Goal: Task Accomplishment & Management: Complete application form

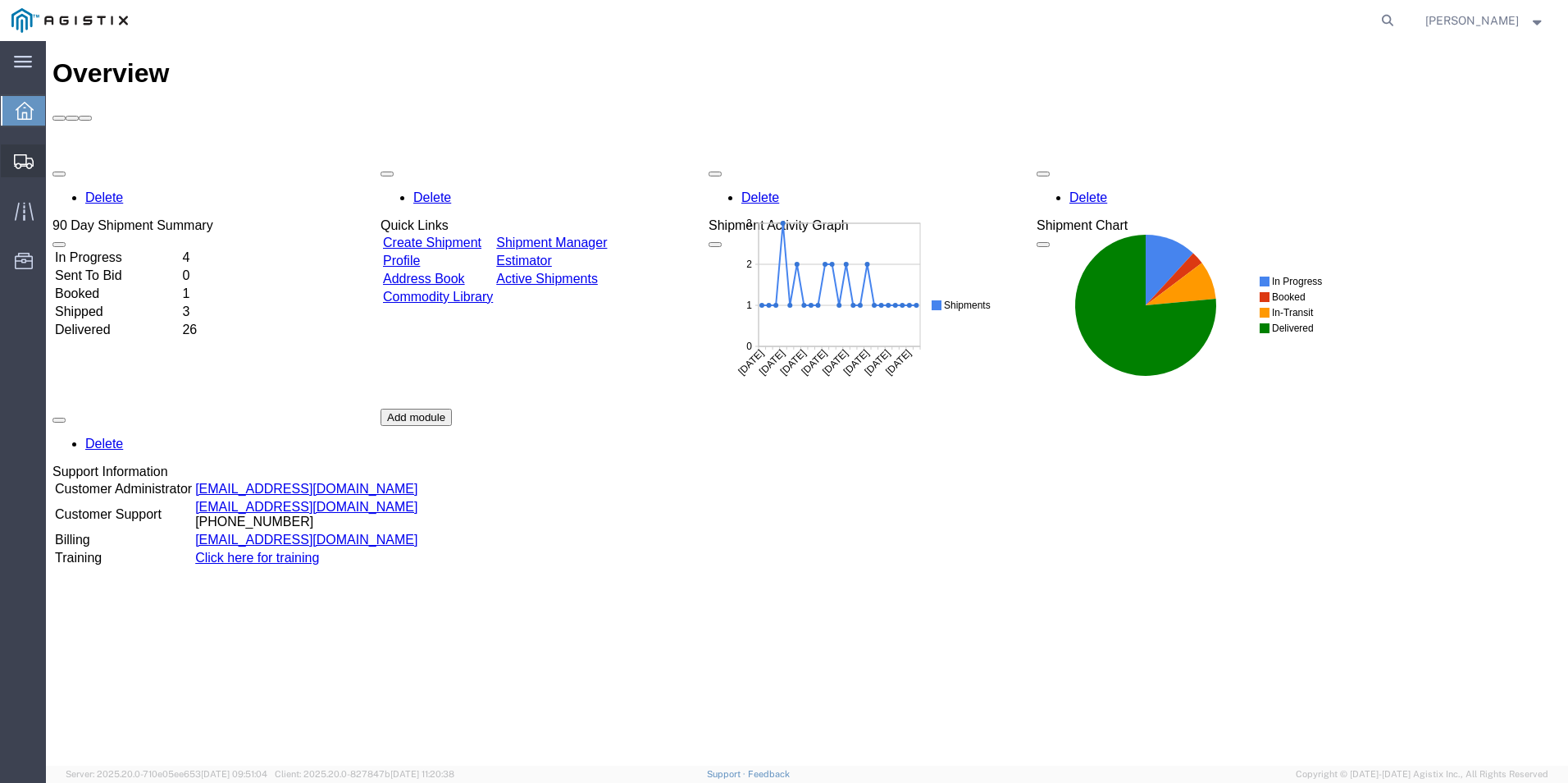
click at [0, 0] on span "Create Shipment" at bounding box center [0, 0] width 0 height 0
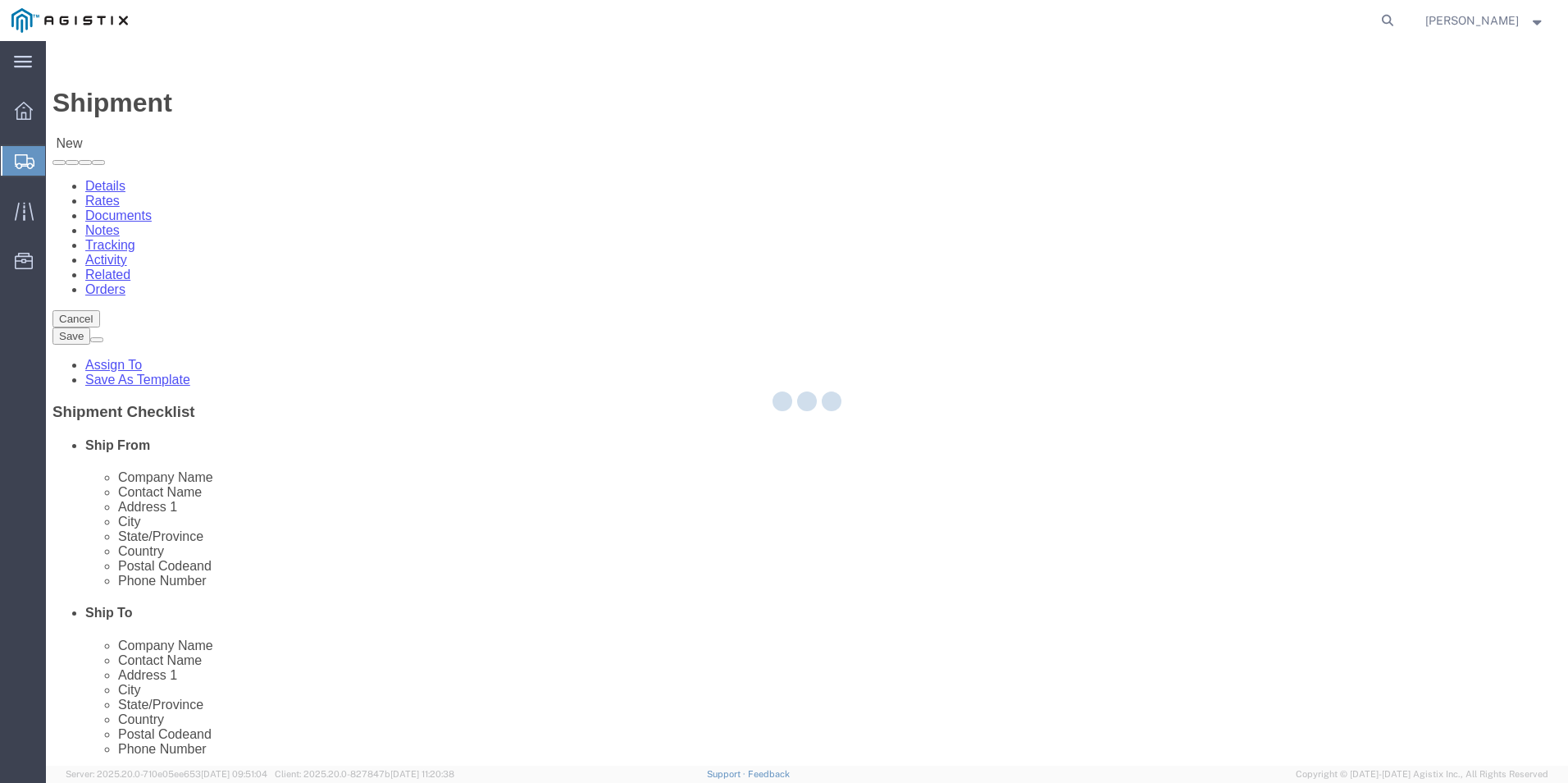
select select
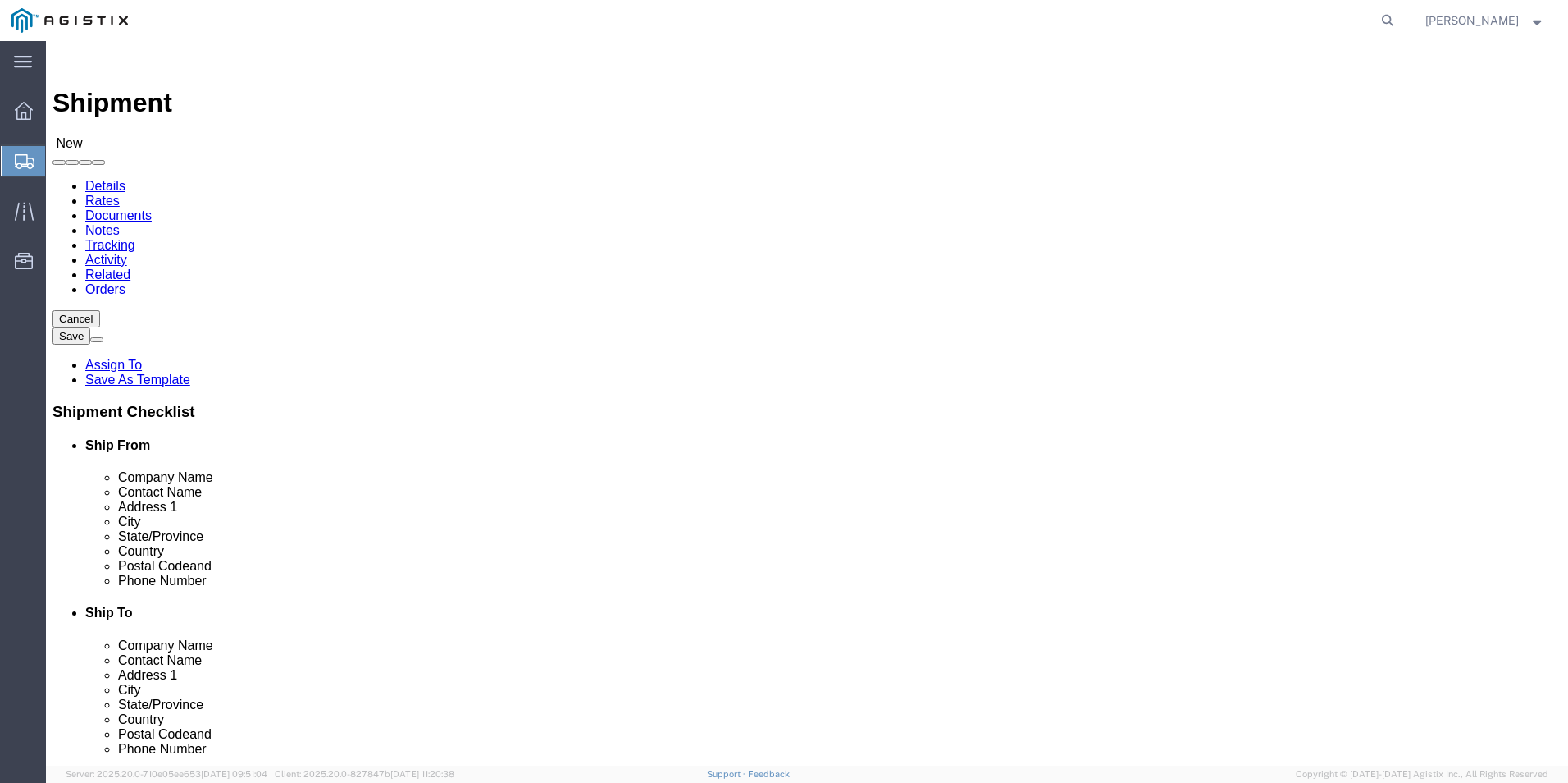
click select "Select Kerotest Manufacturing Corp PG&E"
select select "9596"
click select "Select Kerotest Manufacturing Corp PG&E"
select select
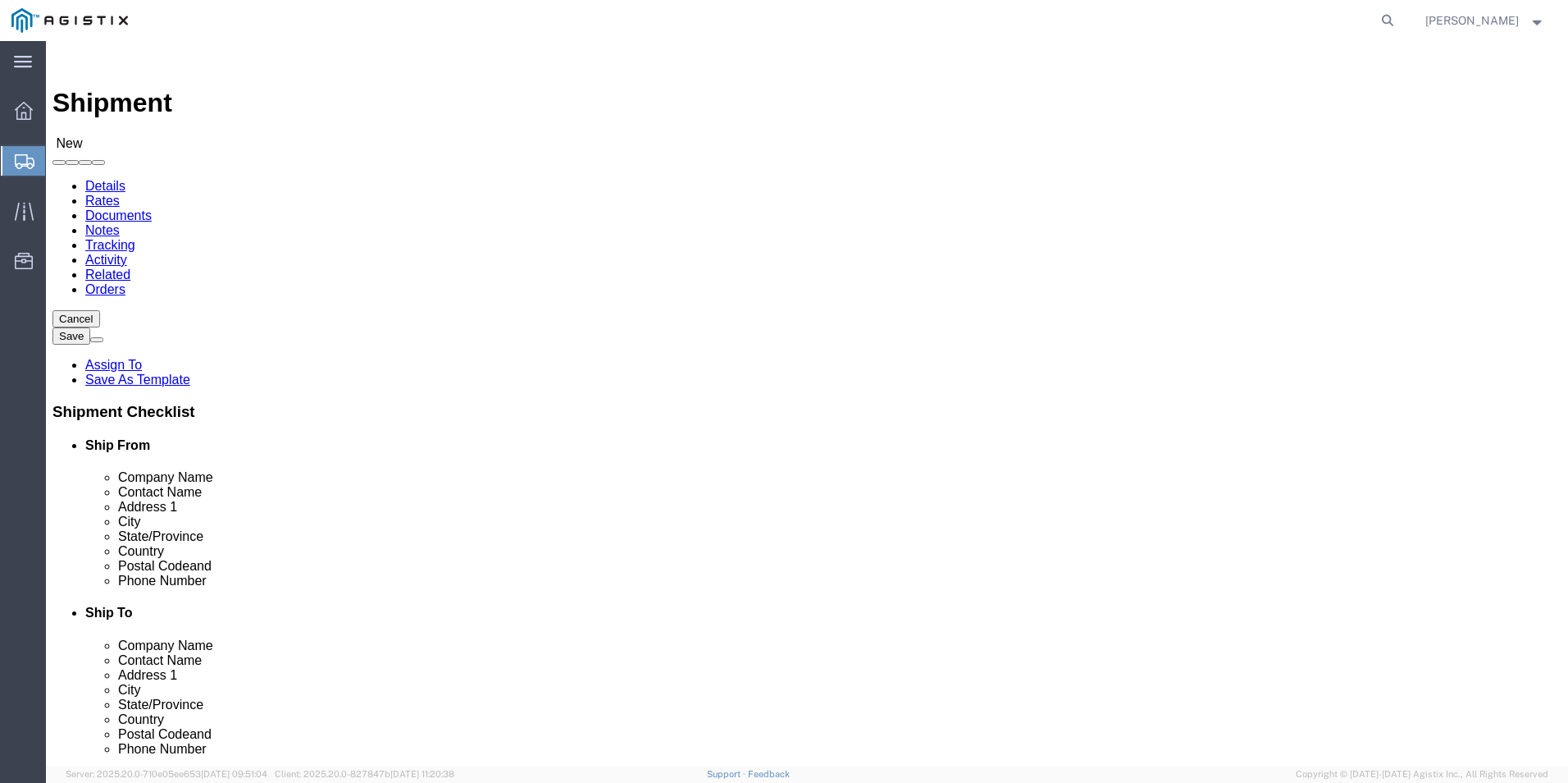
click select "Select All Others [GEOGRAPHIC_DATA] [GEOGRAPHIC_DATA] [GEOGRAPHIC_DATA] [GEOGRA…"
select select "19740"
click select "Select All Others [GEOGRAPHIC_DATA] [GEOGRAPHIC_DATA] [GEOGRAPHIC_DATA] [GEOGRA…"
select select "MYPROFILE"
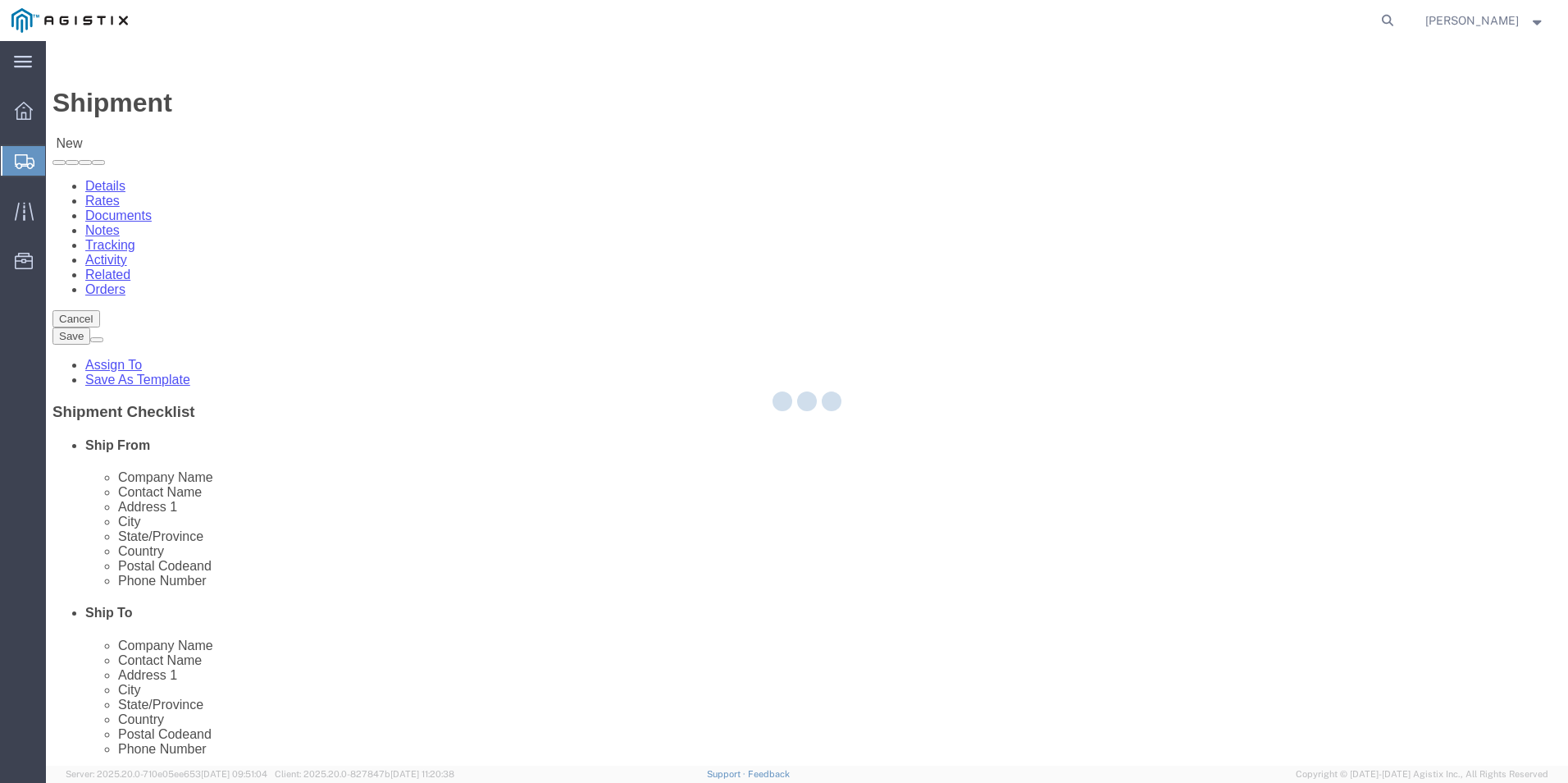
select select "LA"
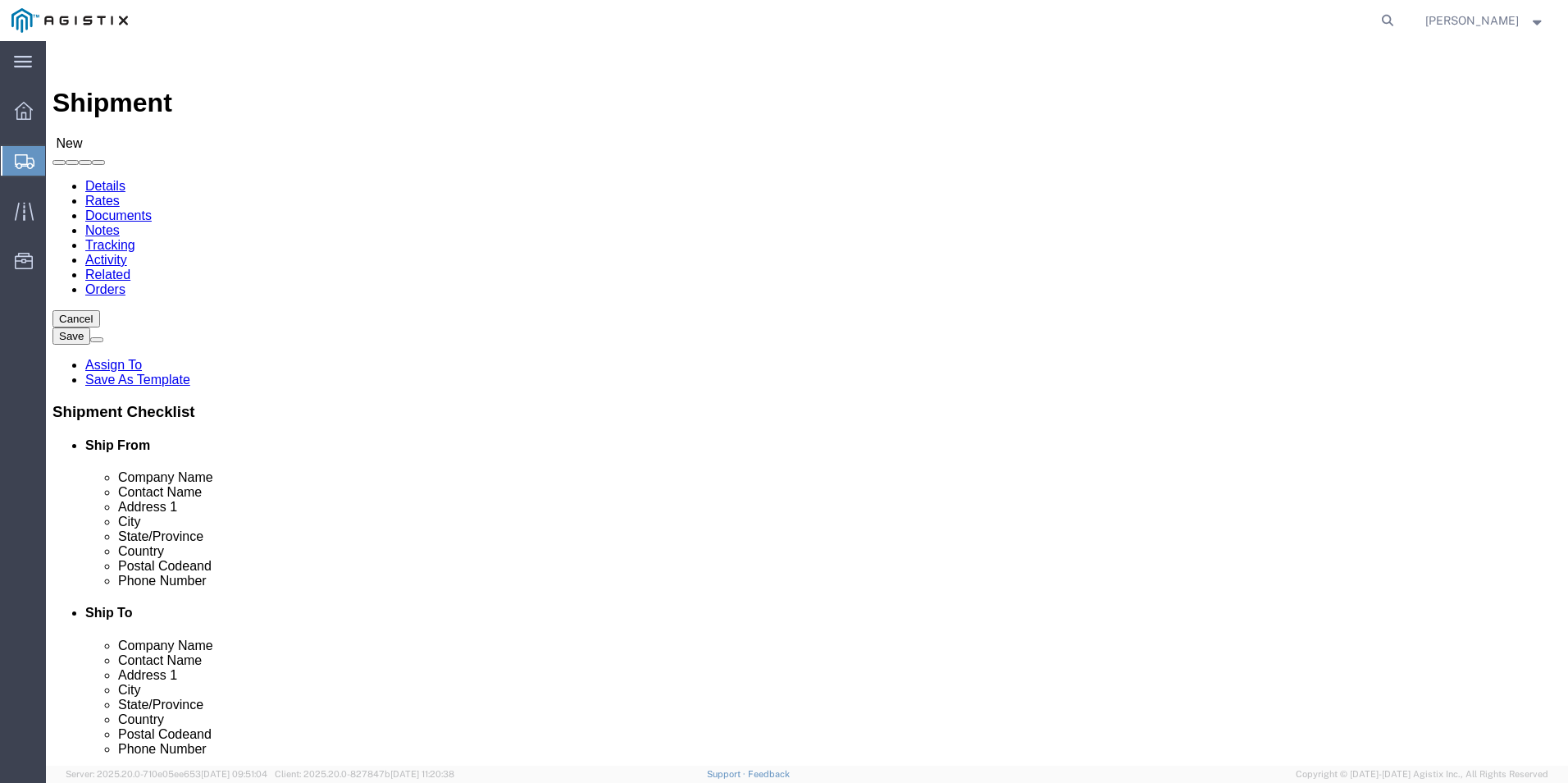
click input "text"
type input "p"
click p "- Pacific Gas & Electric - ([PERSON_NAME]) [STREET_ADDRESS][PERSON_NAME]"
select select "CA"
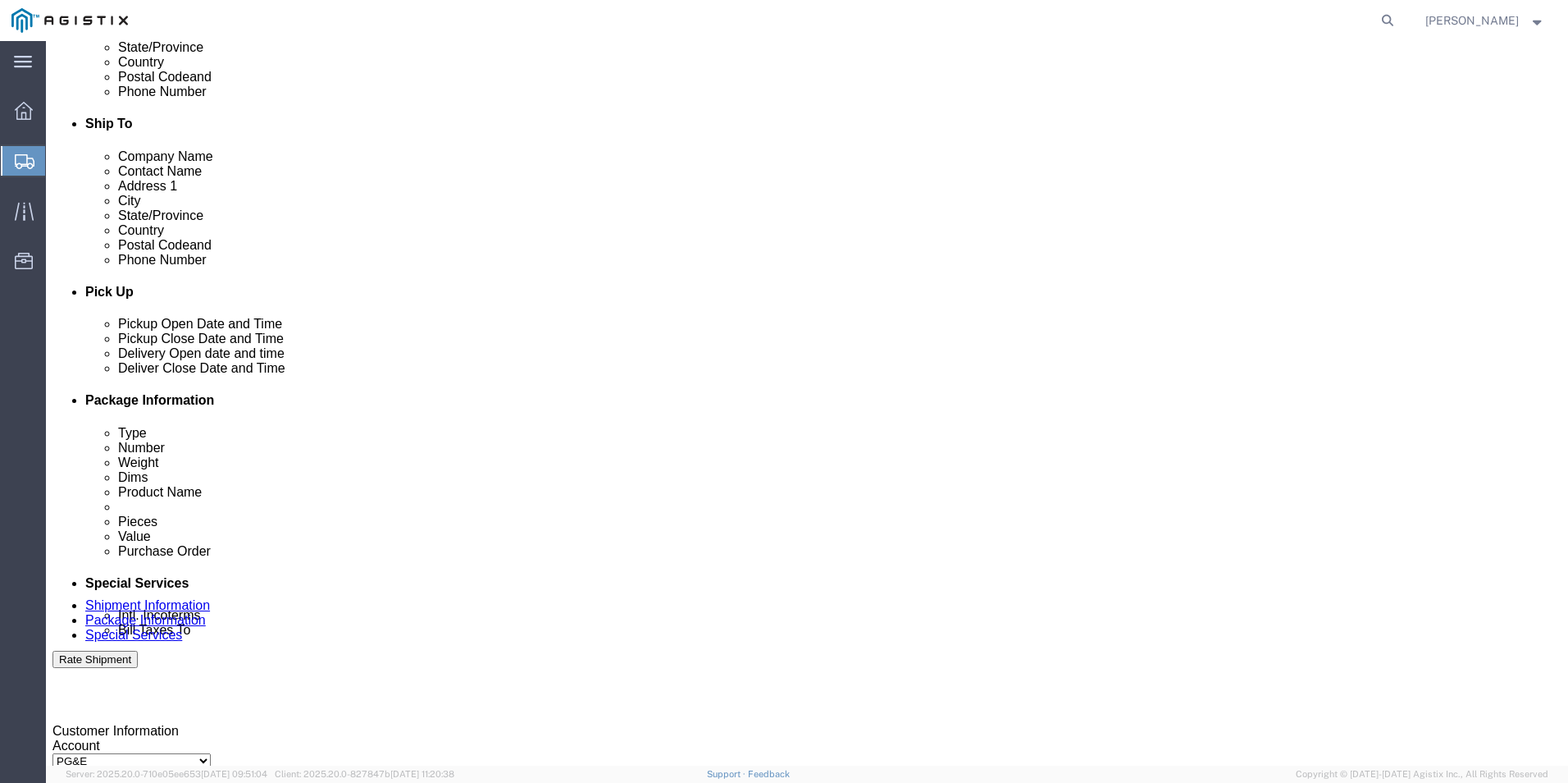
scroll to position [492, 0]
type input "Pacific Gas & Electric"
click div "[DATE] 6:00 AM"
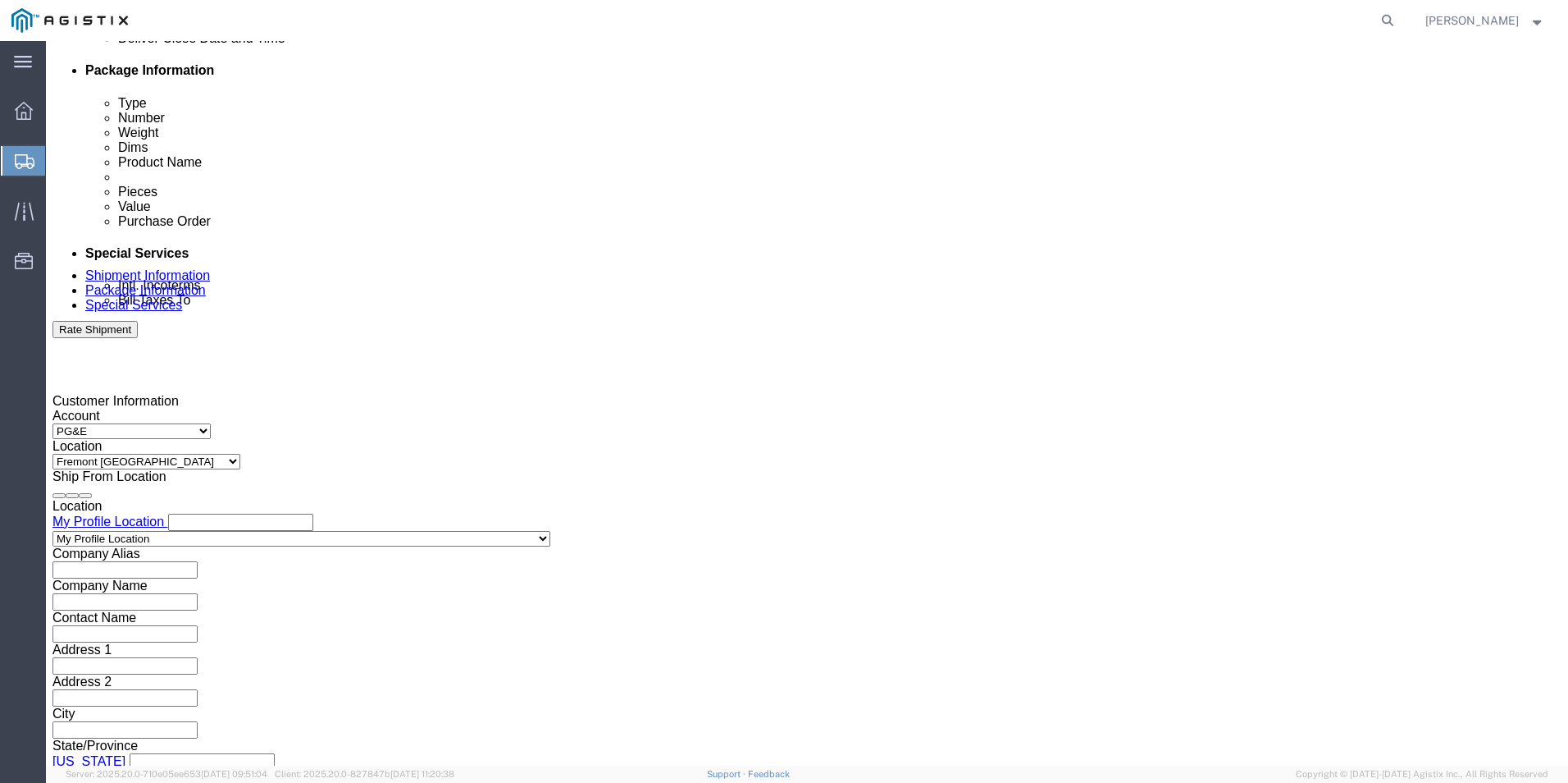
type input "8:00 AM"
click button "Apply"
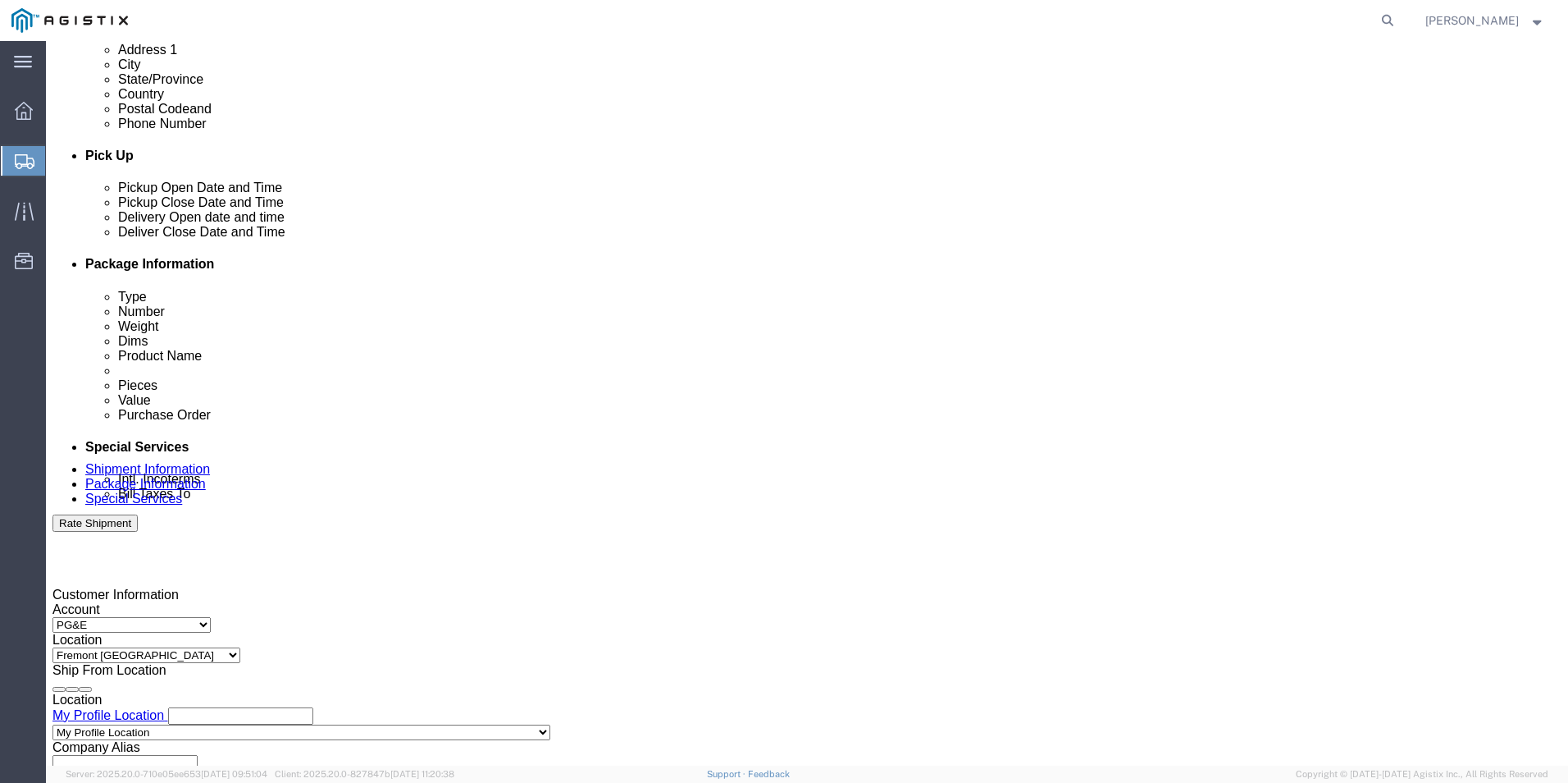
scroll to position [573, 0]
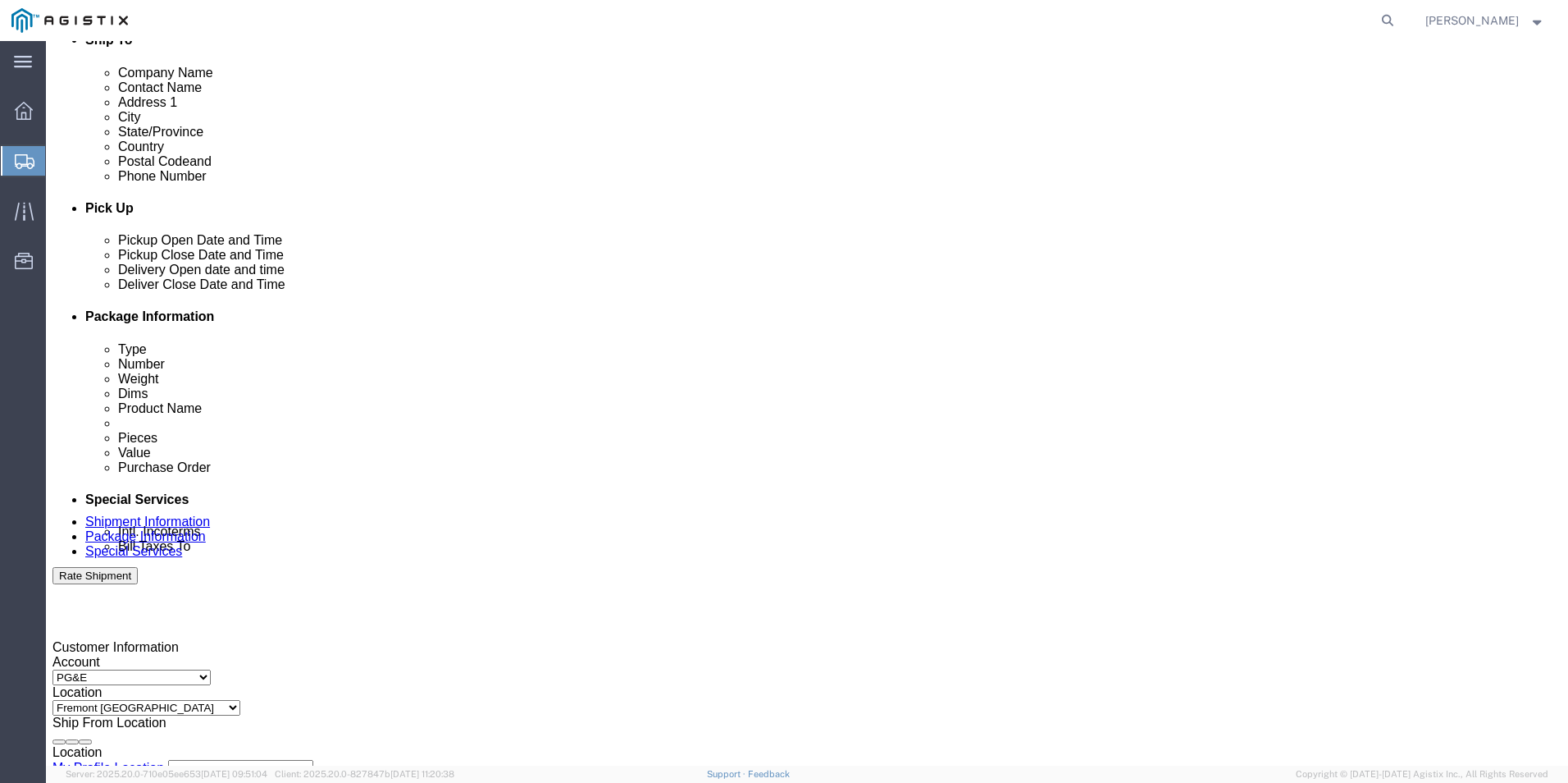
click div "[DATE] 9:00 AM"
click span
click th
click div "[DATE] 9:00 AM"
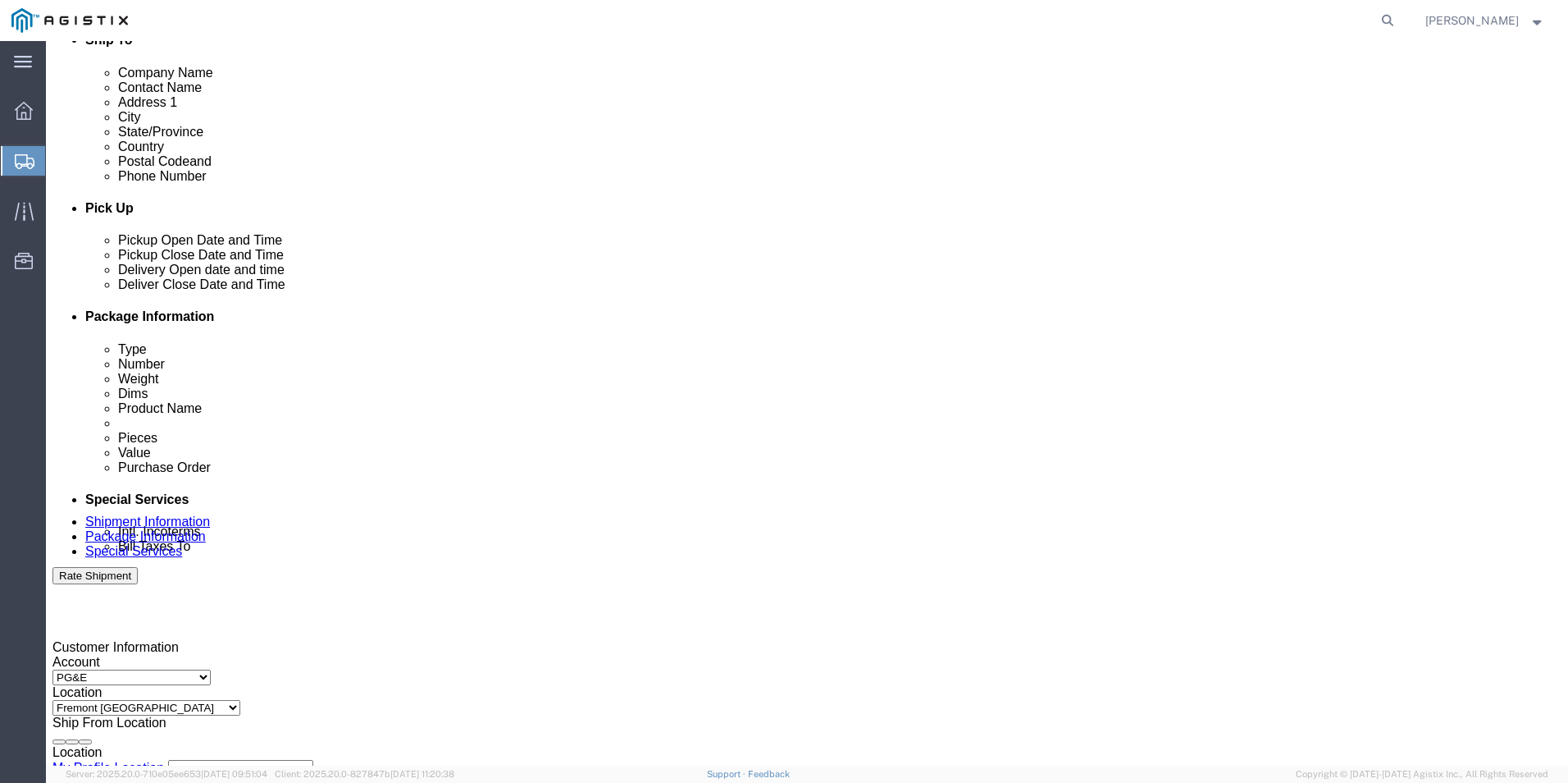
click th
click input "9:00 AM"
type input "5:00 PM"
click button "Apply"
click div
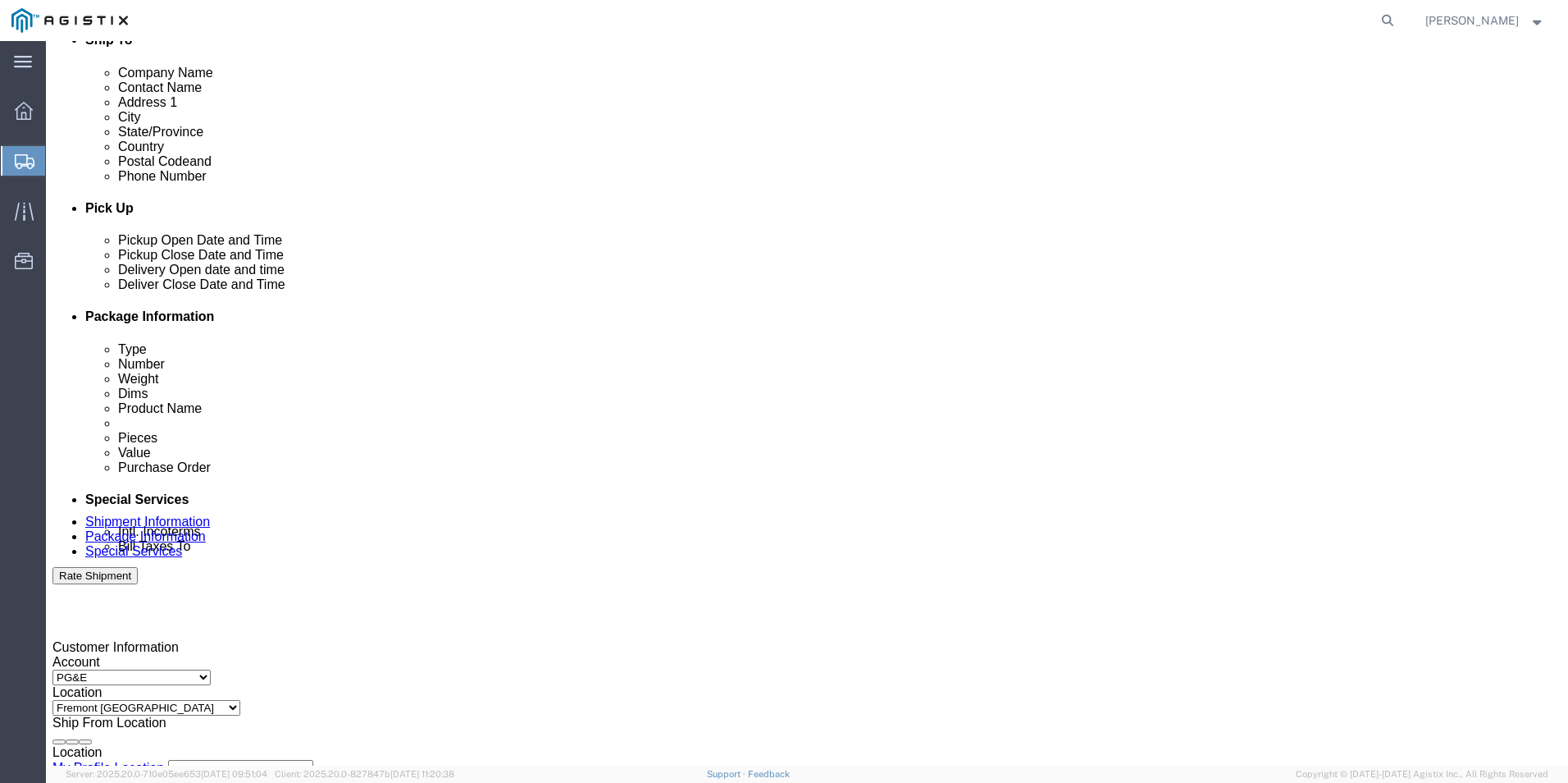
click button "Apply"
click div "[DATE] 8:00 PM"
click input "8:00 AM"
click button "Apply"
click div "[DATE] 8:00 PM"
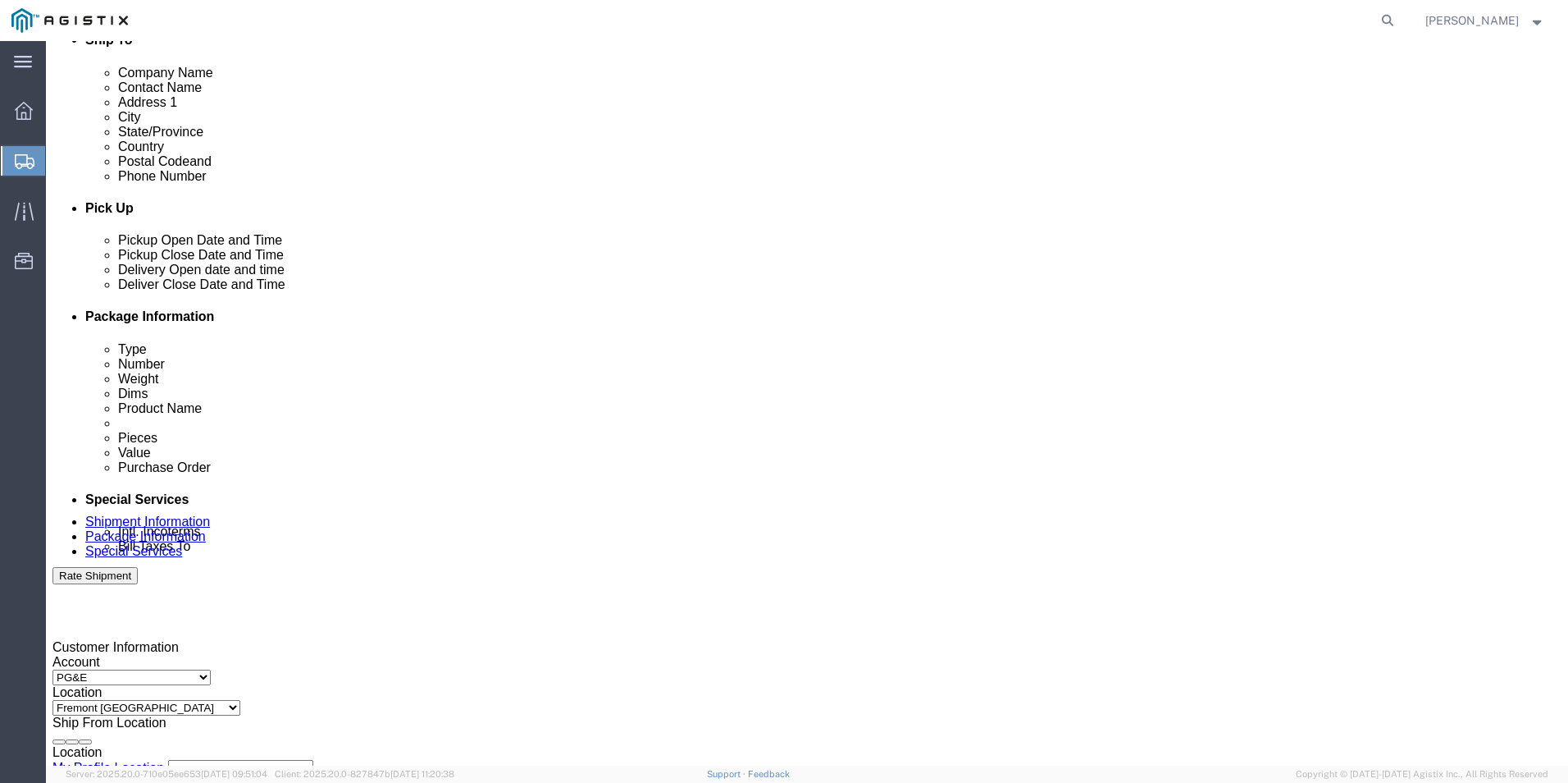
click input "8:00 AM"
click button "Apply"
click div "[DATE] 8:00 PM"
click icon
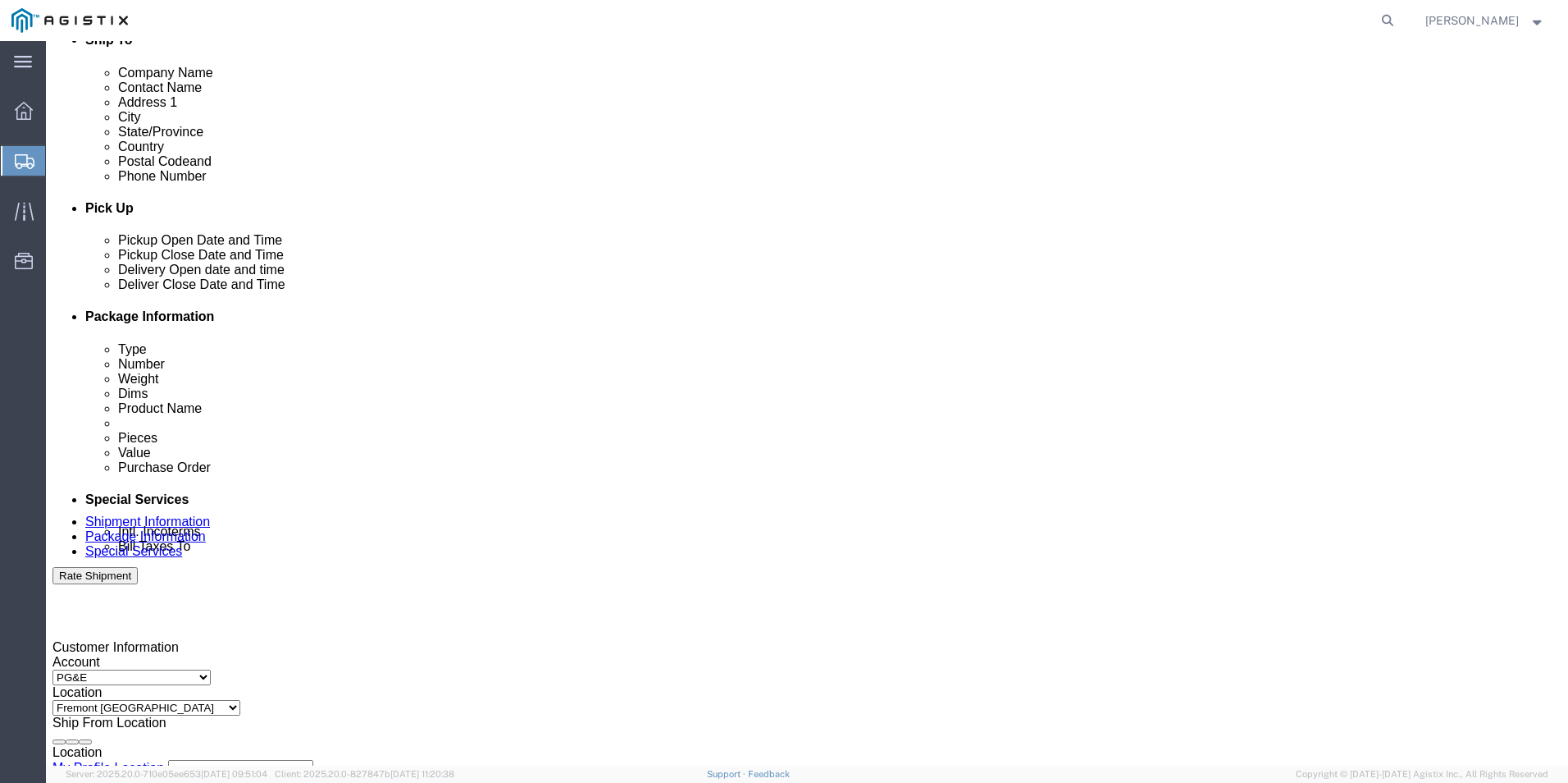
click icon
click div "[DATE] 8:00 PM"
click input "8:00 AM"
type input "8:00 AM"
click button "Apply"
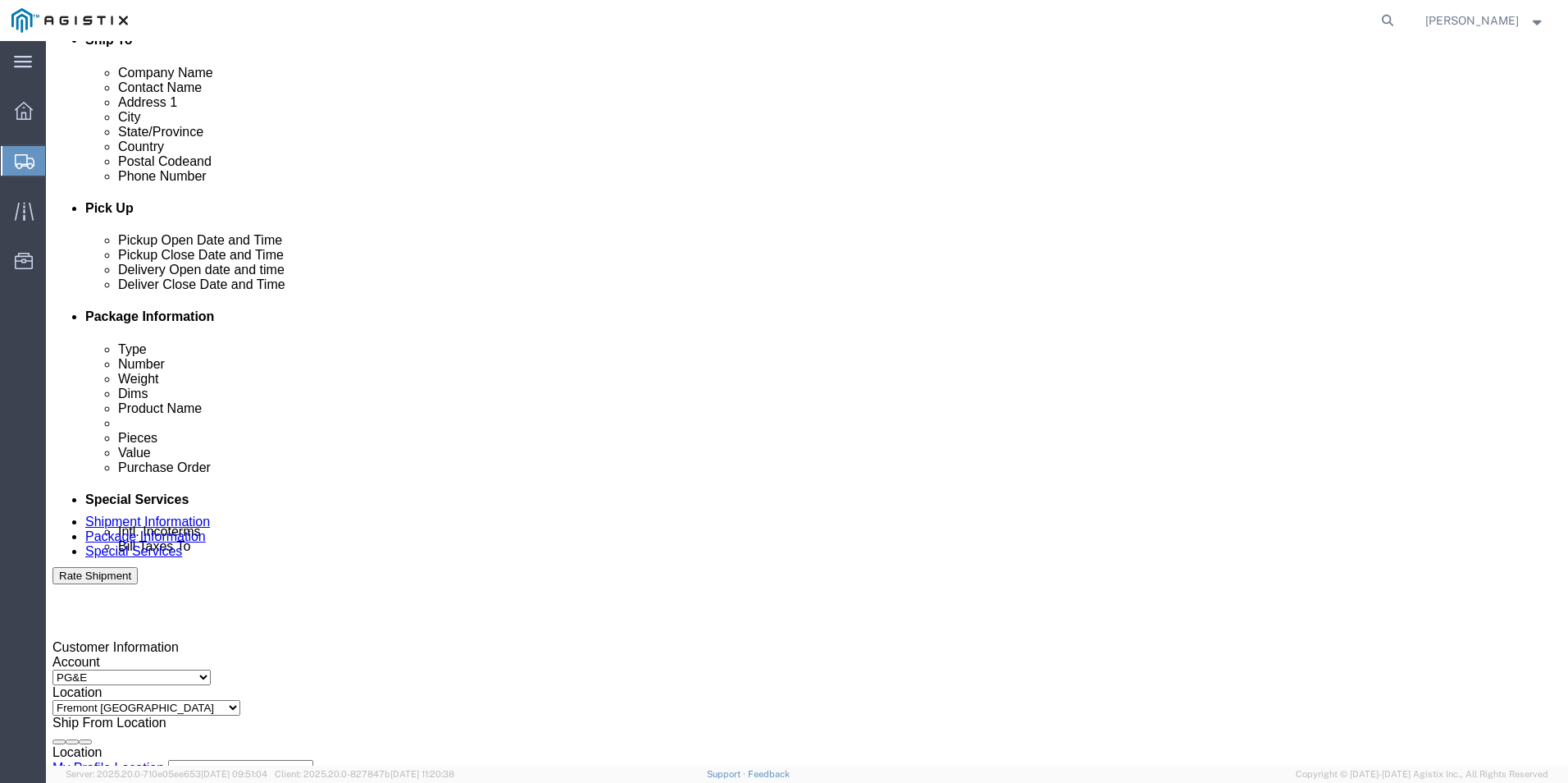
click button
click div
click button "Apply"
click div "[DATE] 8:00 PM"
click icon
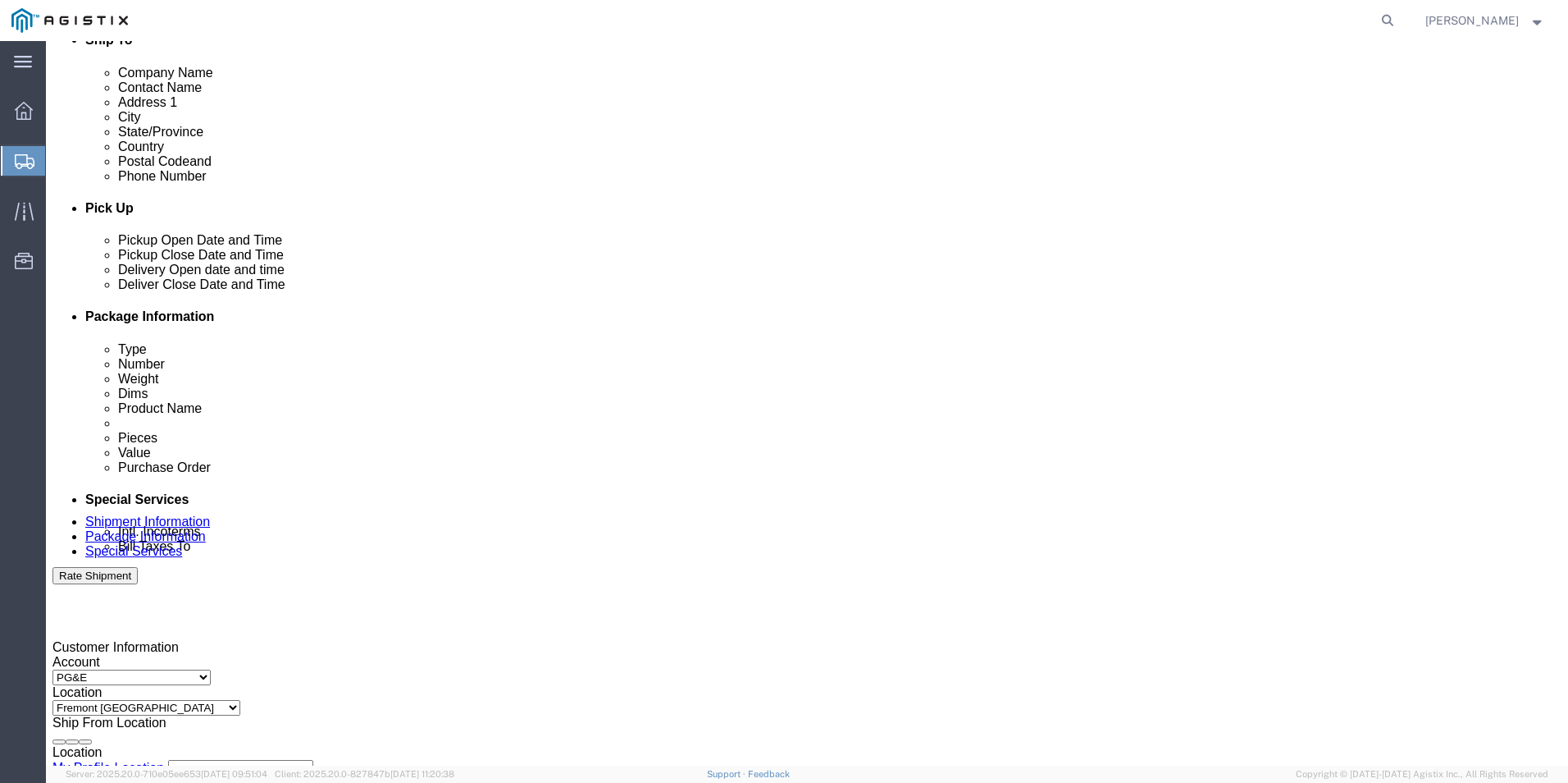
click div "[DATE] 5:00 PM"
click th
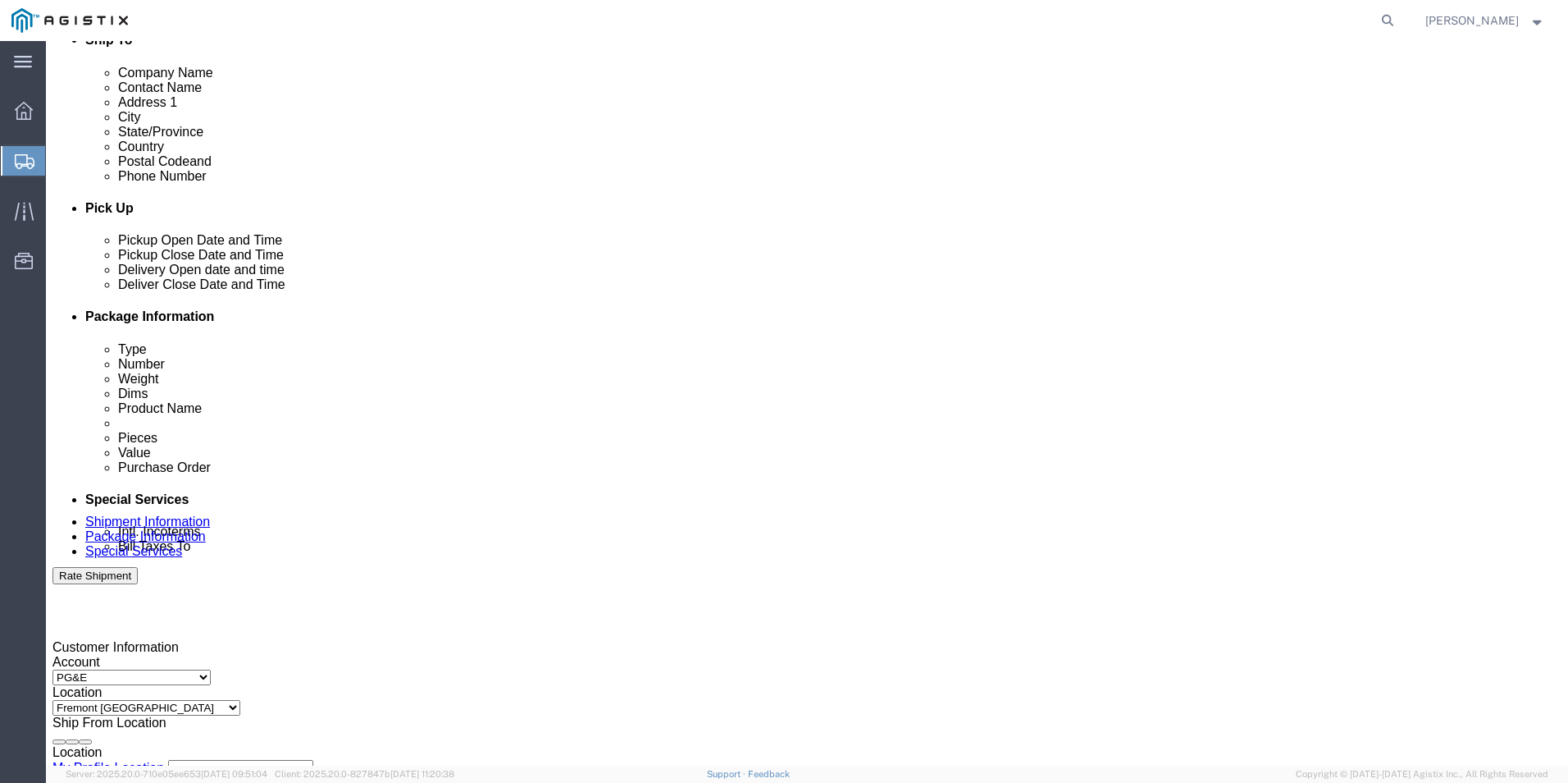
click th
click button "Apply"
click div "Delivery Start Date Delivery Start Time Deliver Open Date and Time"
click div
click button "Apply"
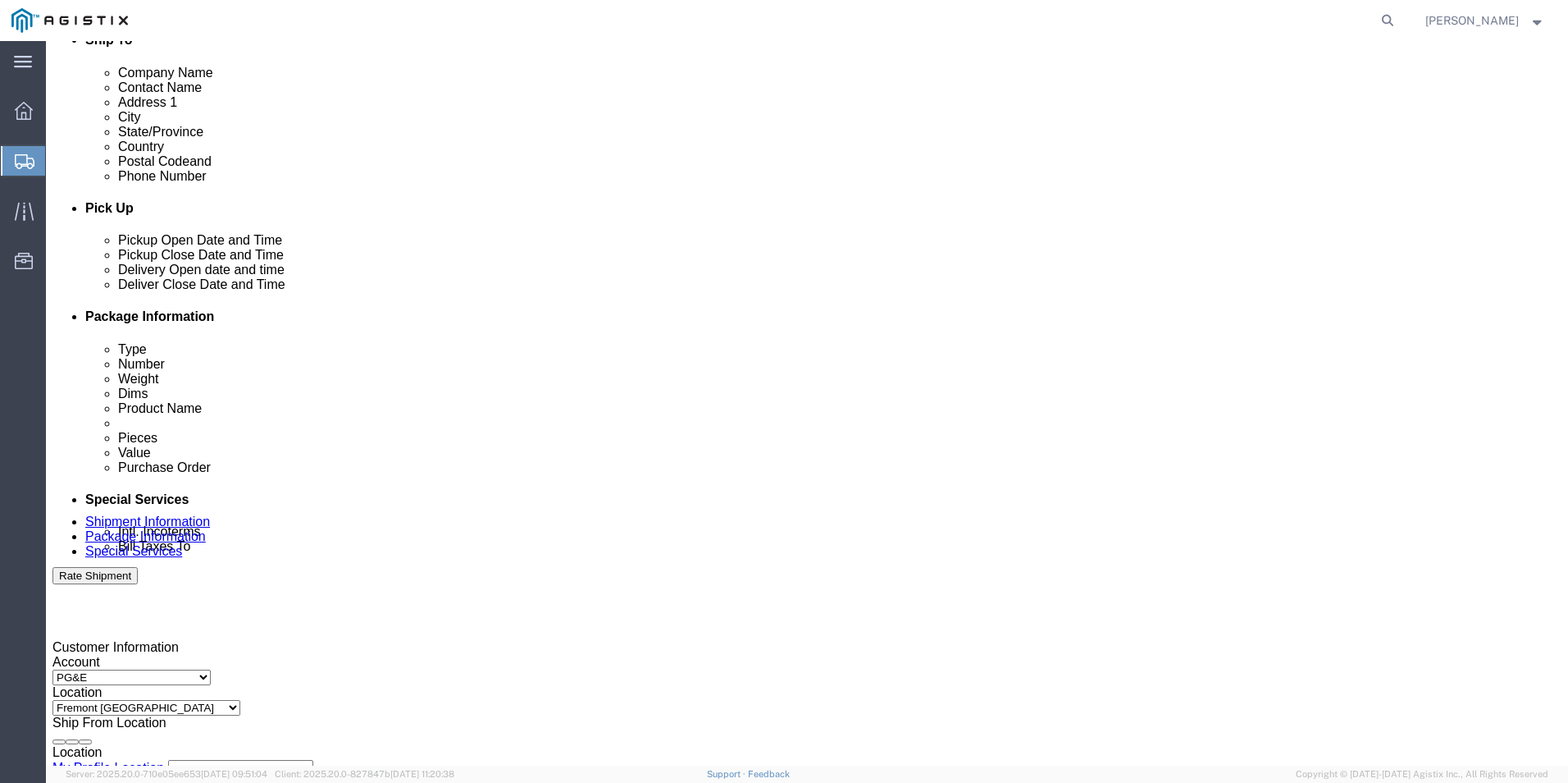
click div
type input "4:00 PM"
click button "Apply"
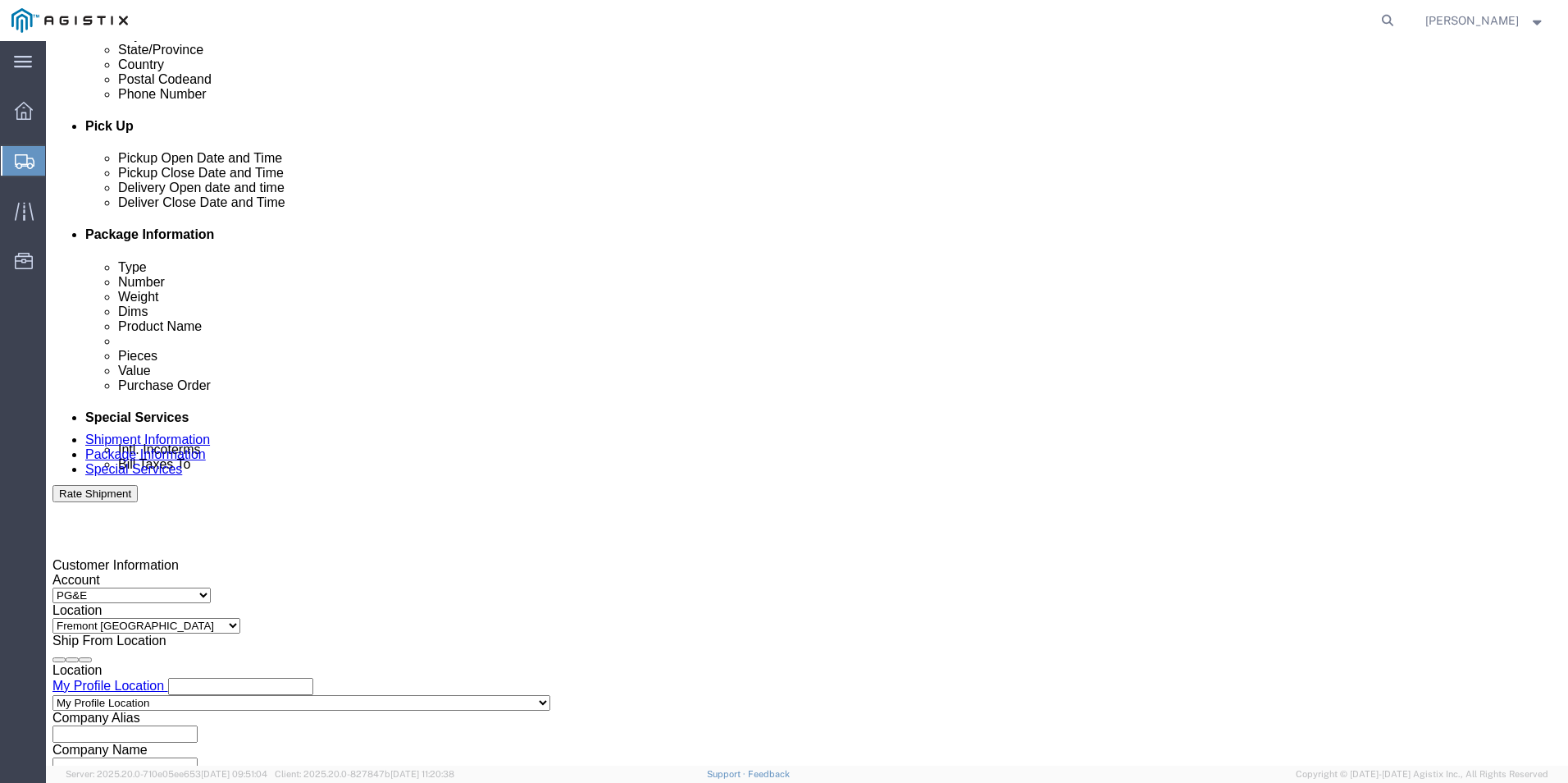
click input "text"
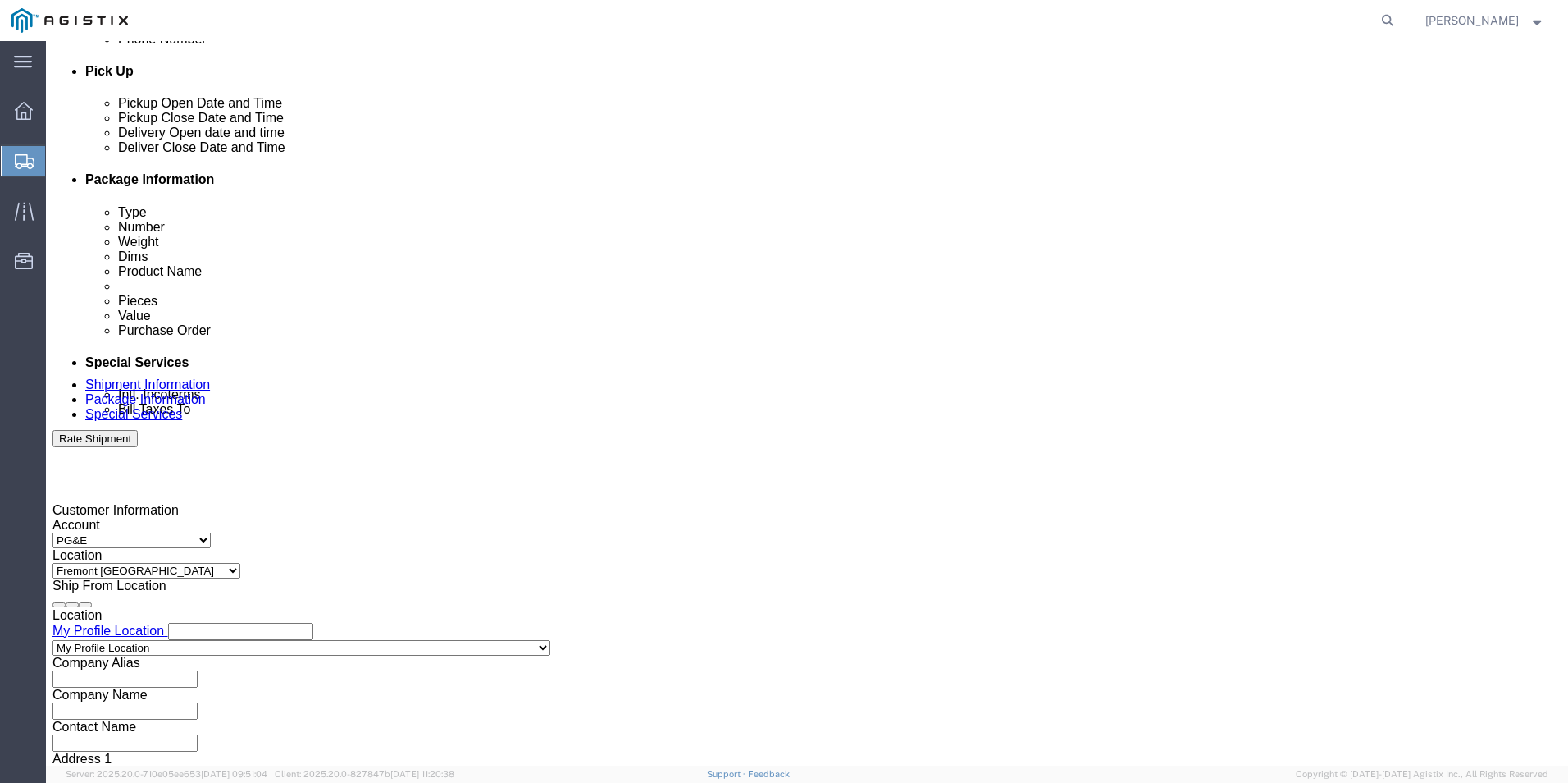
scroll to position [819, 0]
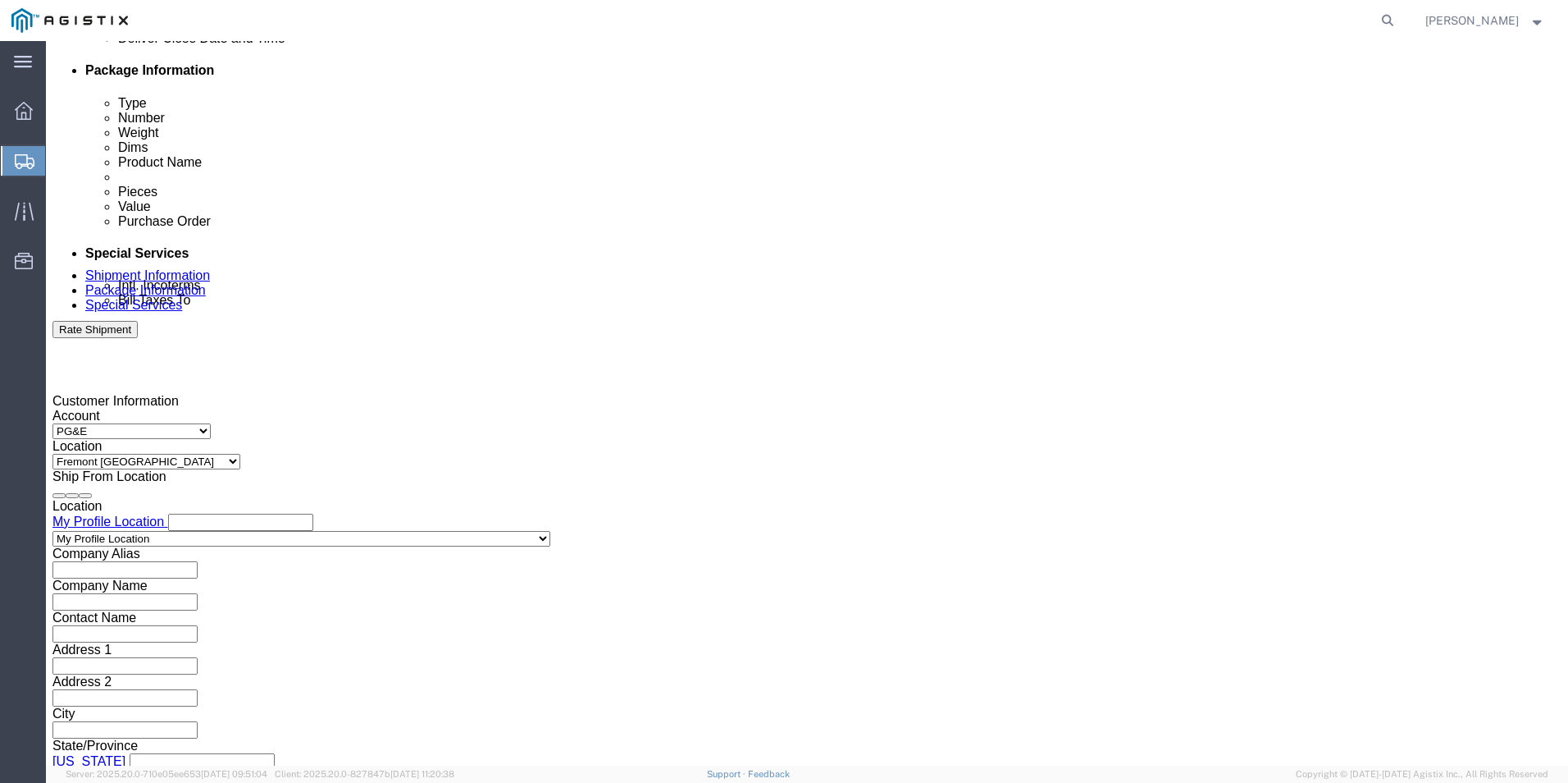
type input "3501422900"
click select "Select Air Less than Truckload Multi-Leg Ocean Freight Rail Small Parcel Truckl…"
select select "LTL"
click select "Select Air Less than Truckload Multi-Leg Ocean Freight Rail Small Parcel Truckl…"
click button "Continue"
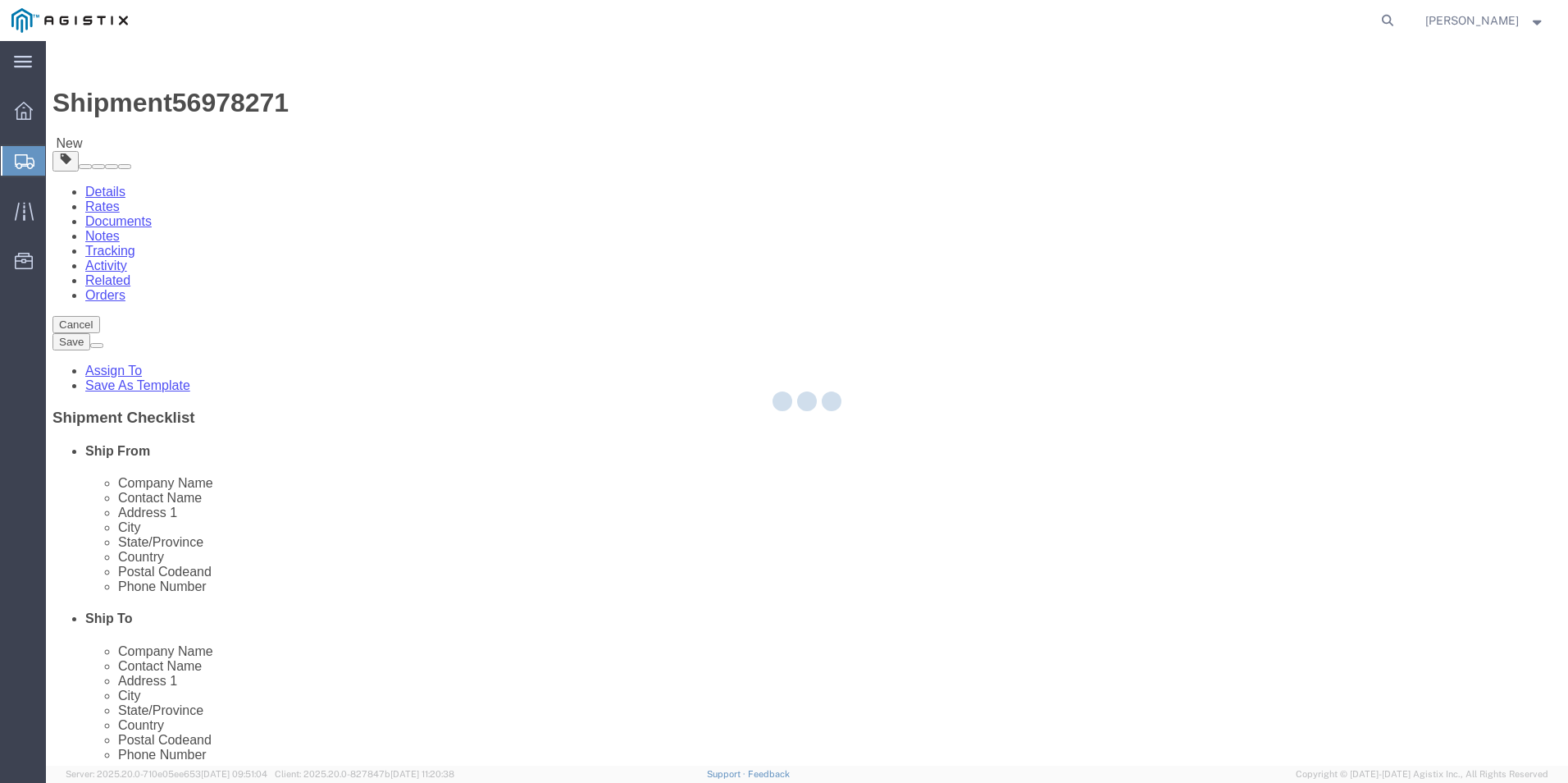
select select "CBOX"
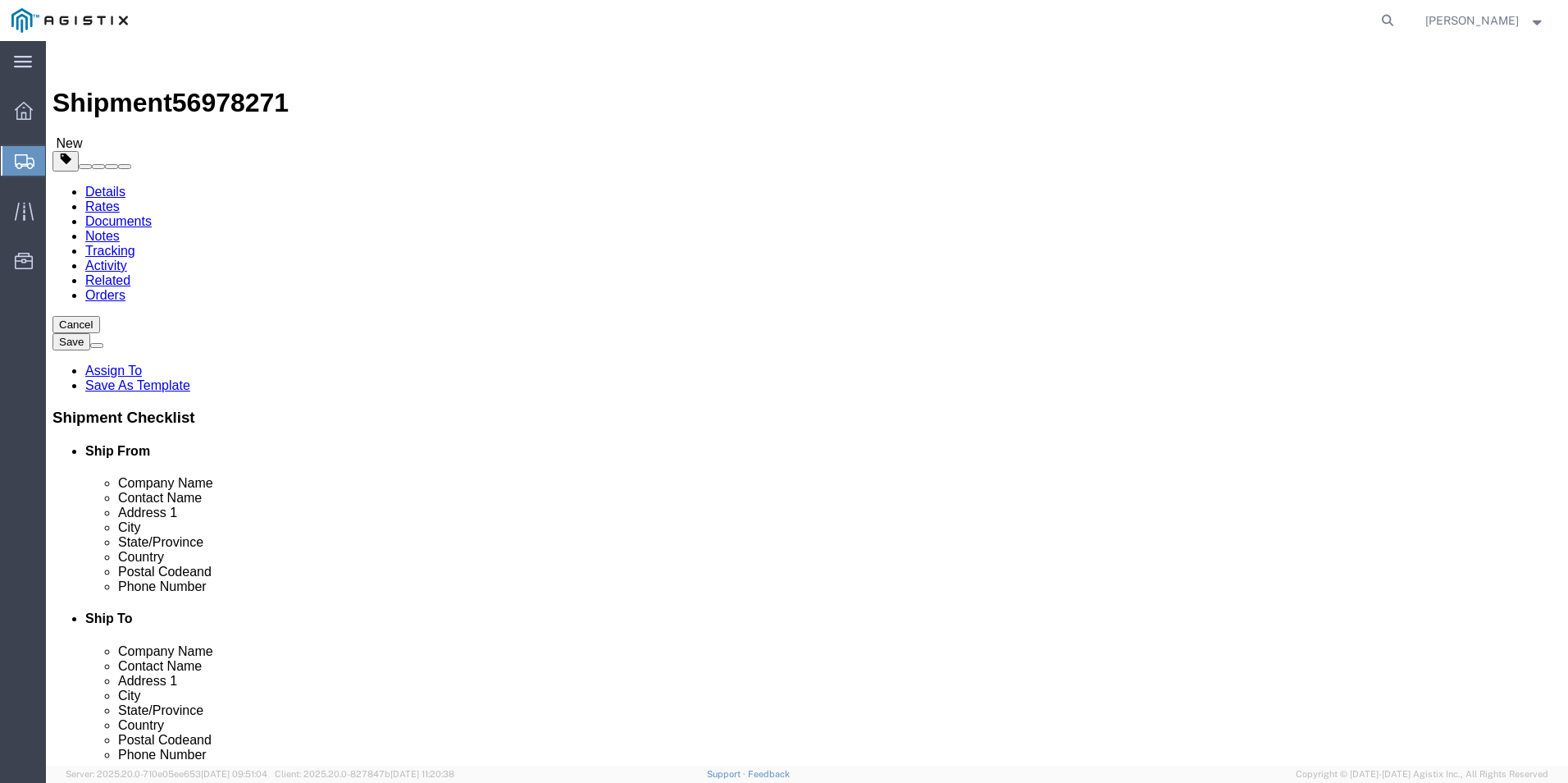
click input "text"
type input "48"
type input "32"
type input "34"
click input "0.00"
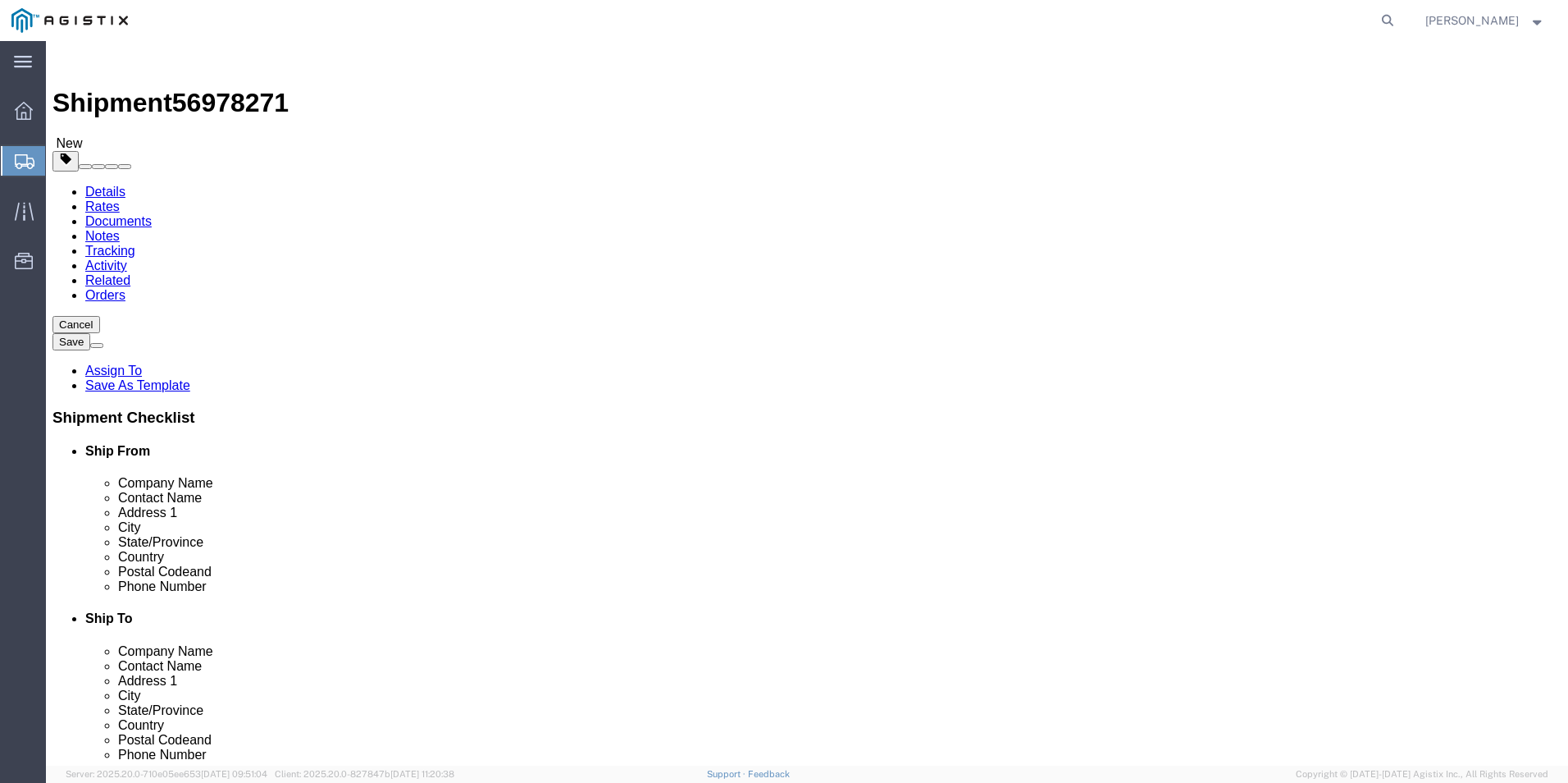
type input "0"
type input "355"
click div "x Package Type Select Bulk Bundle(s) Cardboard Box(es) Carton(s) Crate(s) Drum(…"
click link "Add Content"
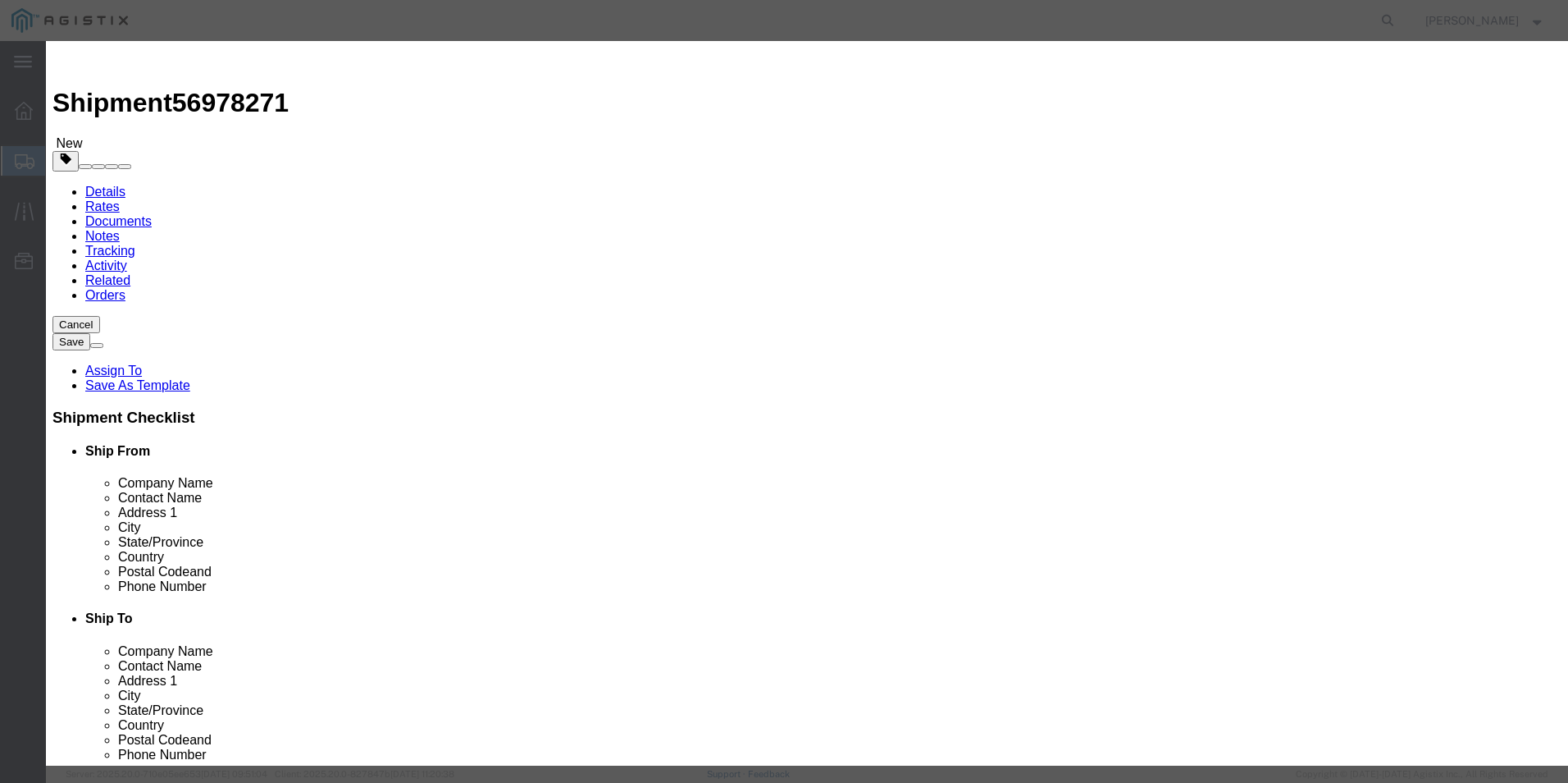
click input "text"
type input "p"
type input "Plastic Couplings (3090-20)"
click input "0"
type input "35"
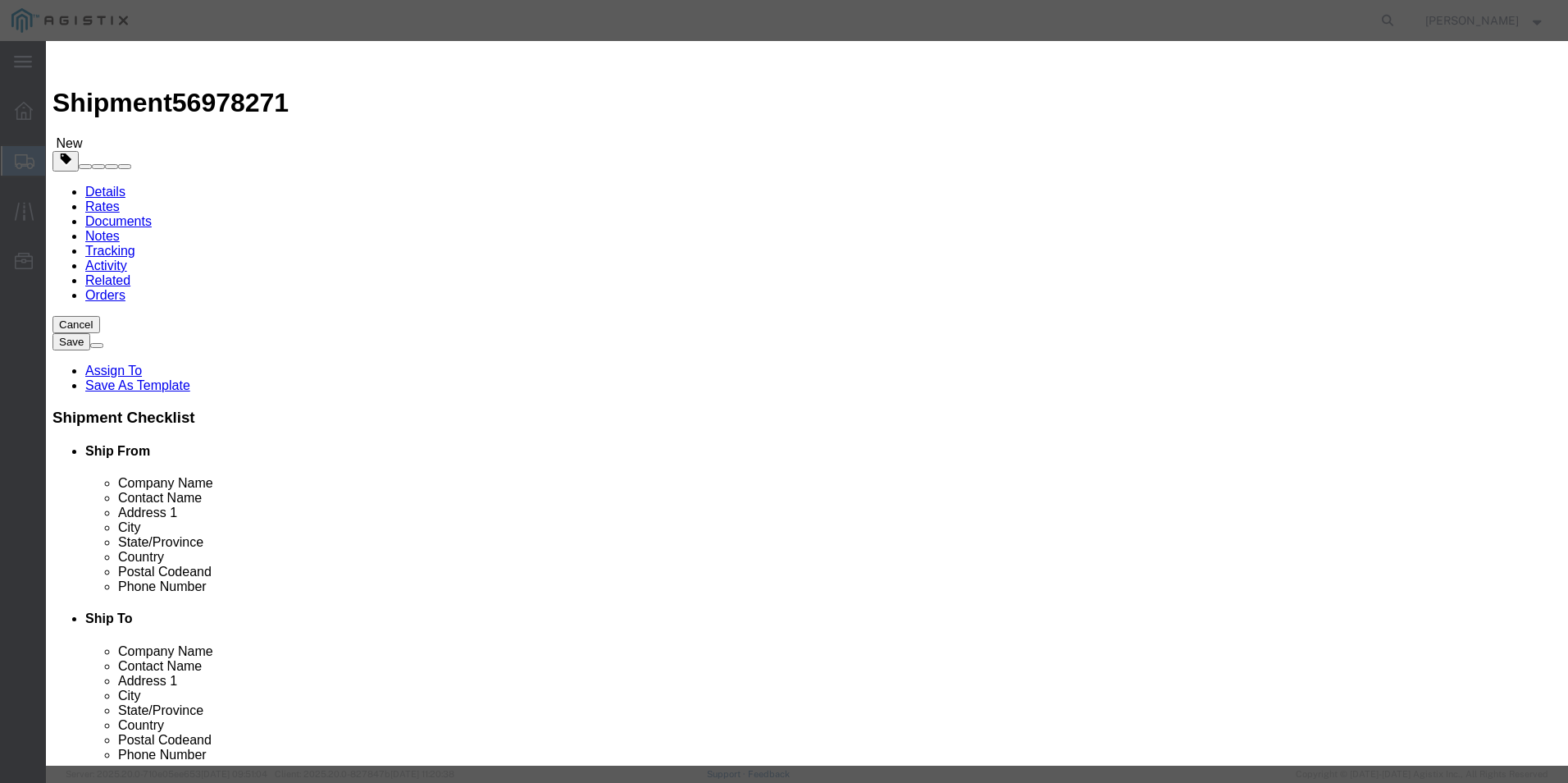
click input "text"
type input "2800.00"
click button "Save & Close"
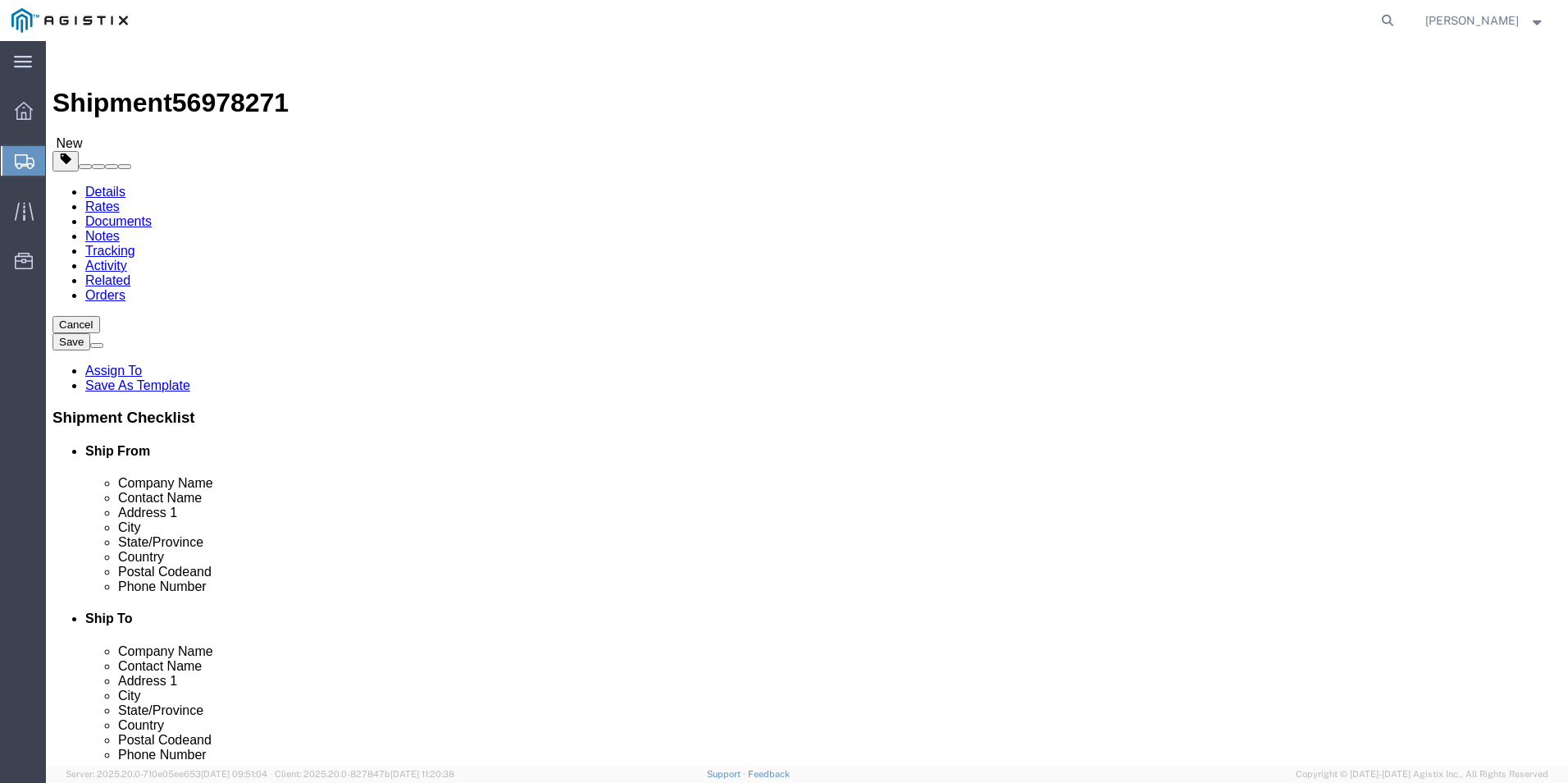
click link "Special Services"
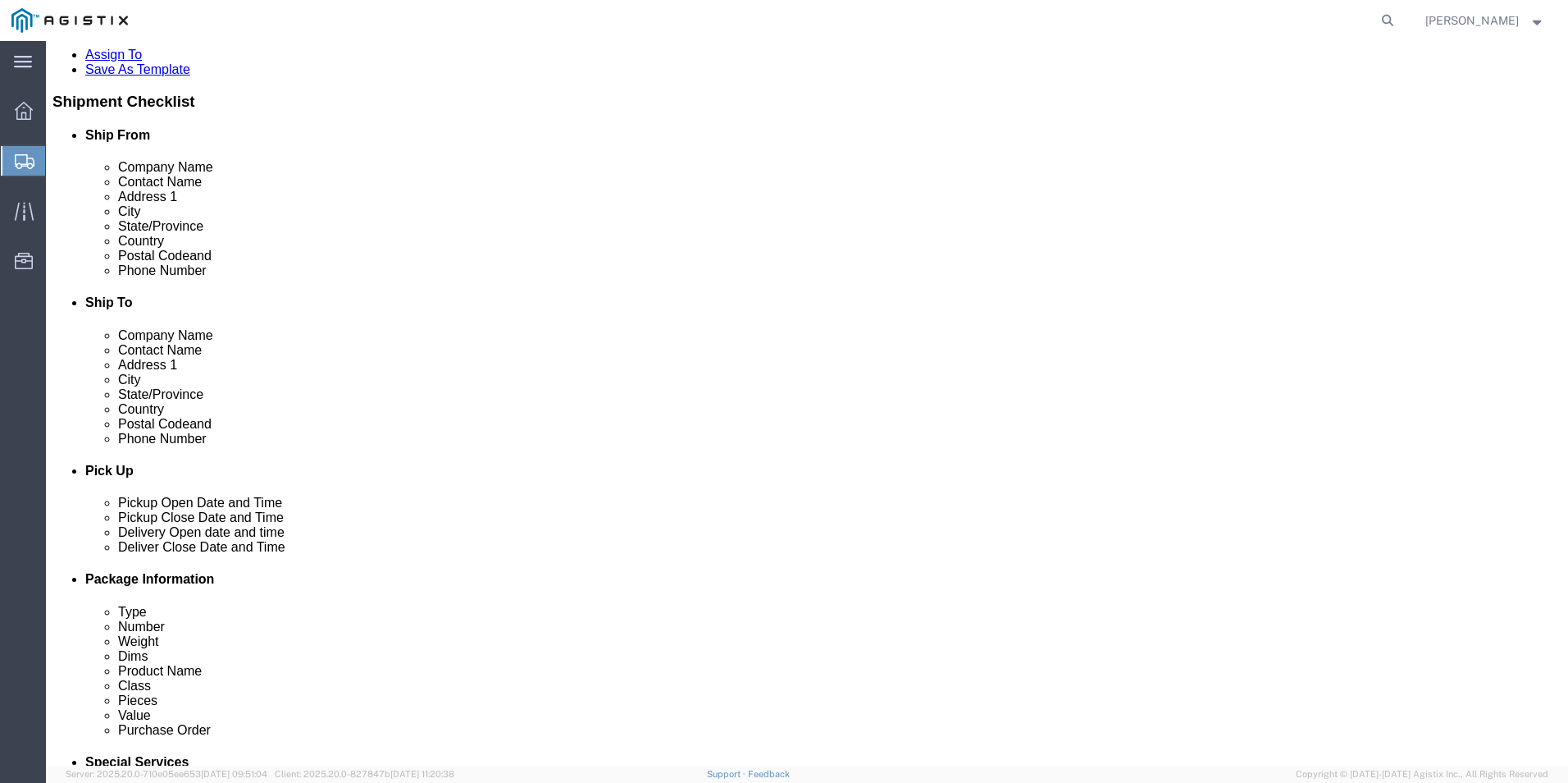
scroll to position [328, 0]
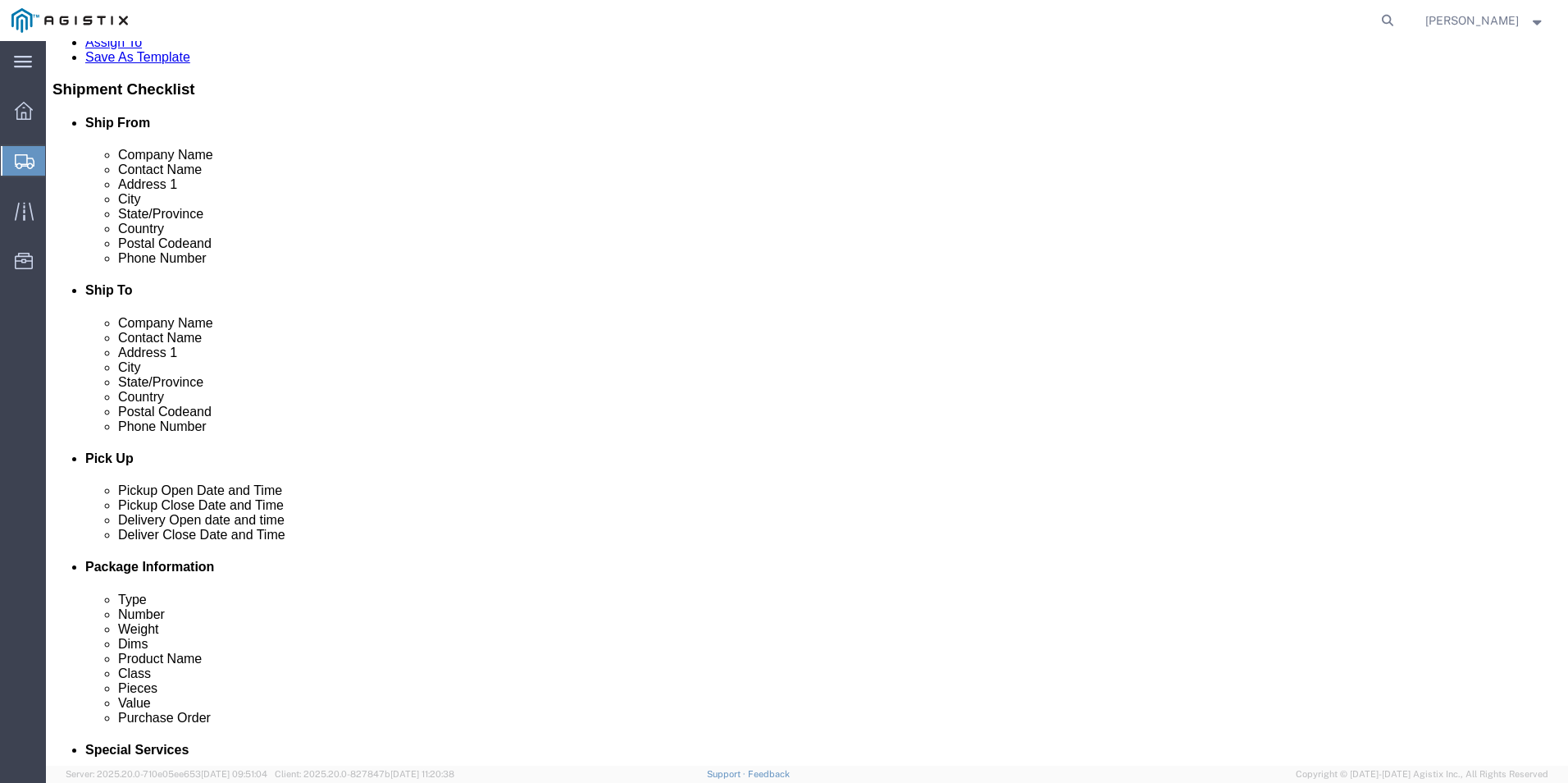
click select "Select 1 Day 2 Day 3-5 Day Economy 5+ Day"
select select "3-5 Day Economy"
click select "Select 1 Day 2 Day 3-5 Day Economy 5+ Day"
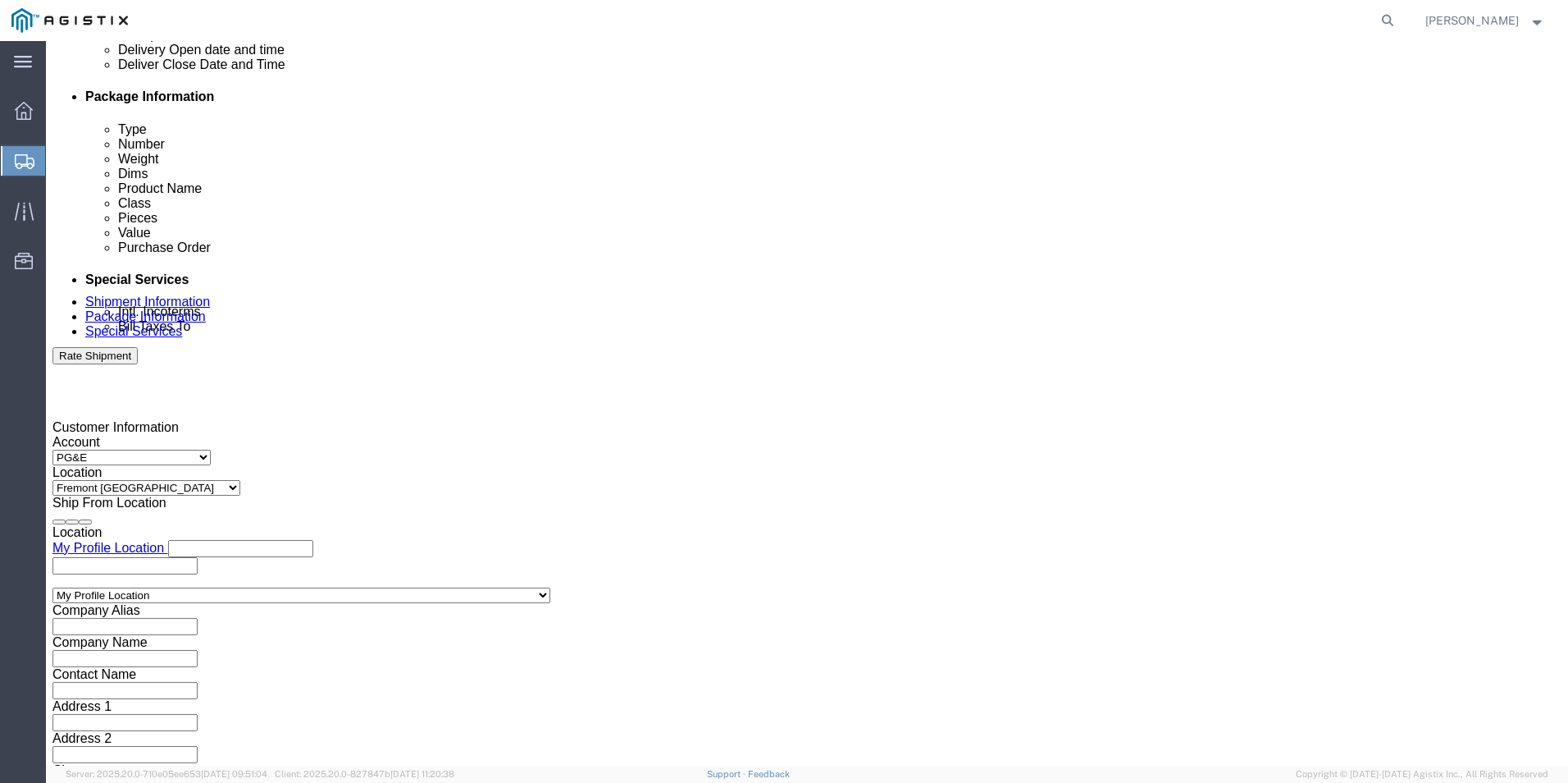
scroll to position [903, 0]
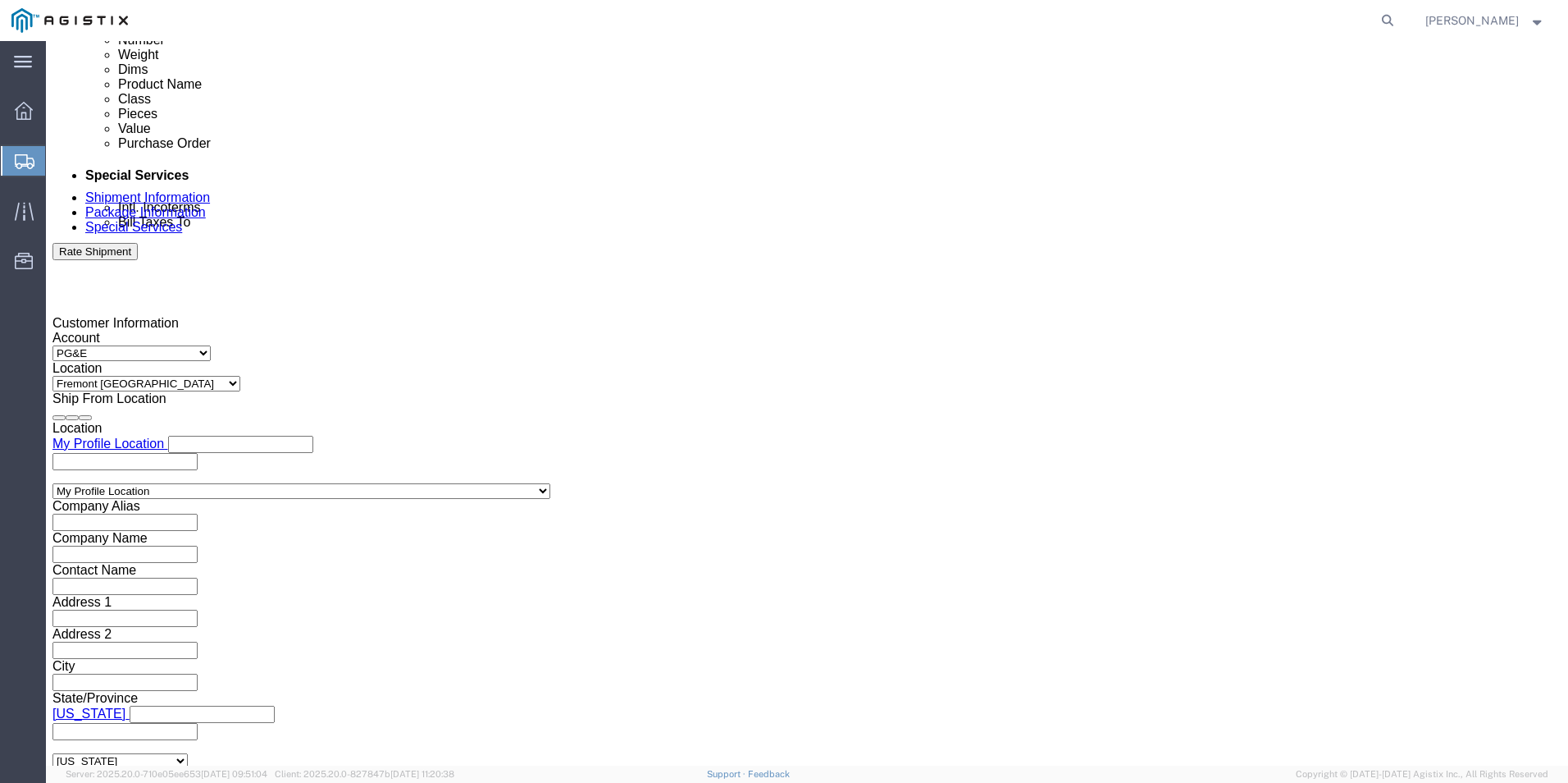
select select "MYPROFILE"
type input "Kerotest Manufacturing Corp"
type input "[STREET_ADDRESS]"
select select "US"
type input "[PERSON_NAME]"
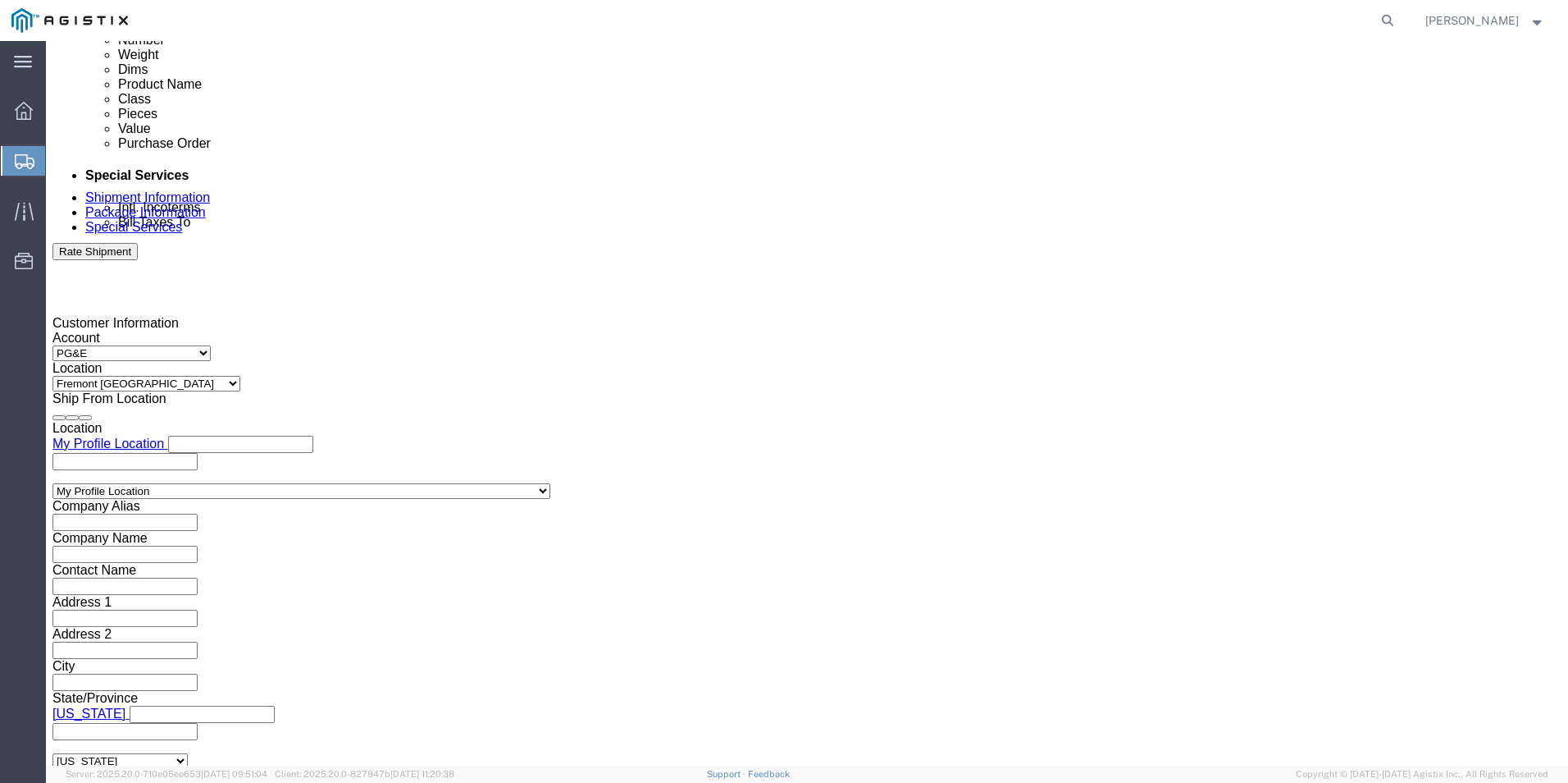
type input "[PHONE_NUMBER]"
type input "MANSURA"
type input "70350"
select select "LA"
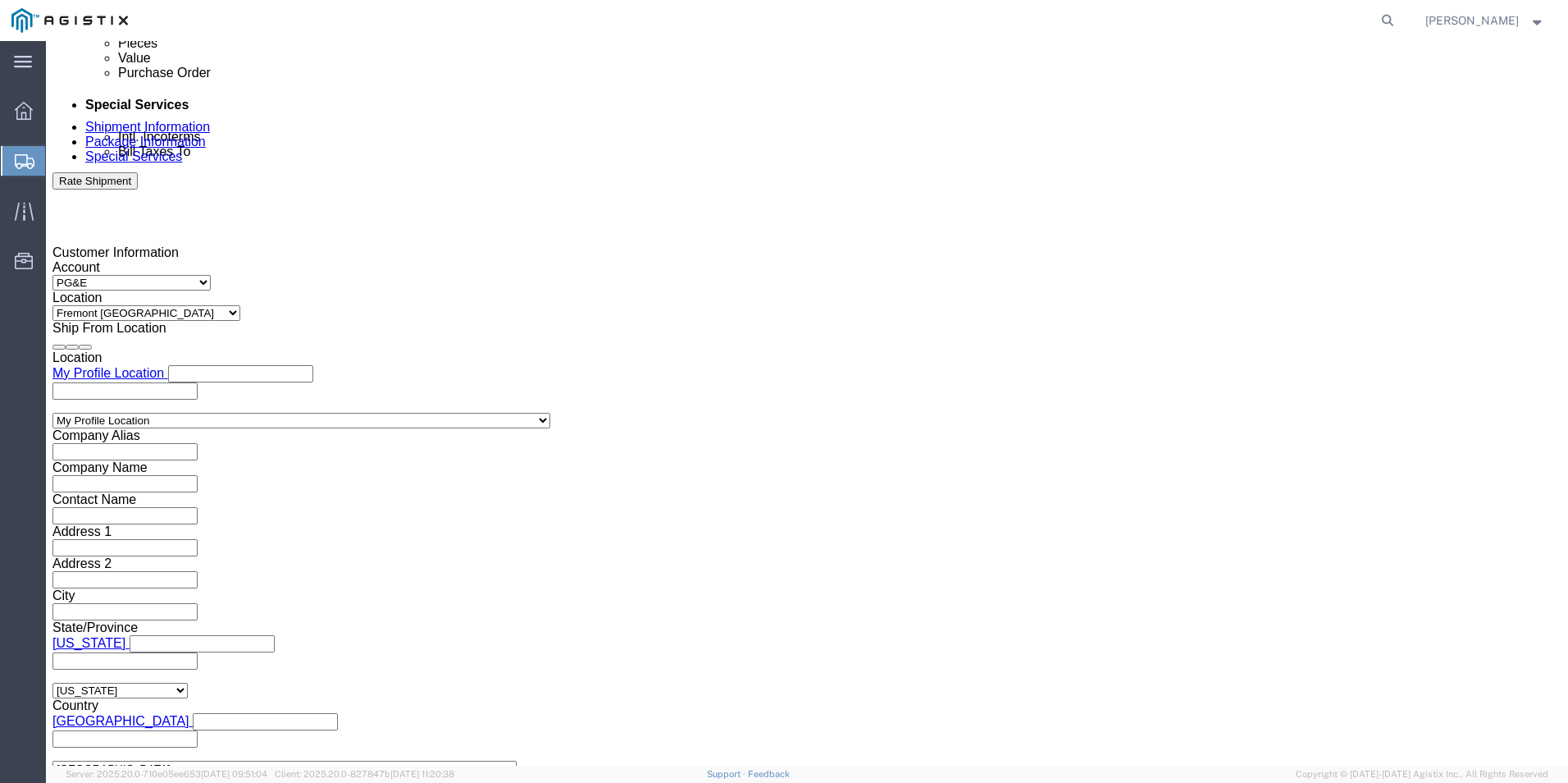
scroll to position [1149, 0]
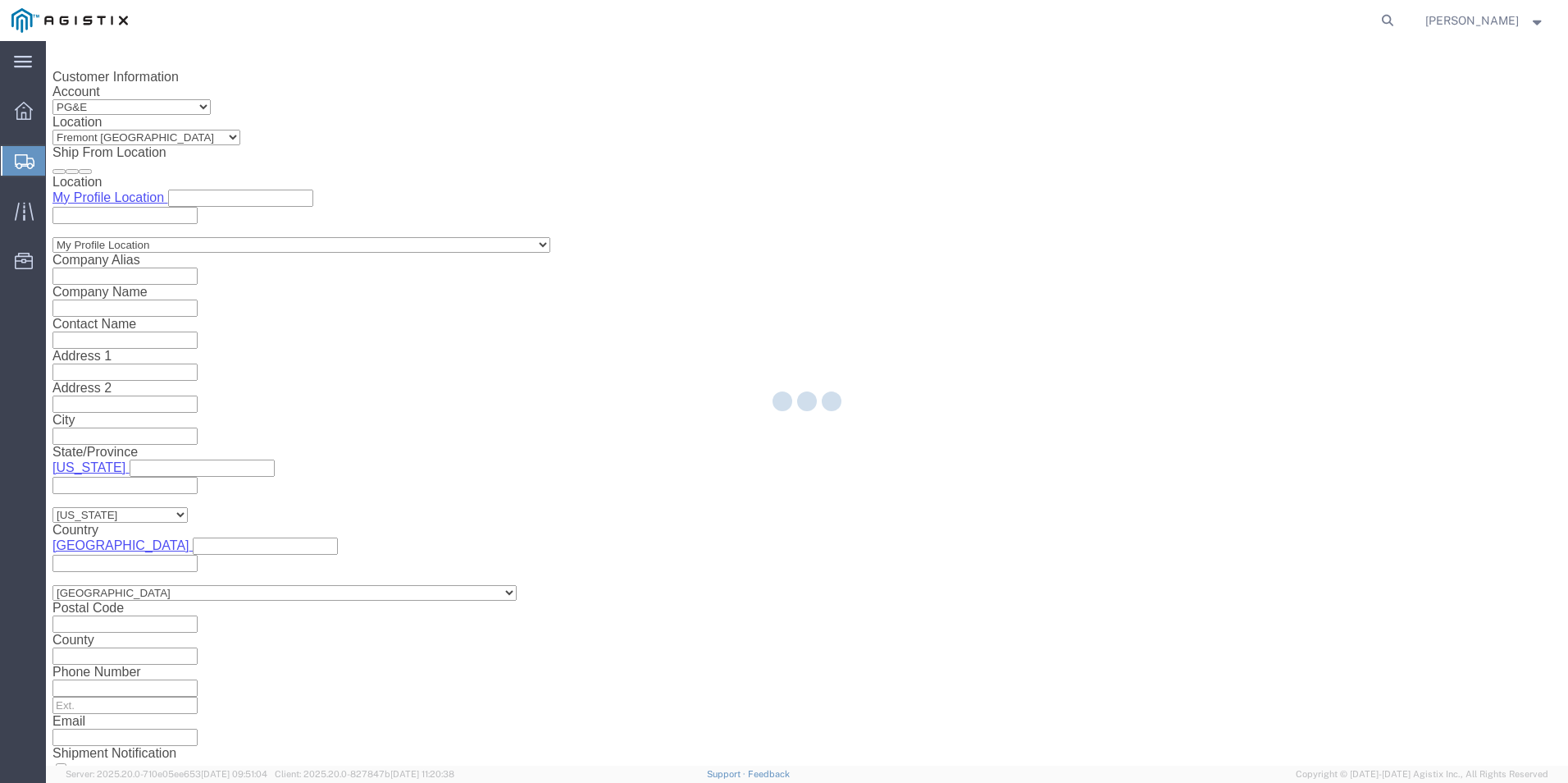
type input "[STREET_ADDRESS]"
select select "US"
type input "[PERSON_NAME]"
type input "[PHONE_NUMBER]"
type input "MANSURA"
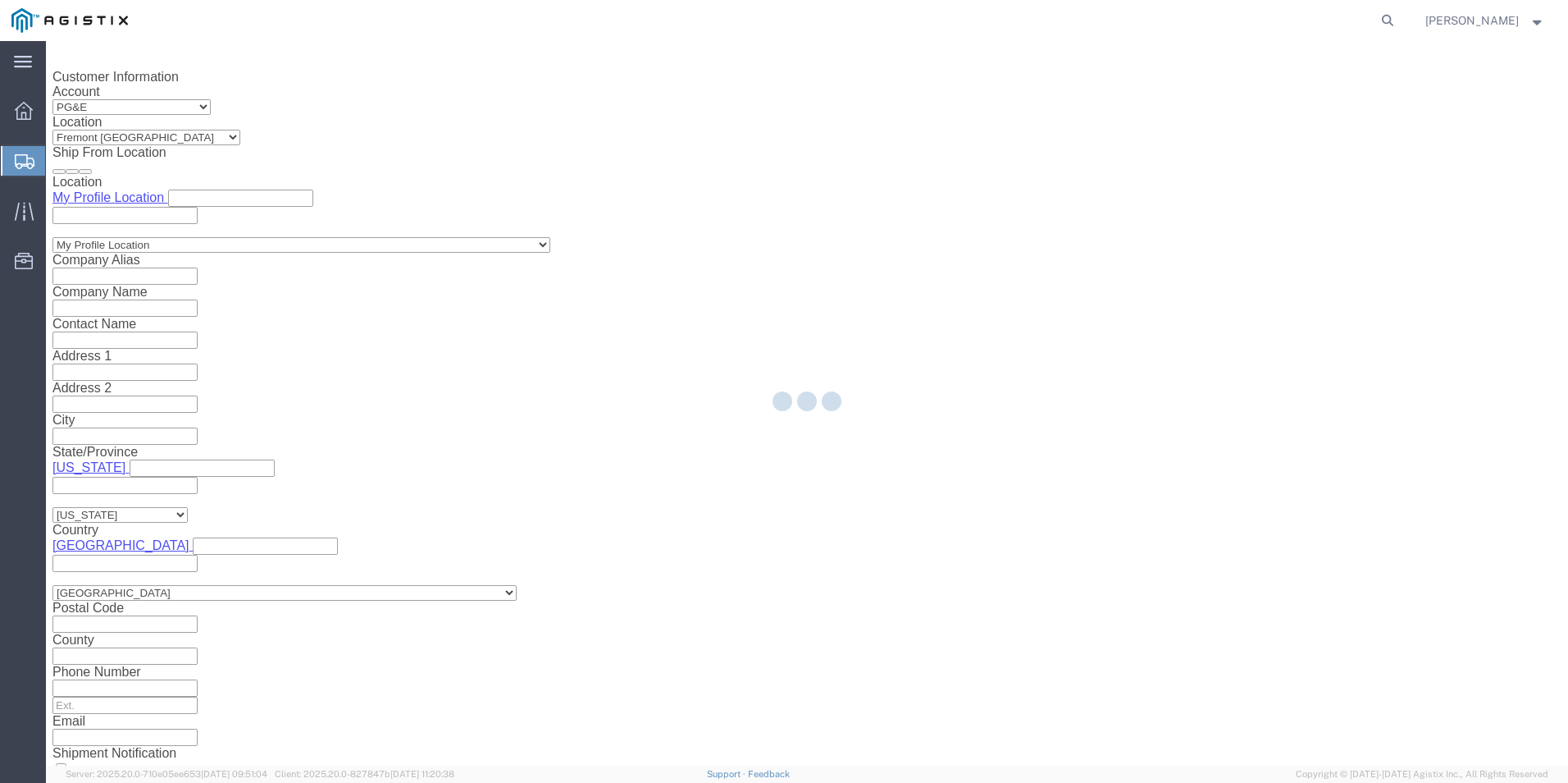
type input "70350"
select select "LA"
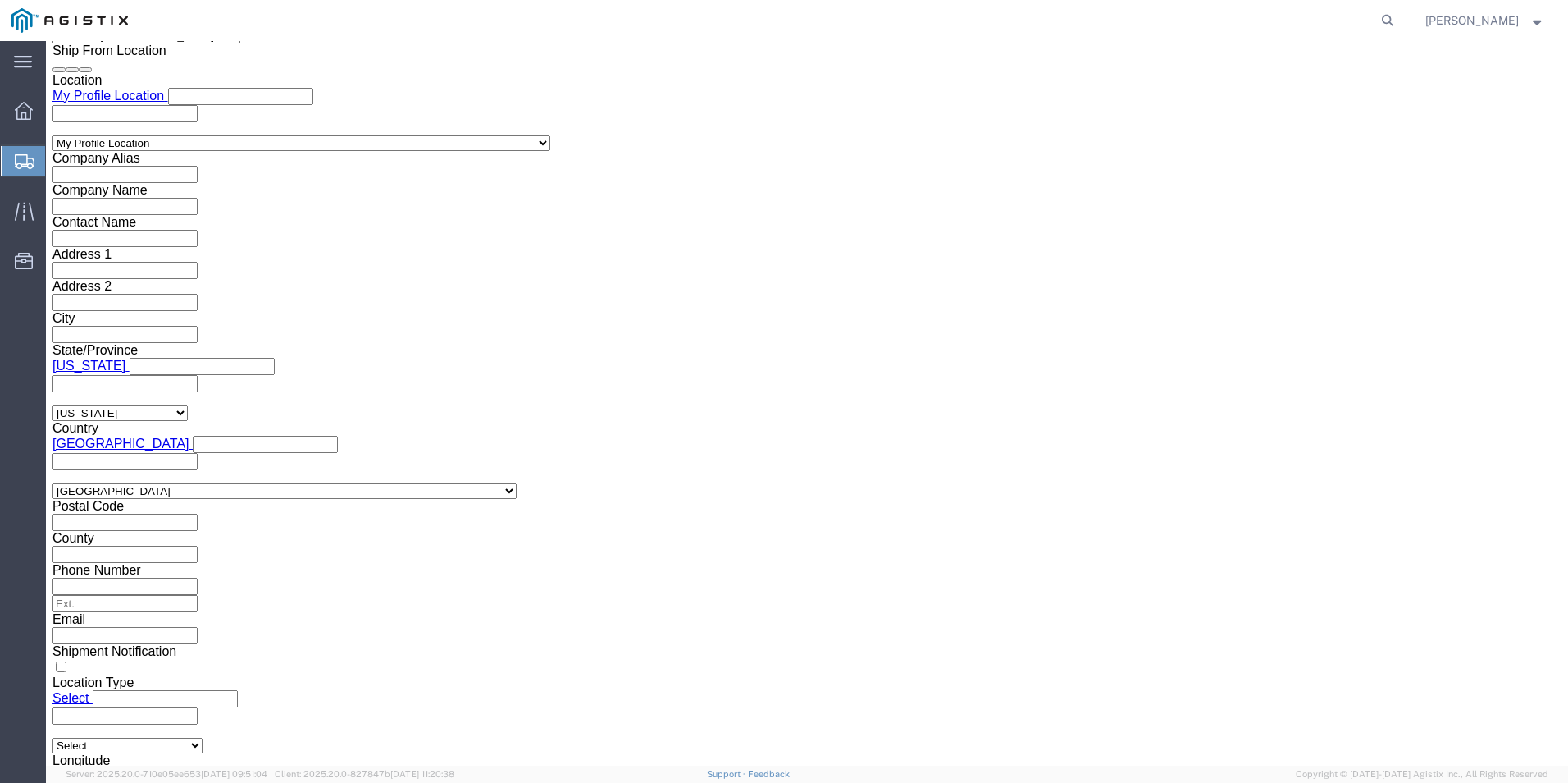
scroll to position [1257, 0]
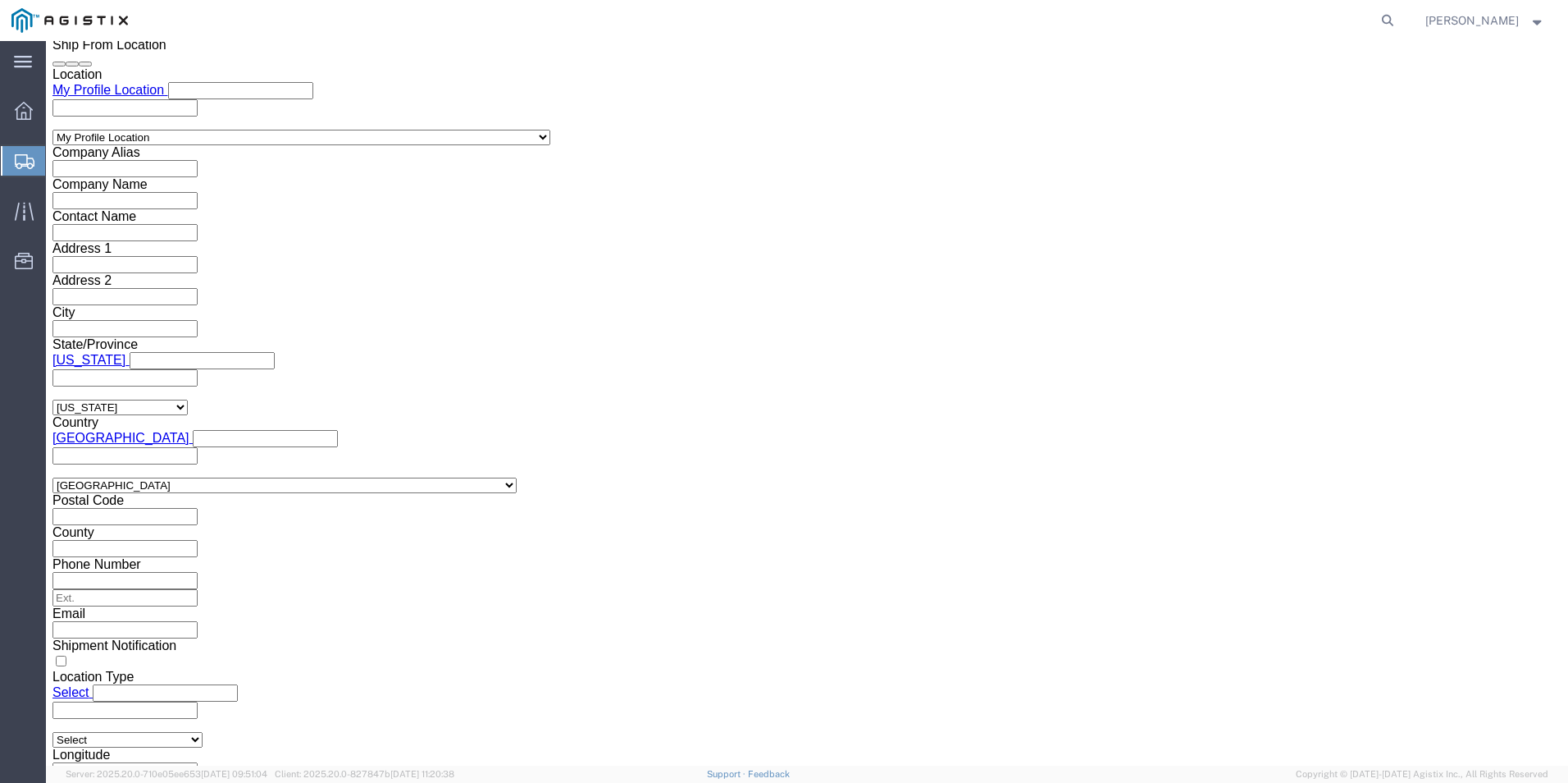
drag, startPoint x: 1315, startPoint y: 691, endPoint x: 1280, endPoint y: 674, distance: 38.9
click button "Rate Shipment"
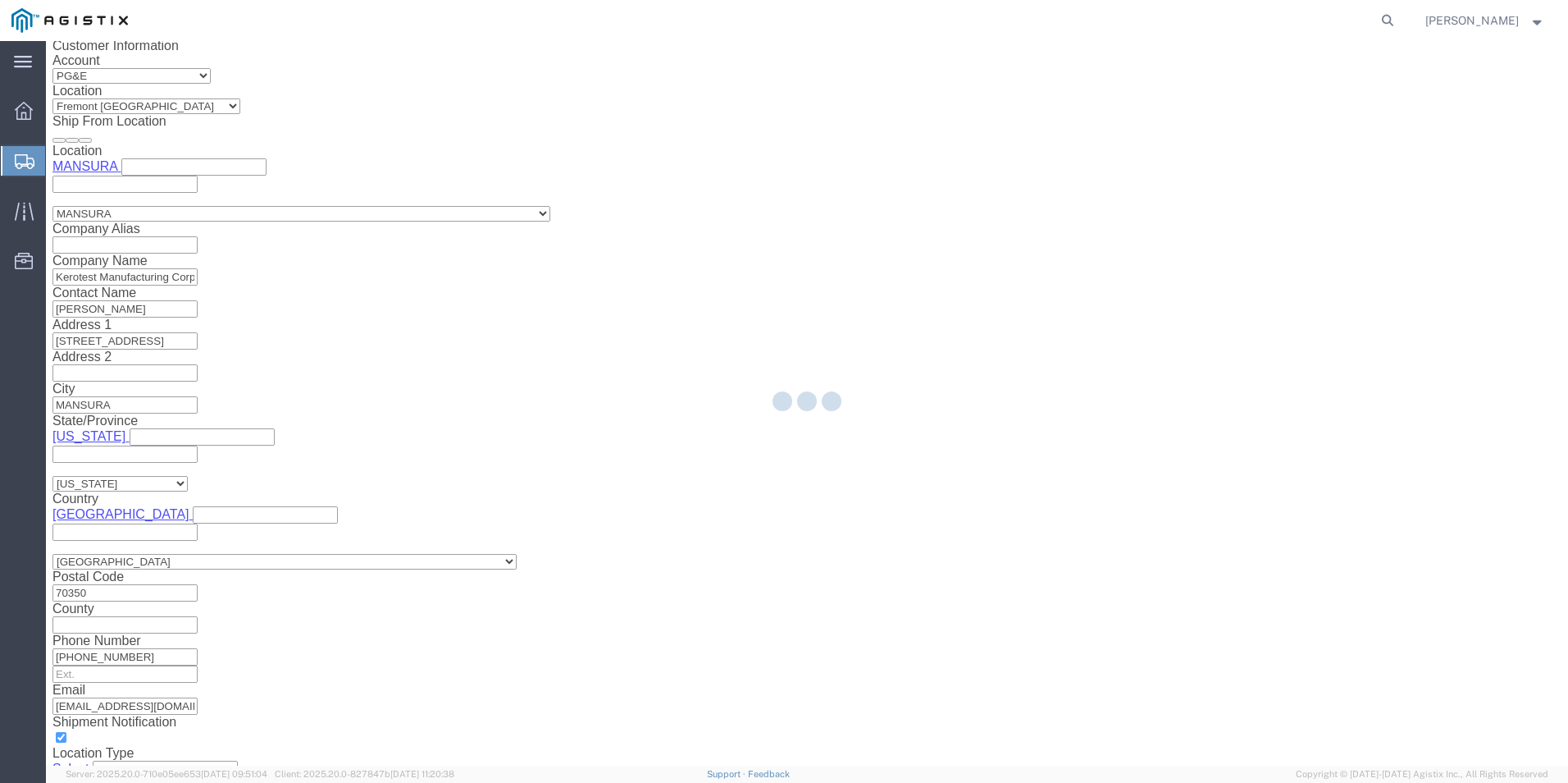
scroll to position [0, 0]
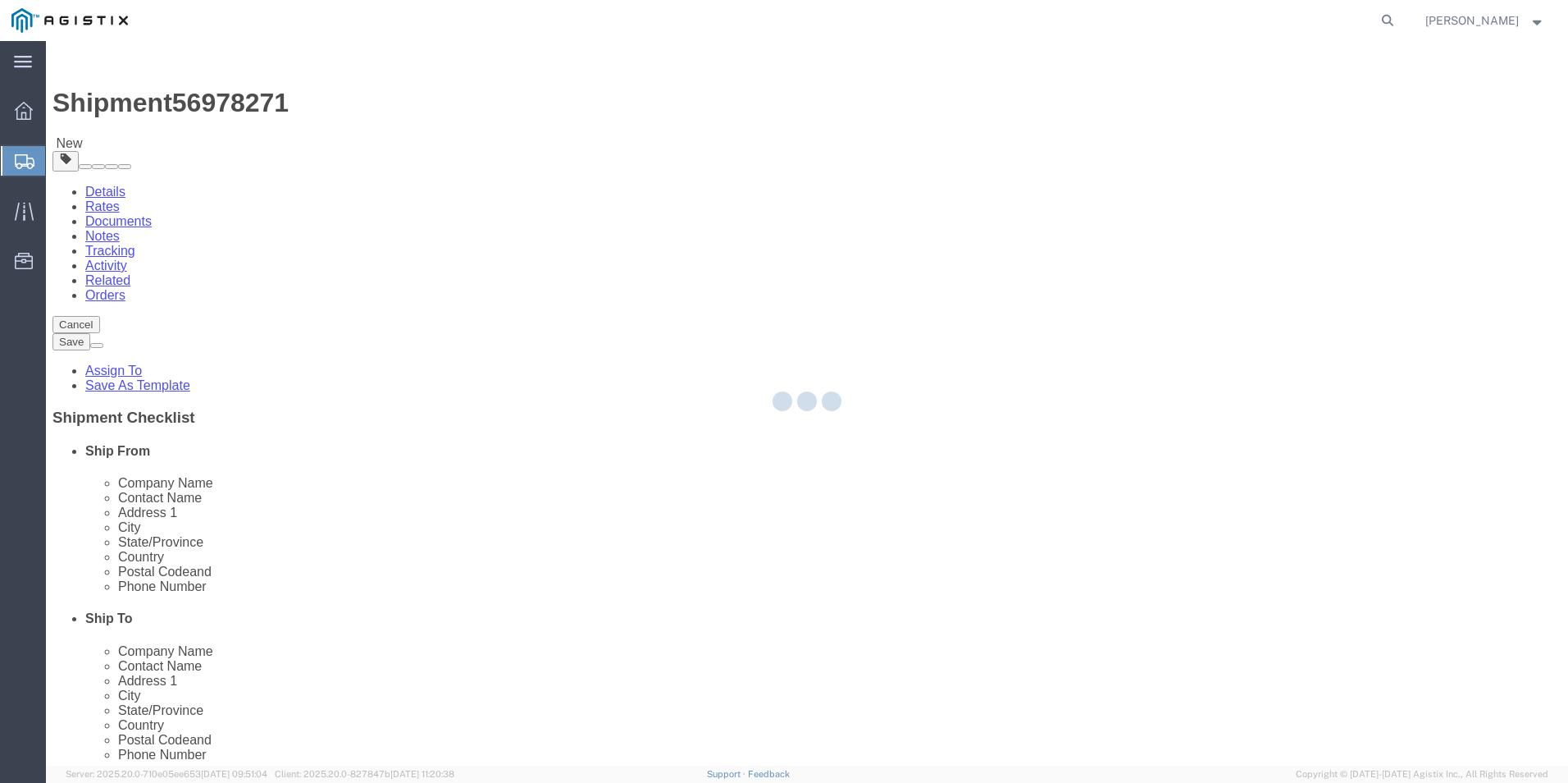
select select "CBOX"
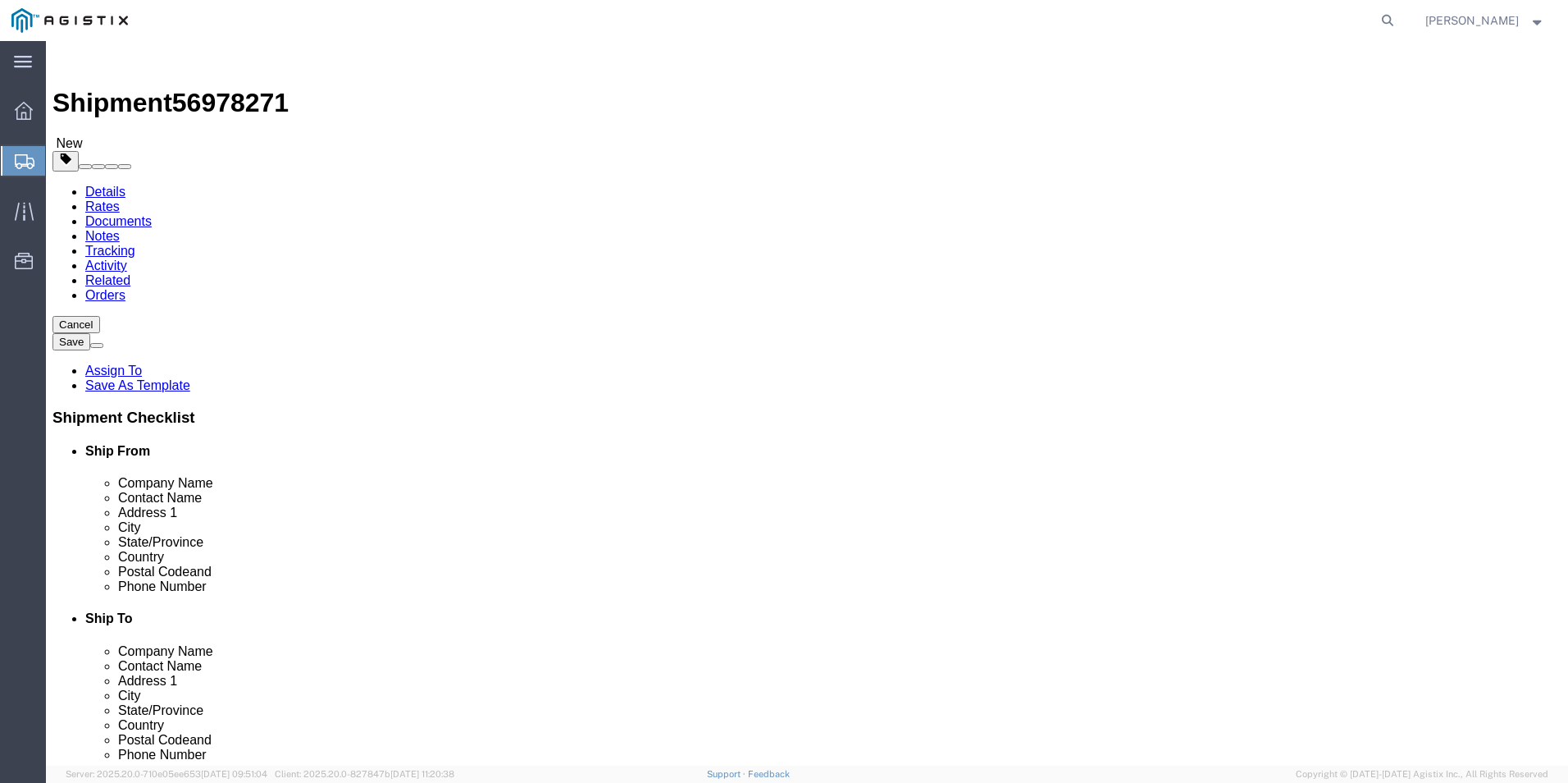
click input "355.00"
type input "355"
click select "Select Bulk Bundle(s) Cardboard Box(es) Carton(s) Crate(s) Drum(s) (Fiberboard)…"
select select "PSNS"
click select "Select Bulk Bundle(s) Cardboard Box(es) Carton(s) Crate(s) Drum(s) (Fiberboard)…"
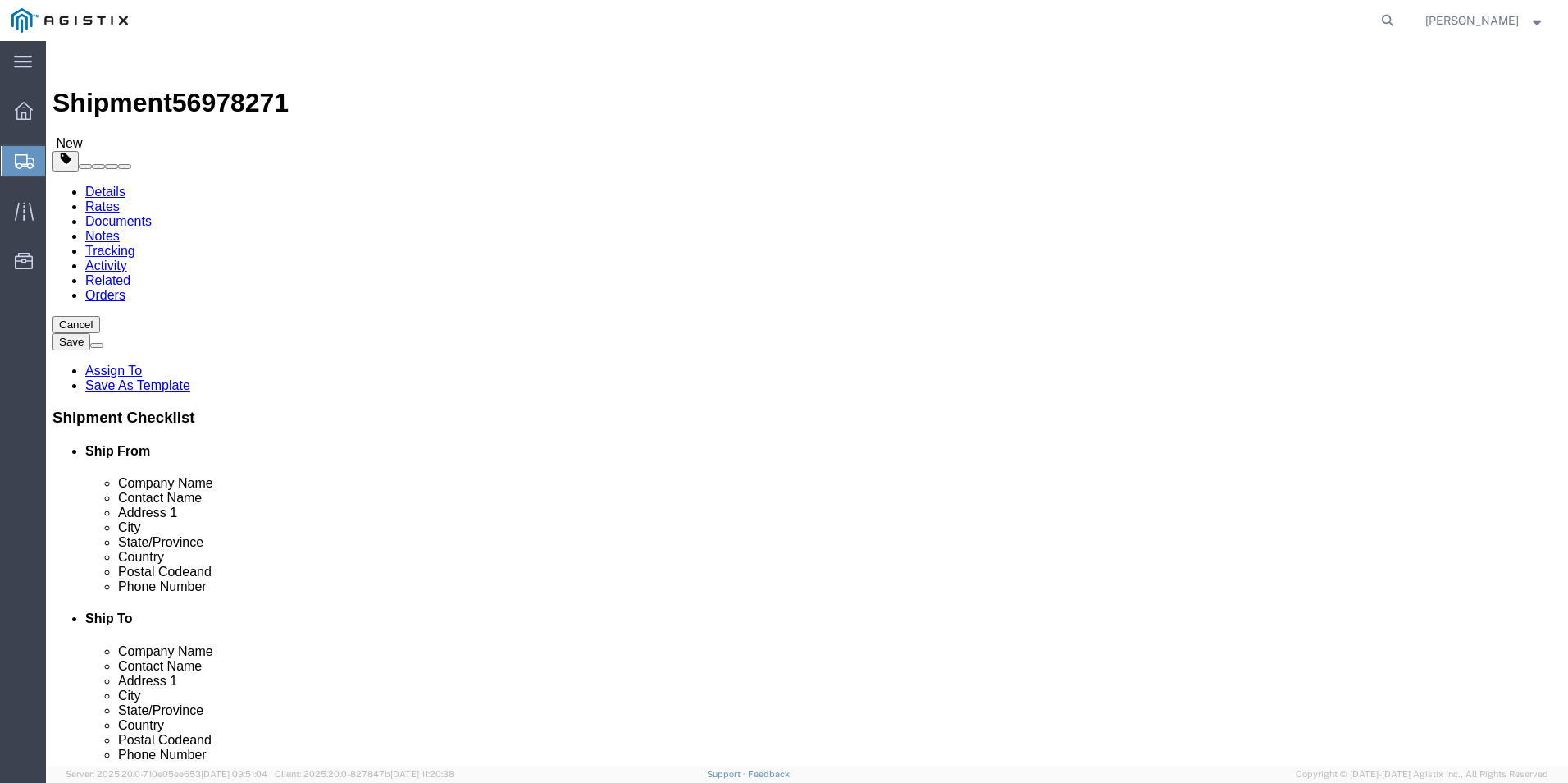
drag, startPoint x: 318, startPoint y: 646, endPoint x: 328, endPoint y: 645, distance: 10.0
click link "Add Content"
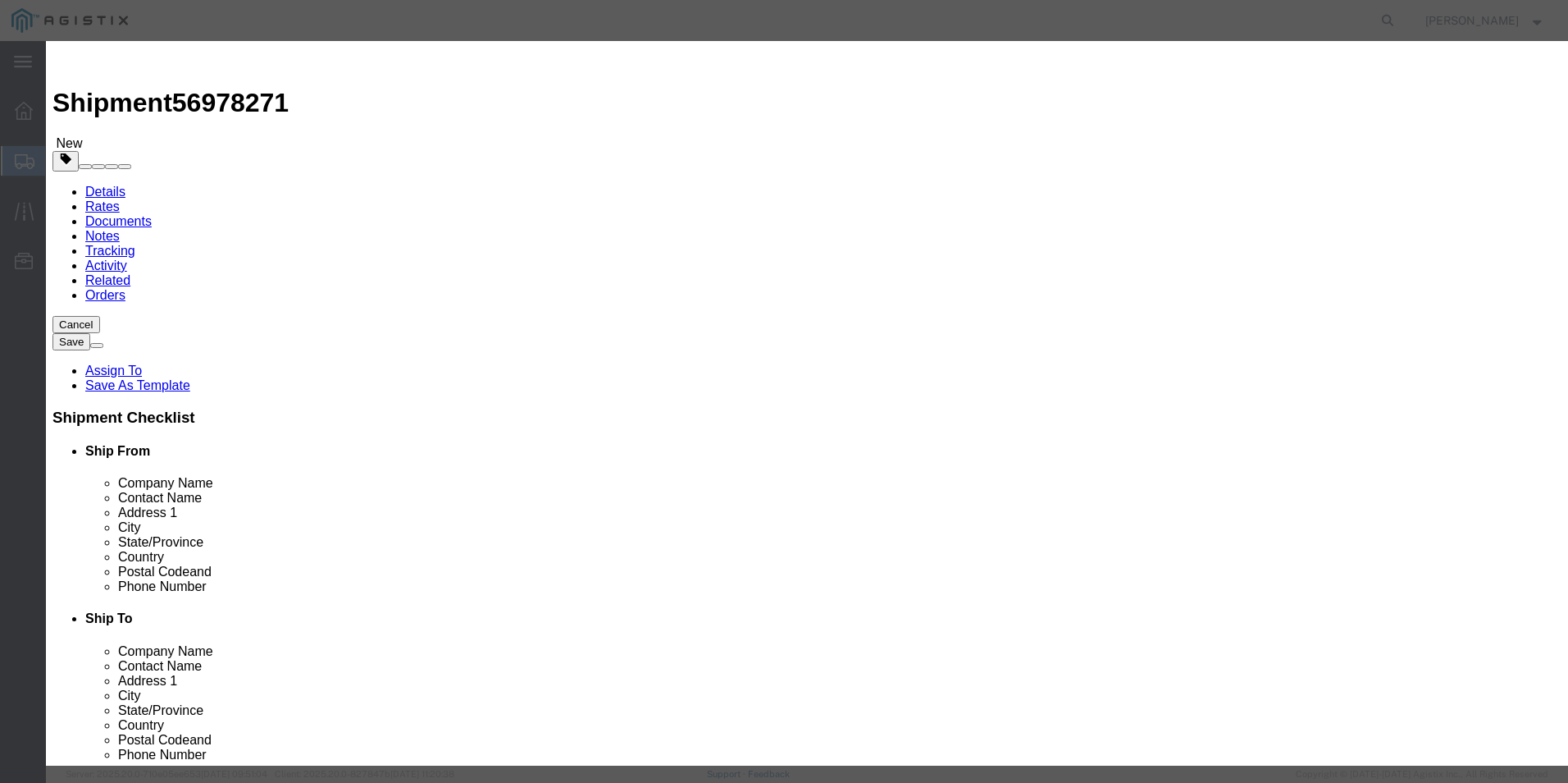
click input "text"
type input "Plastic Couplings (3090-20)"
type input "2800.00"
click button "Save & Close"
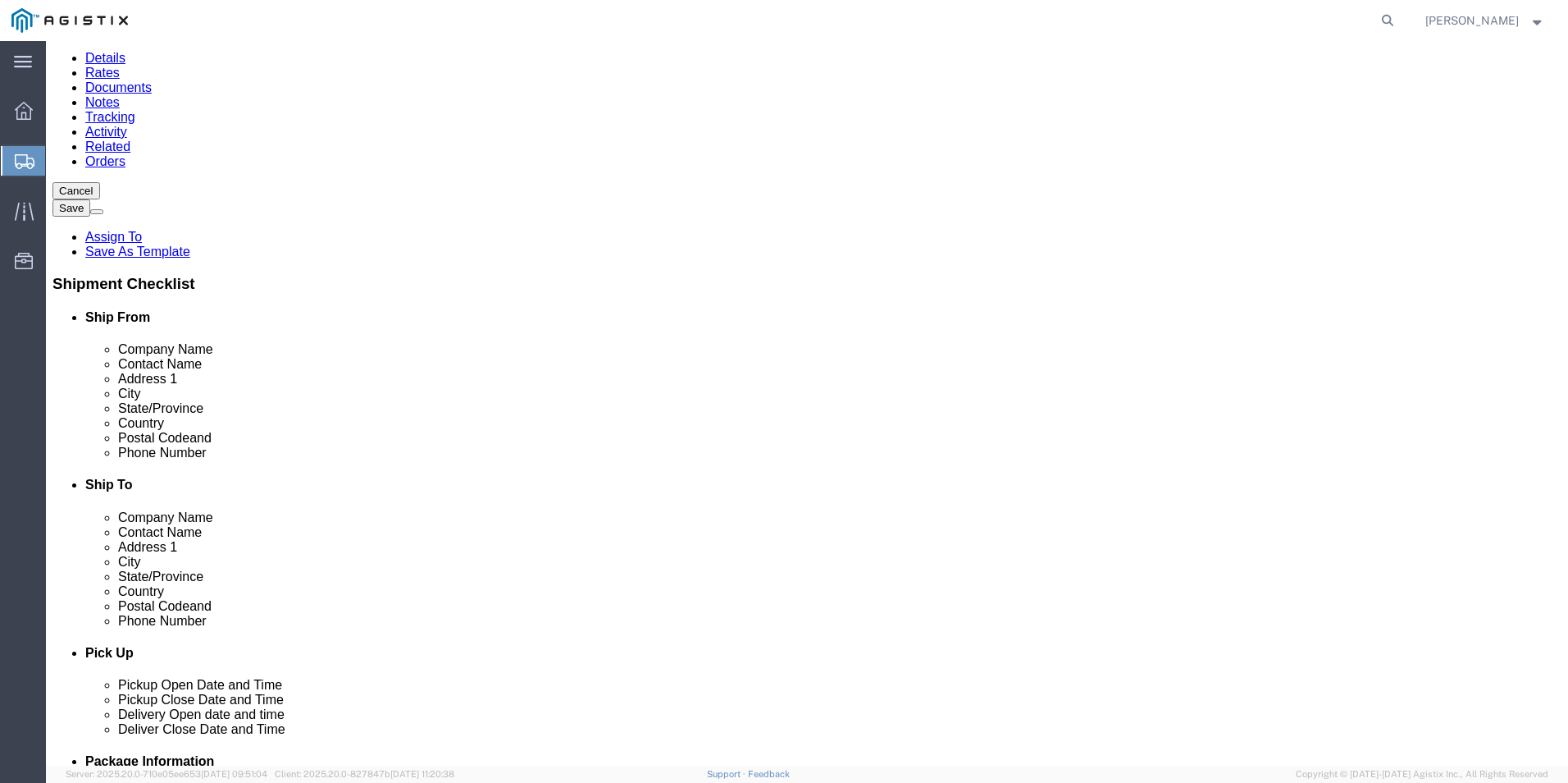
scroll to position [197, 0]
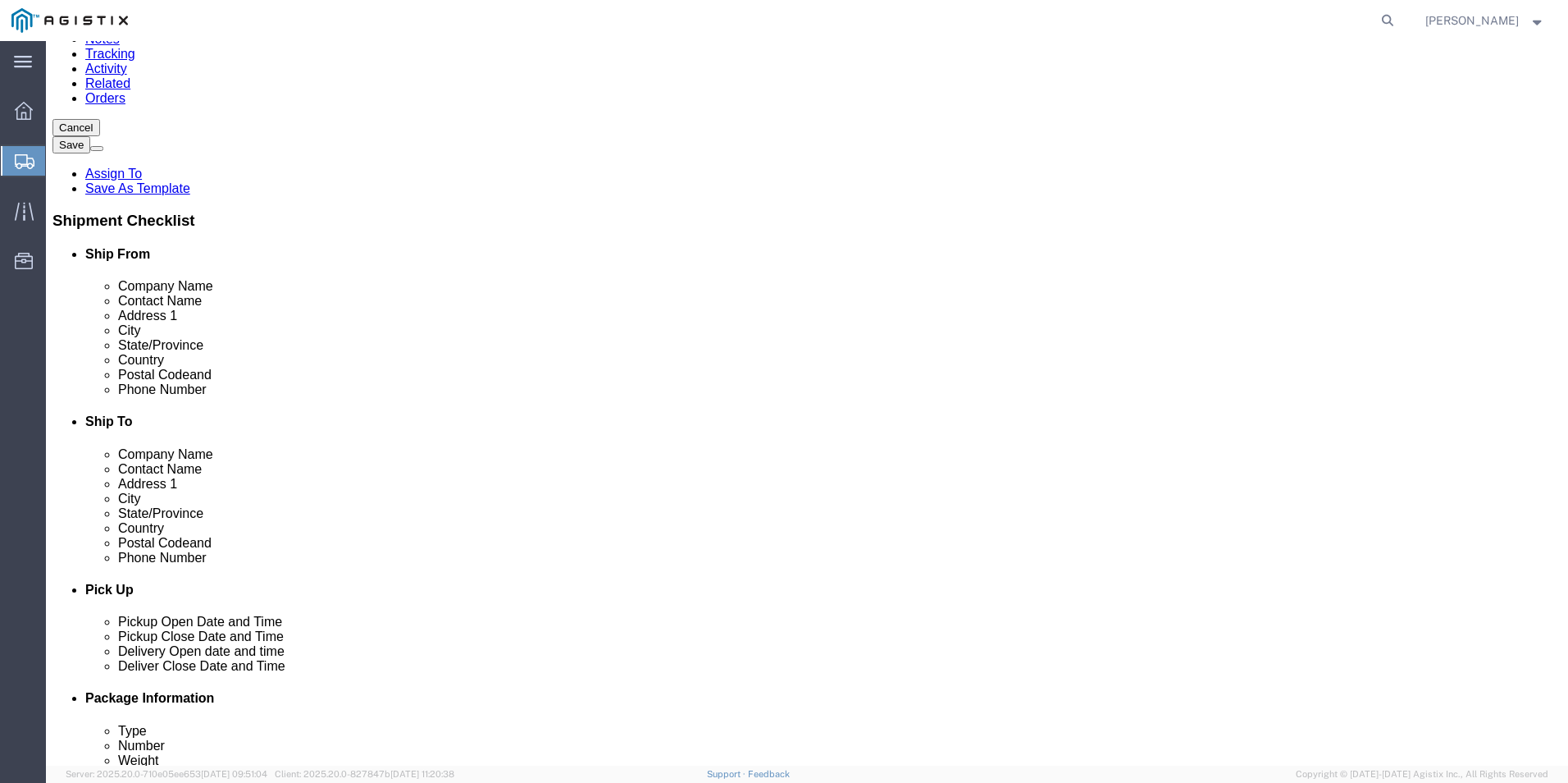
click icon
click link "Delete this content"
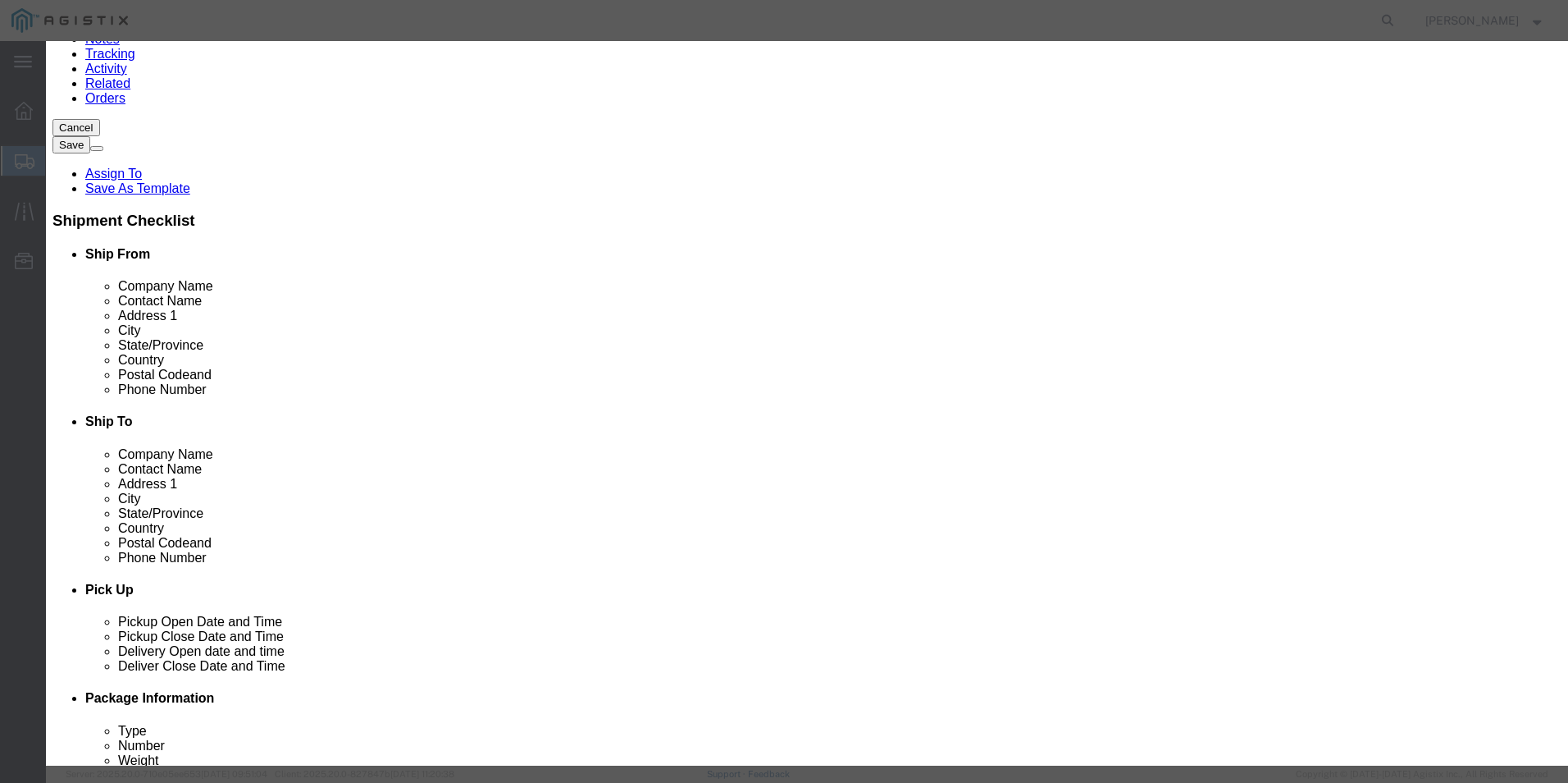
click button "Yes"
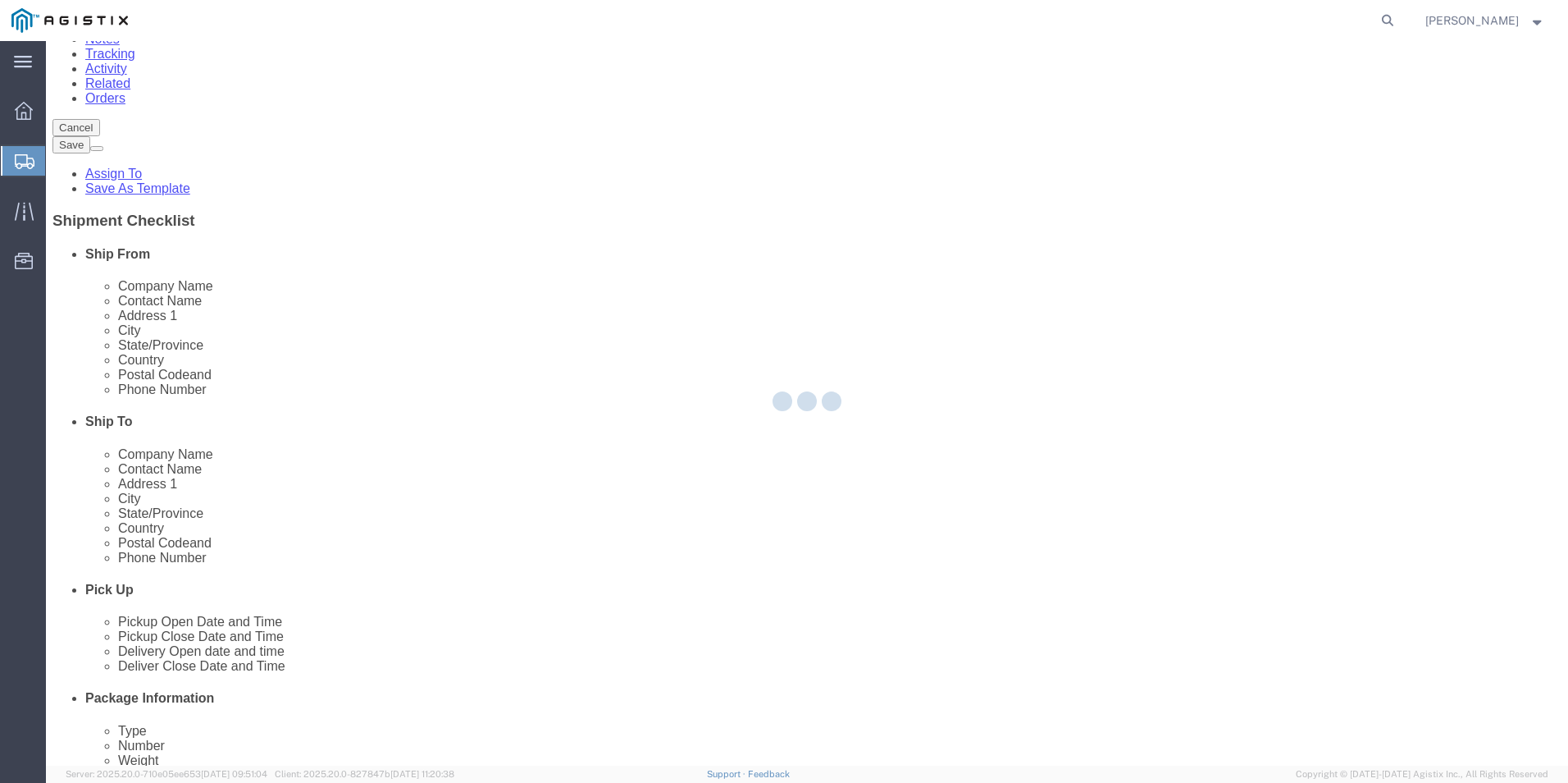
scroll to position [0, 0]
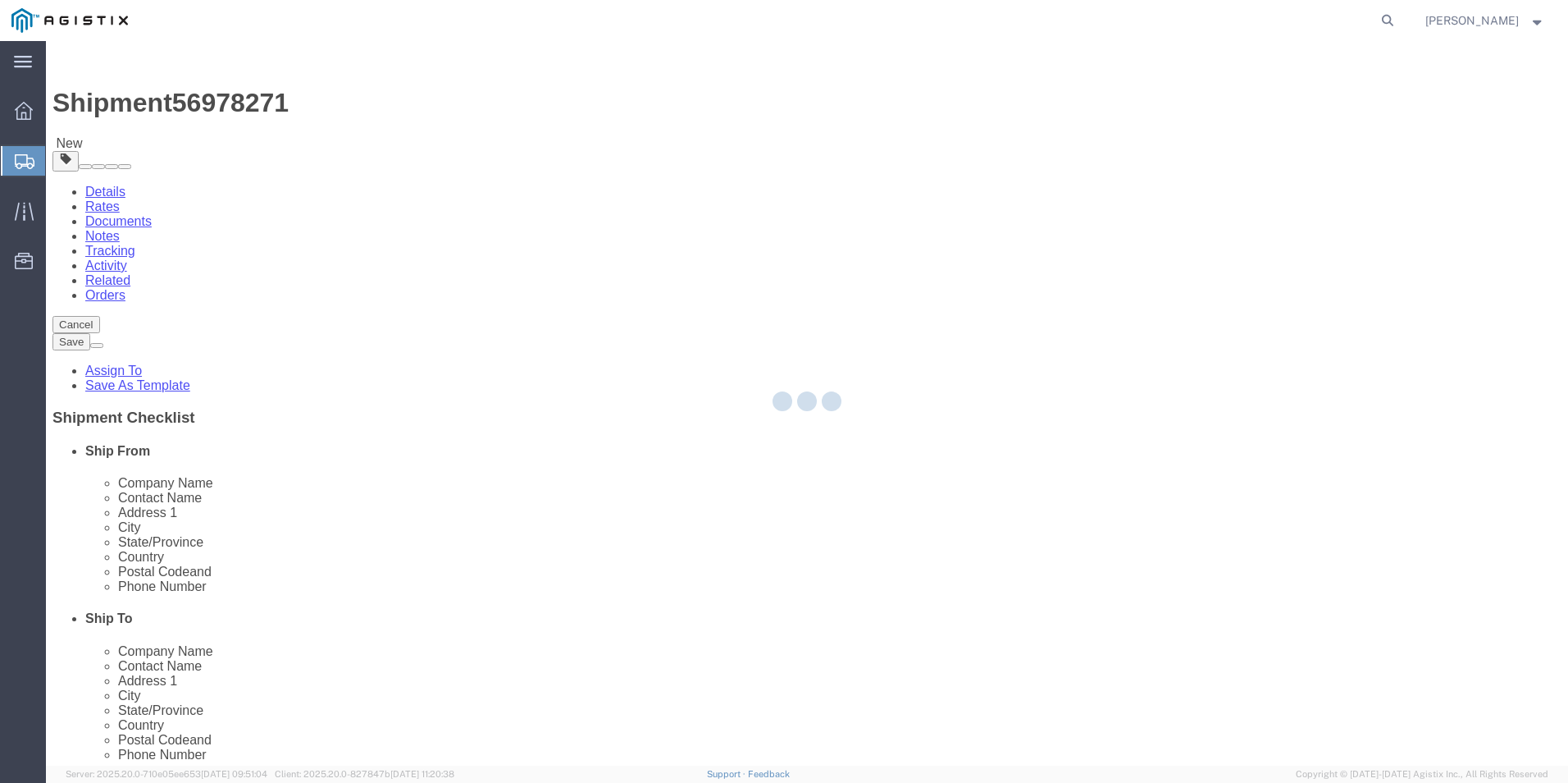
select select "PSNS"
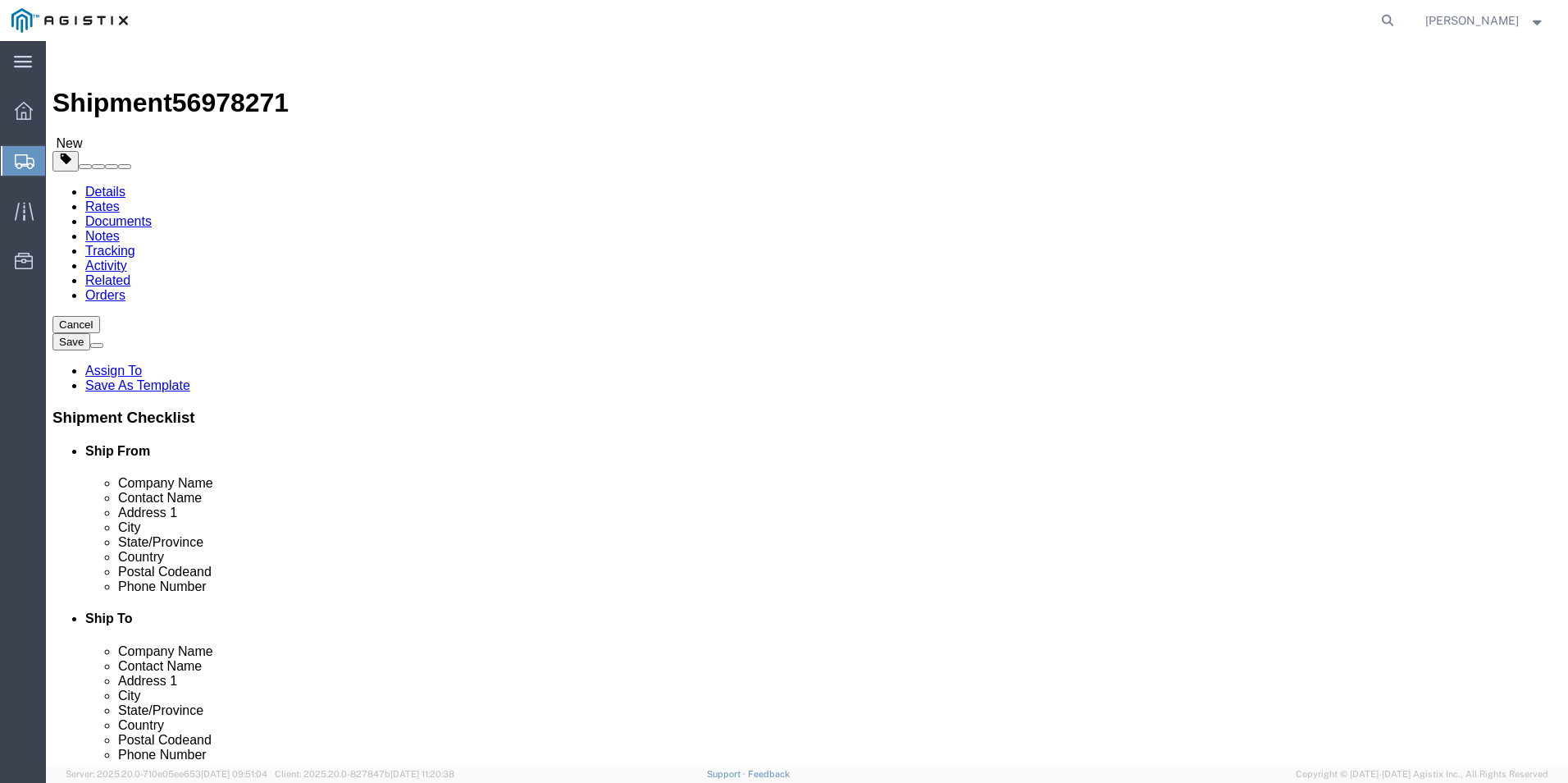
click input "text"
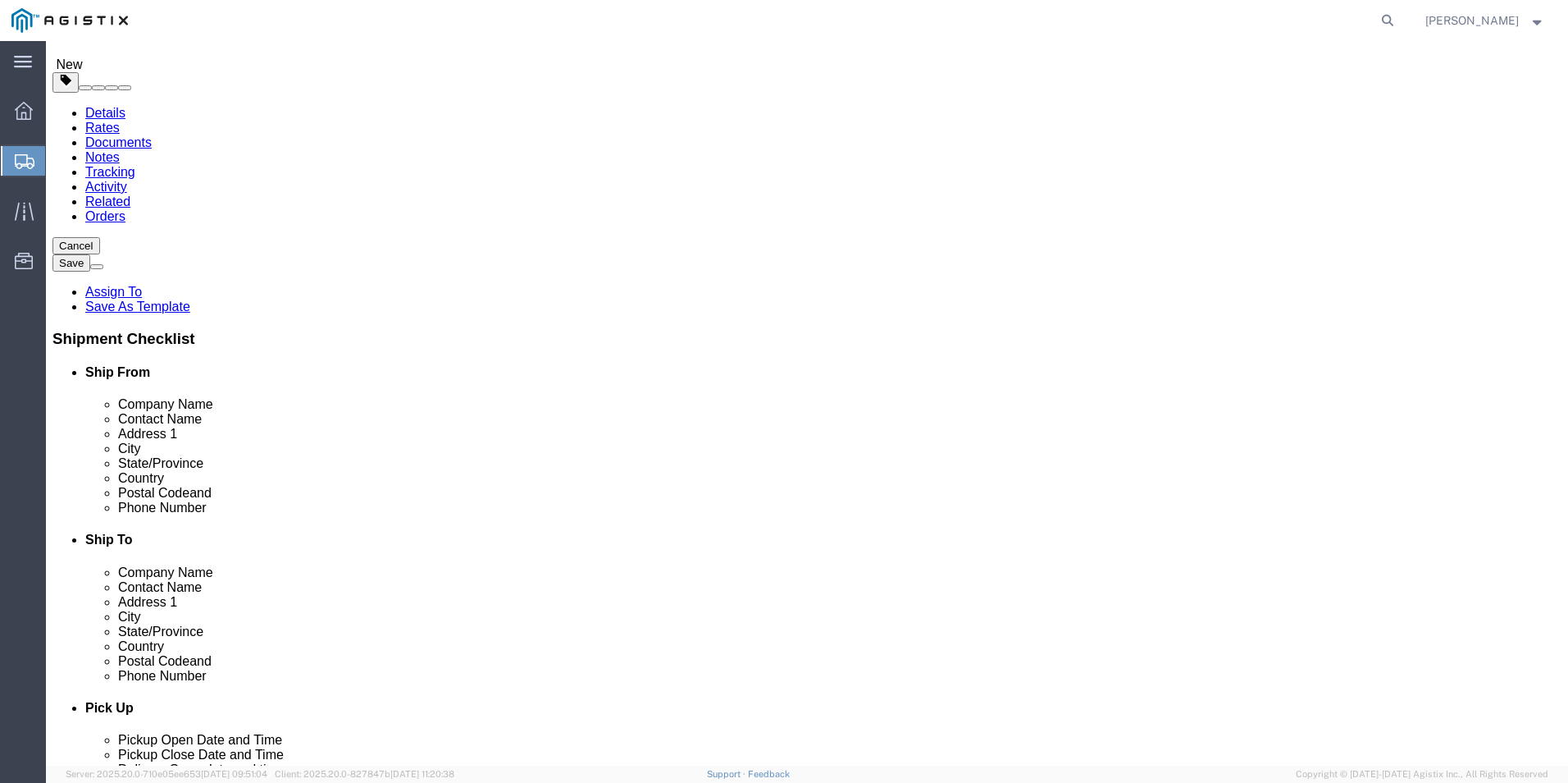
type input "35"
click button "Continue"
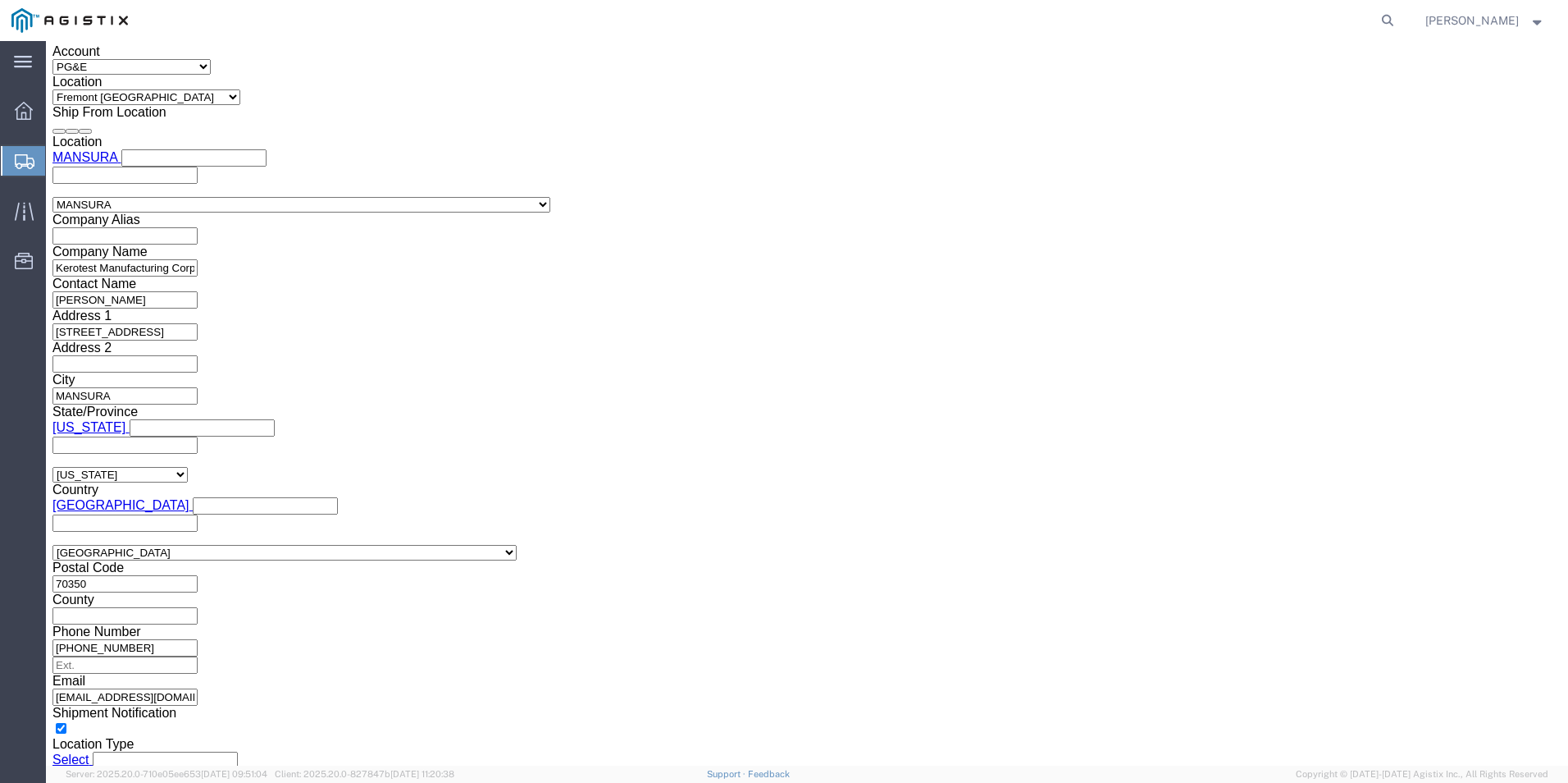
scroll to position [1324, 0]
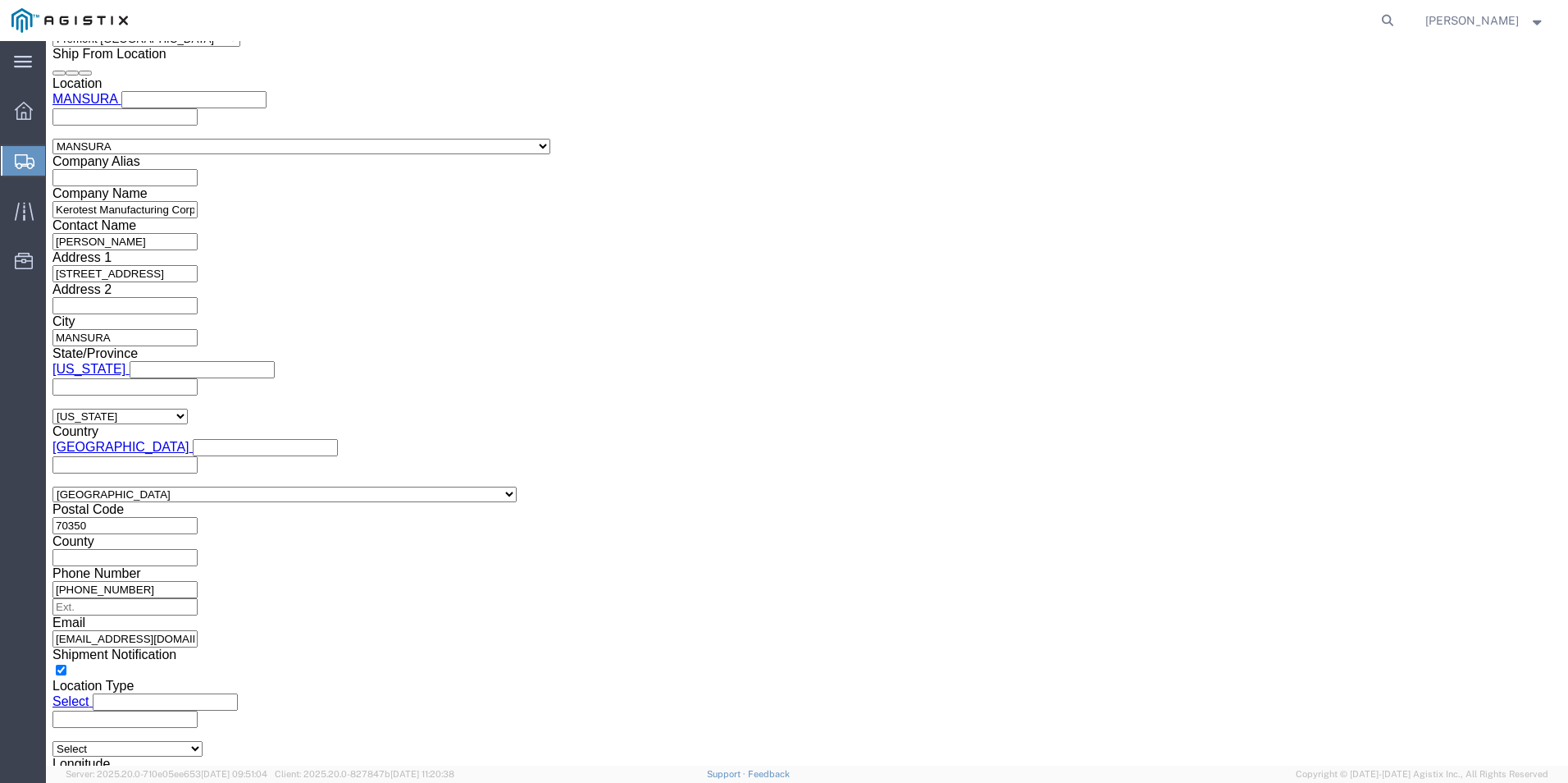
drag, startPoint x: 1254, startPoint y: 686, endPoint x: 1246, endPoint y: 689, distance: 8.5
click button "Rate Shipment"
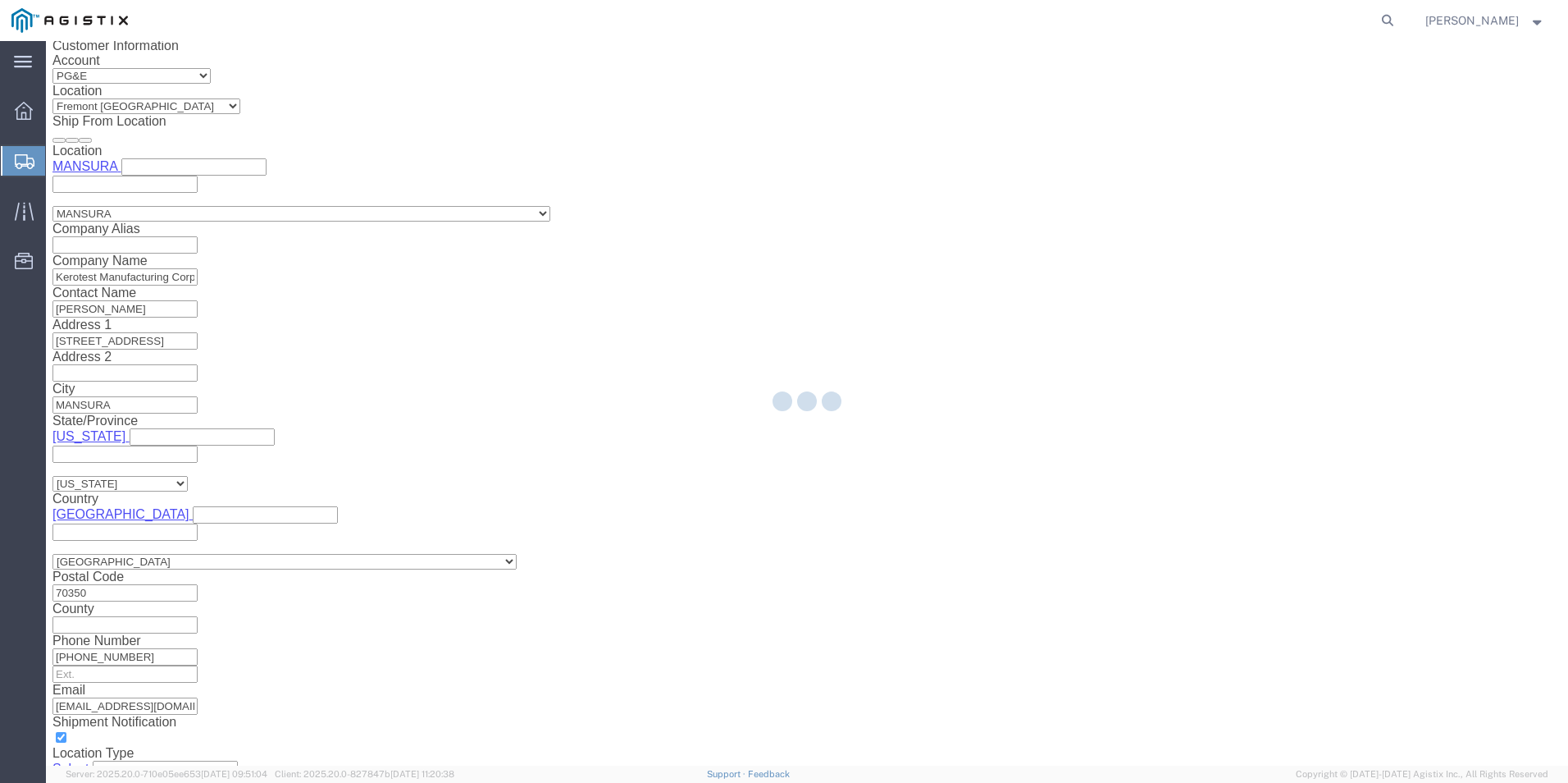
scroll to position [0, 0]
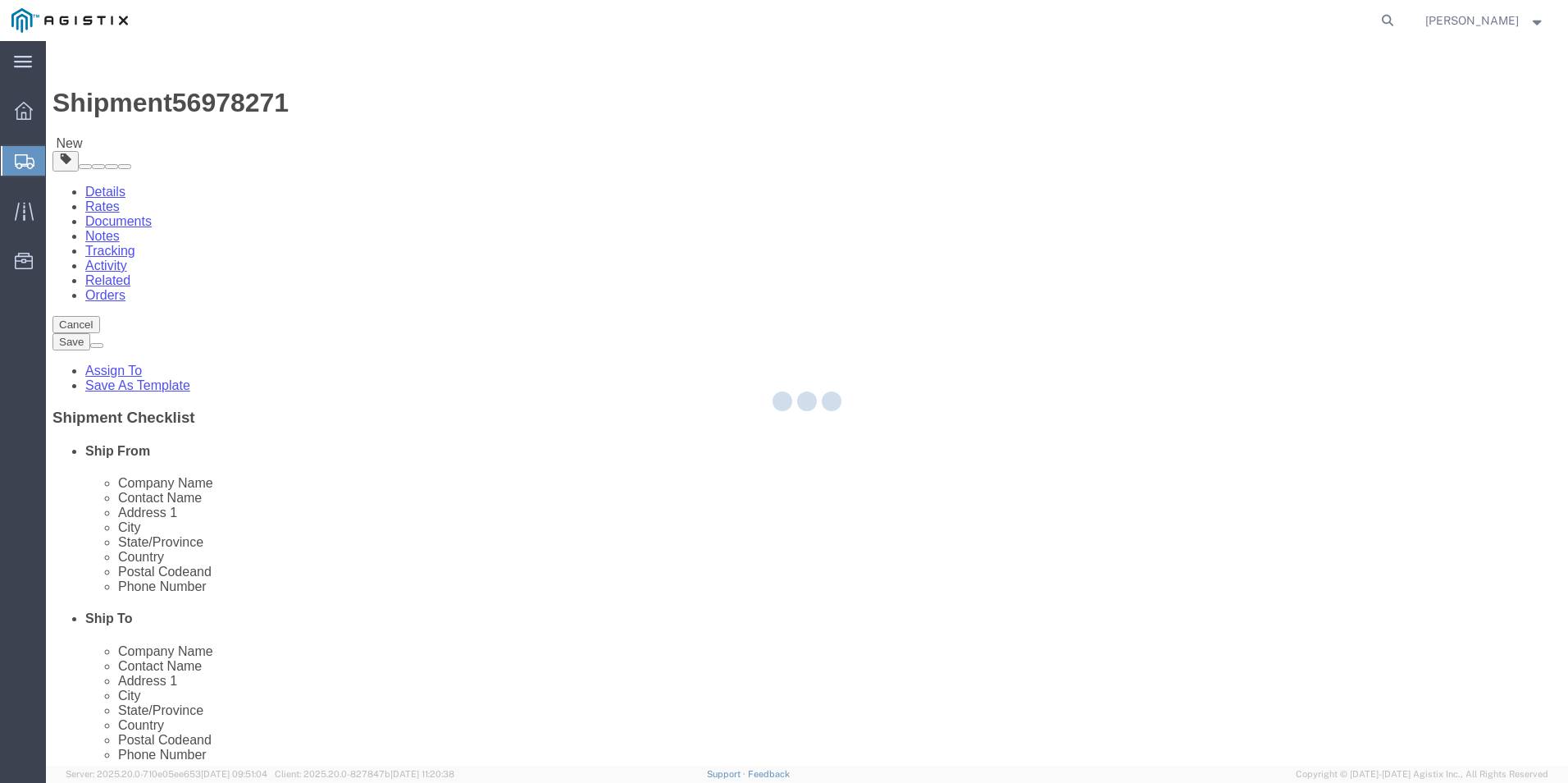
select select "PSNS"
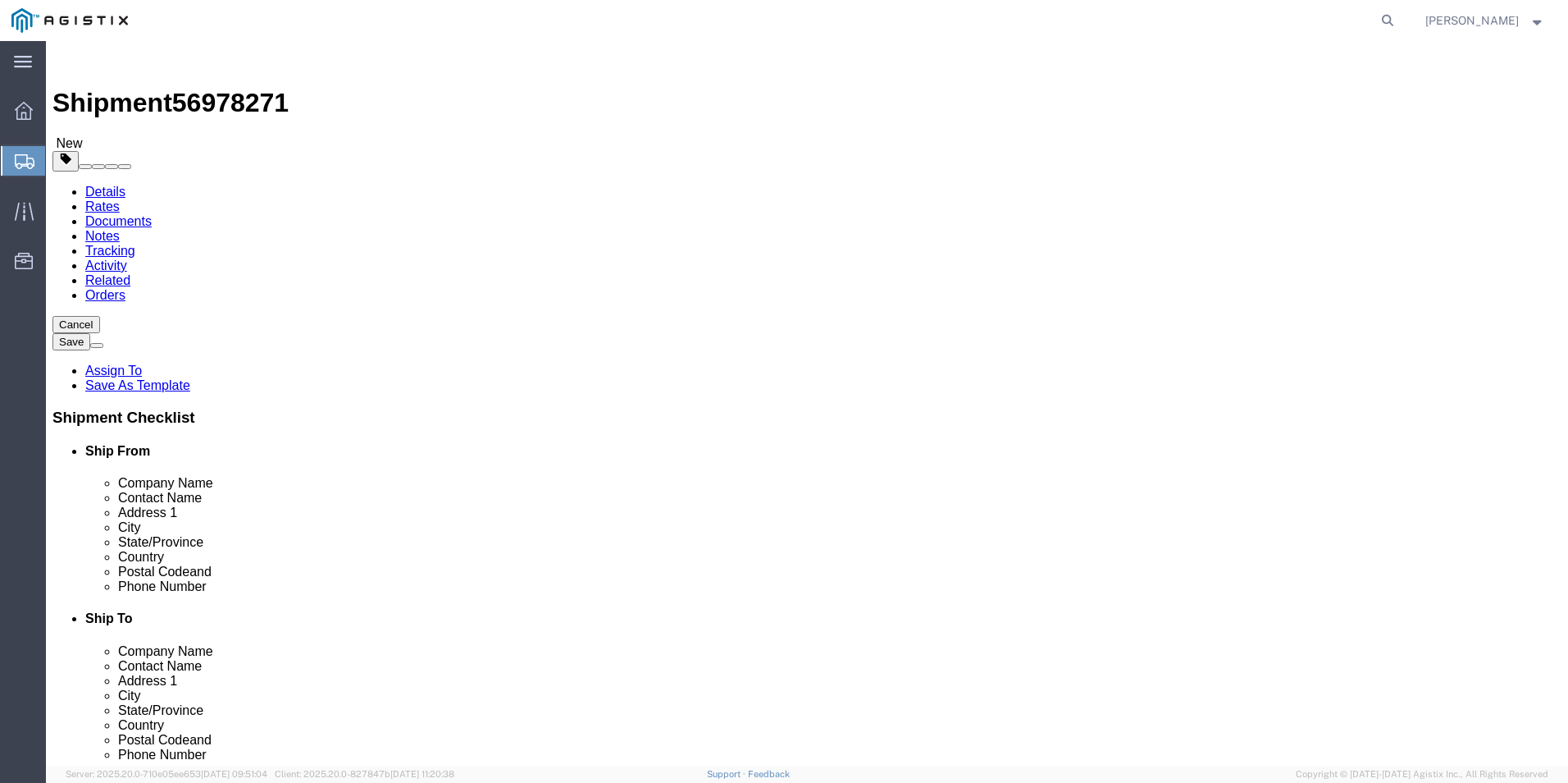
click icon
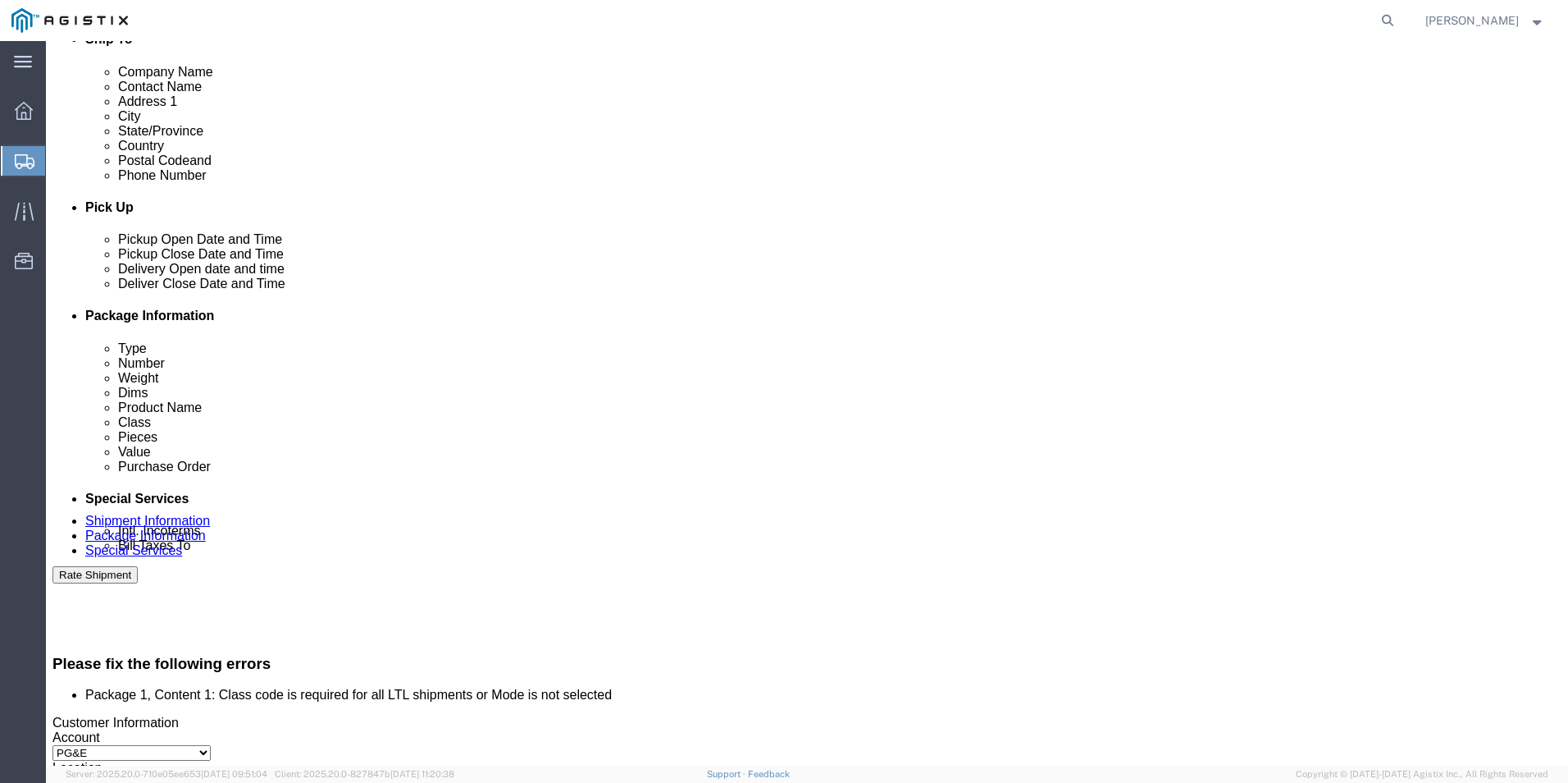
scroll to position [887, 0]
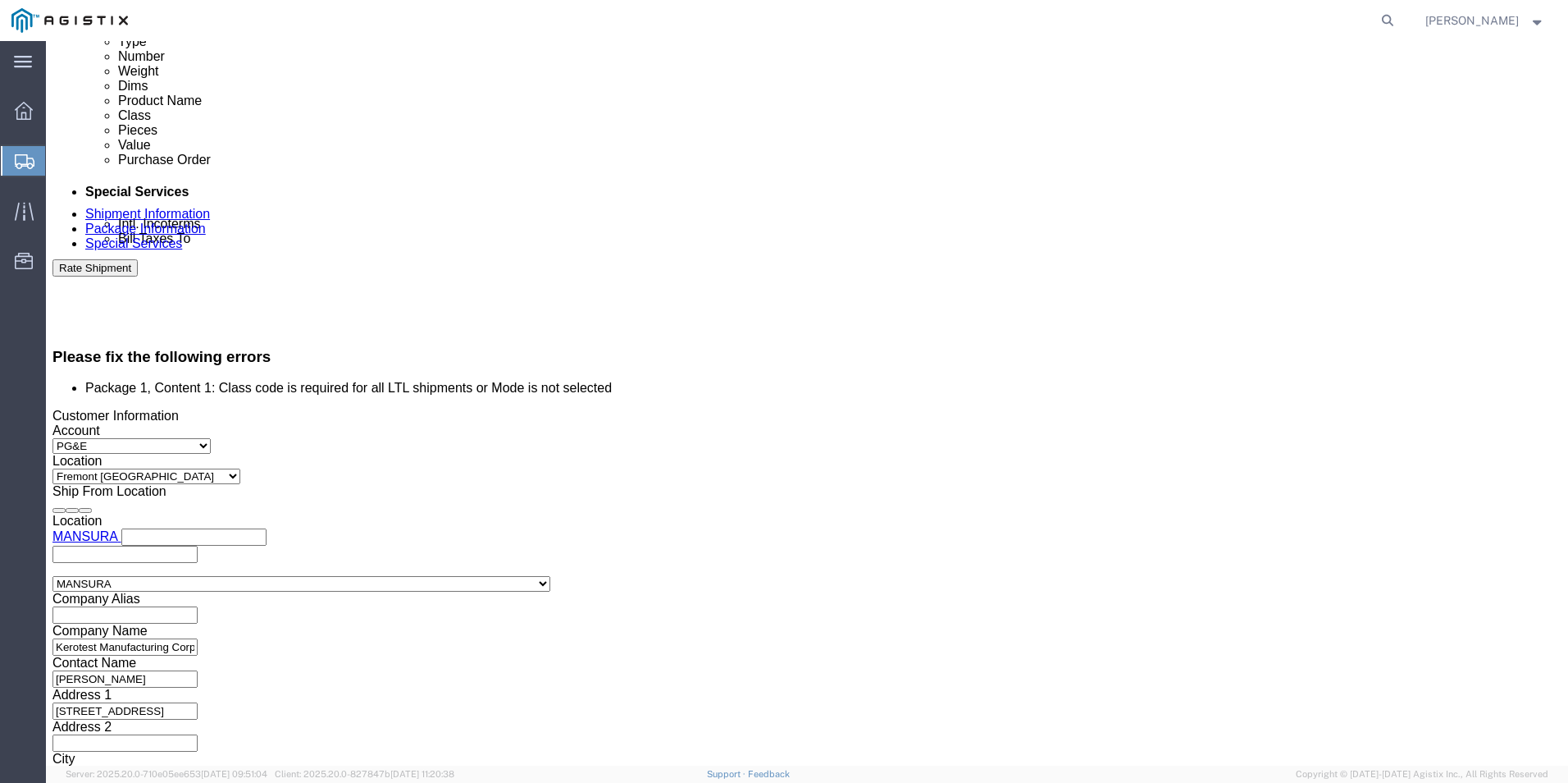
click button "Continue"
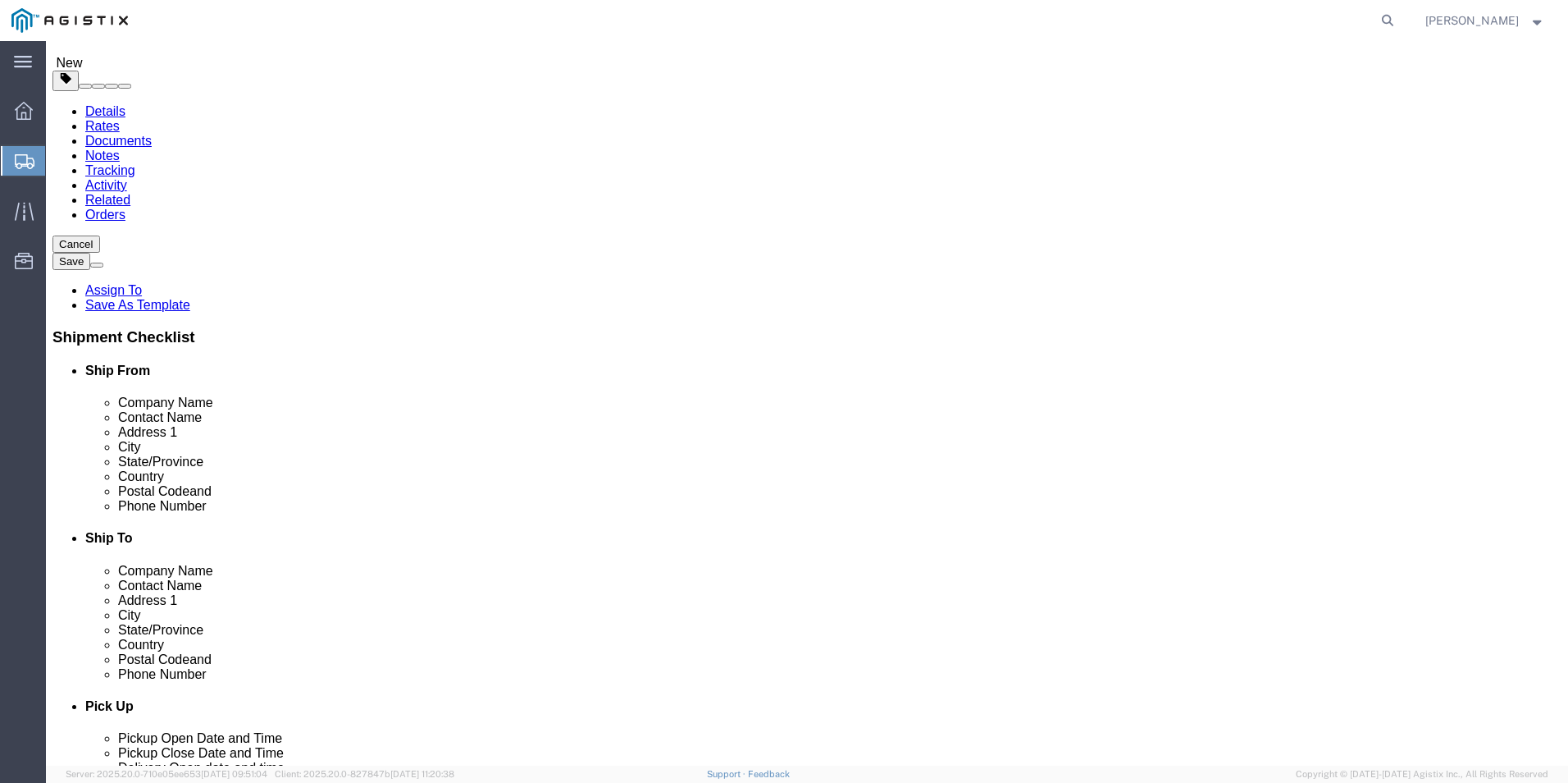
click button "Continue"
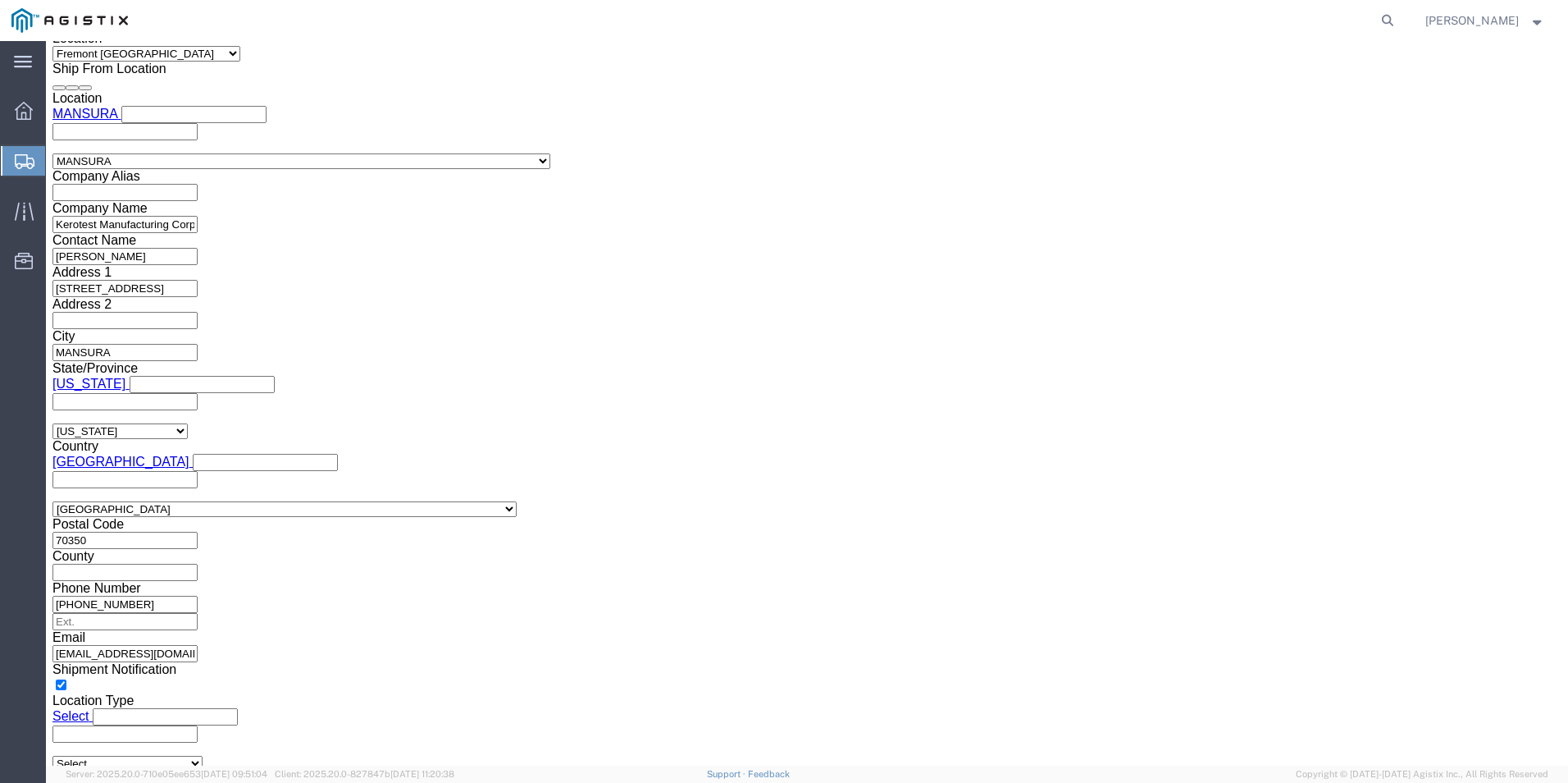
click link "Package Information"
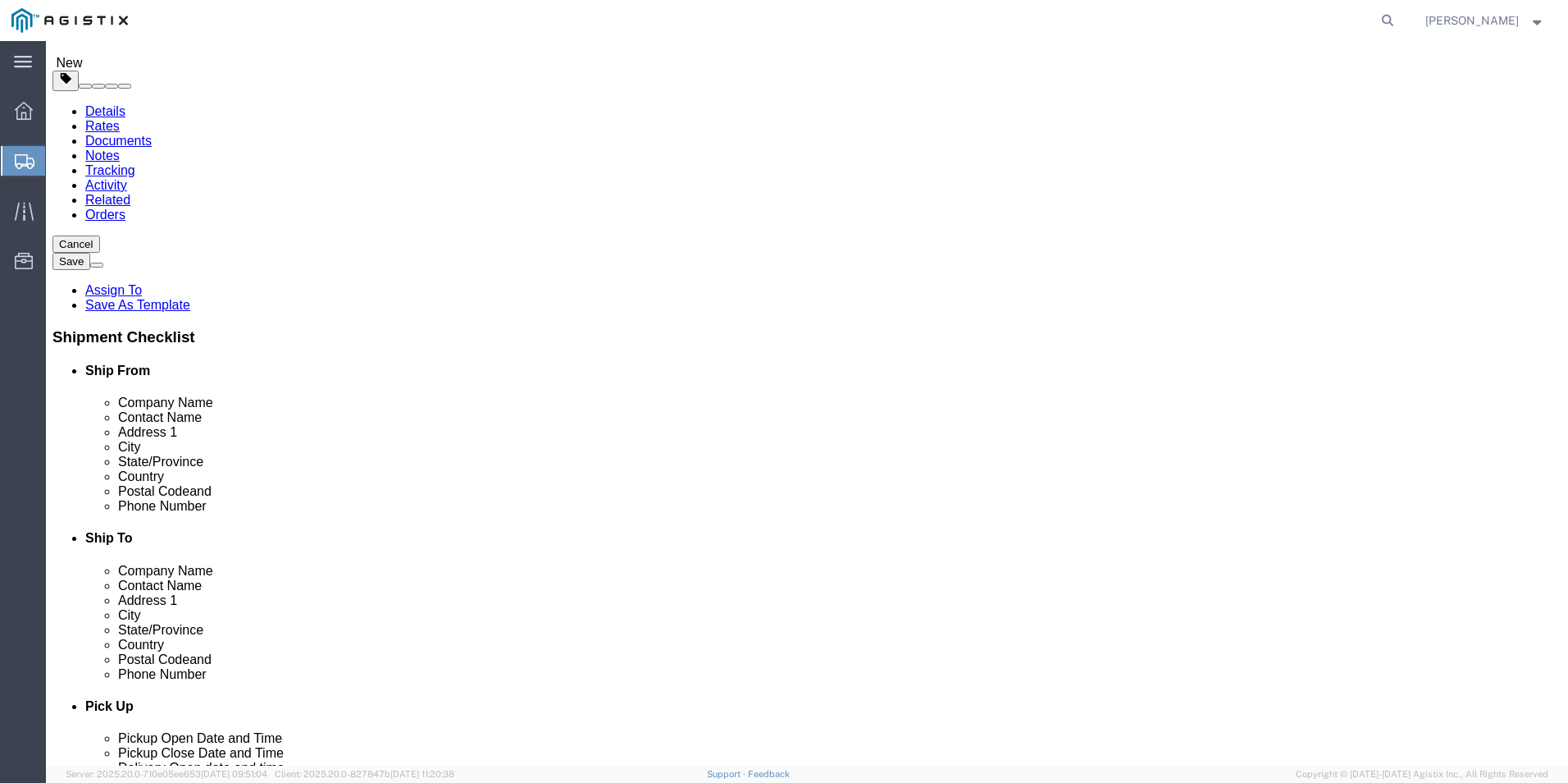
click icon
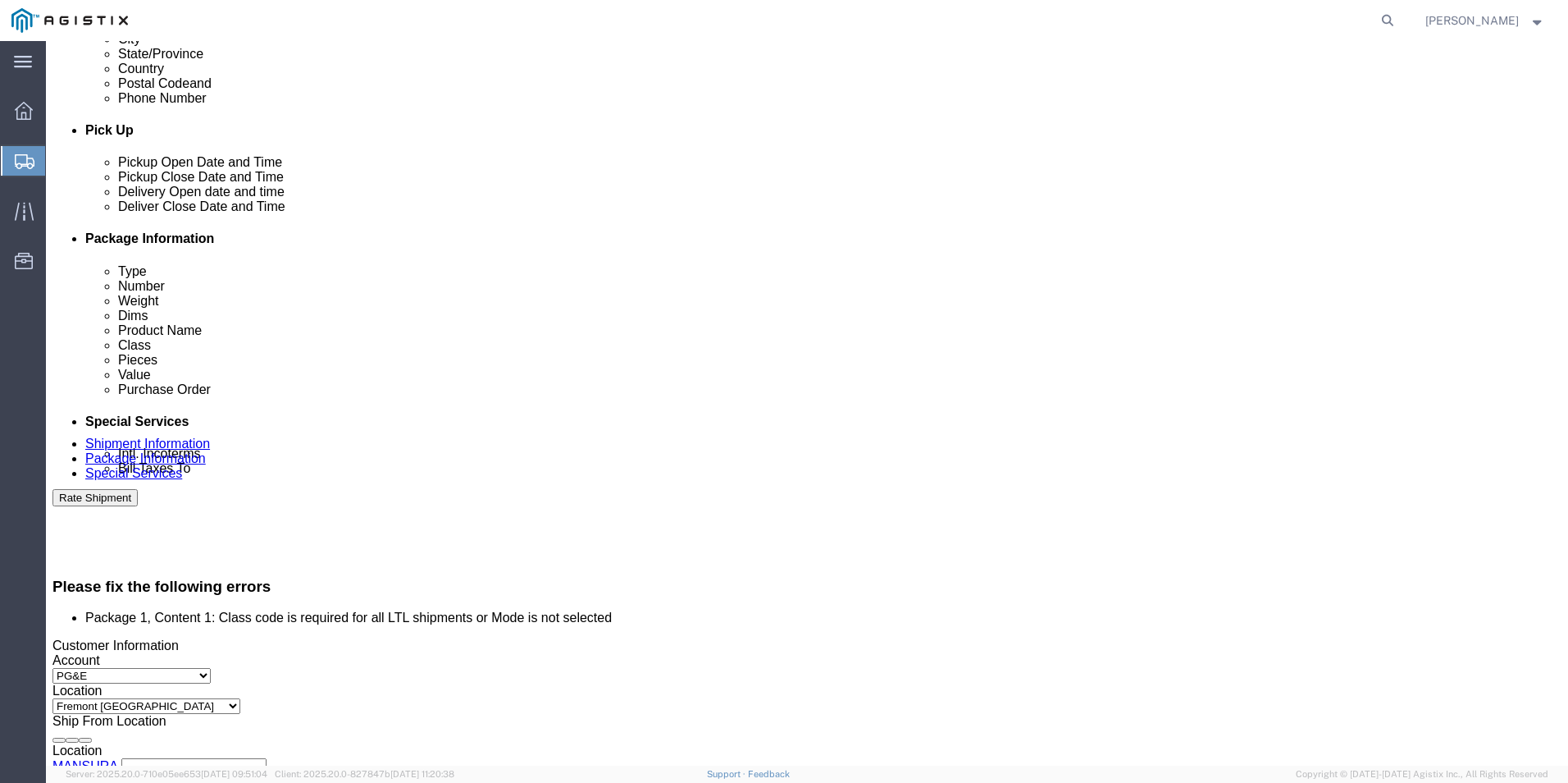
scroll to position [739, 0]
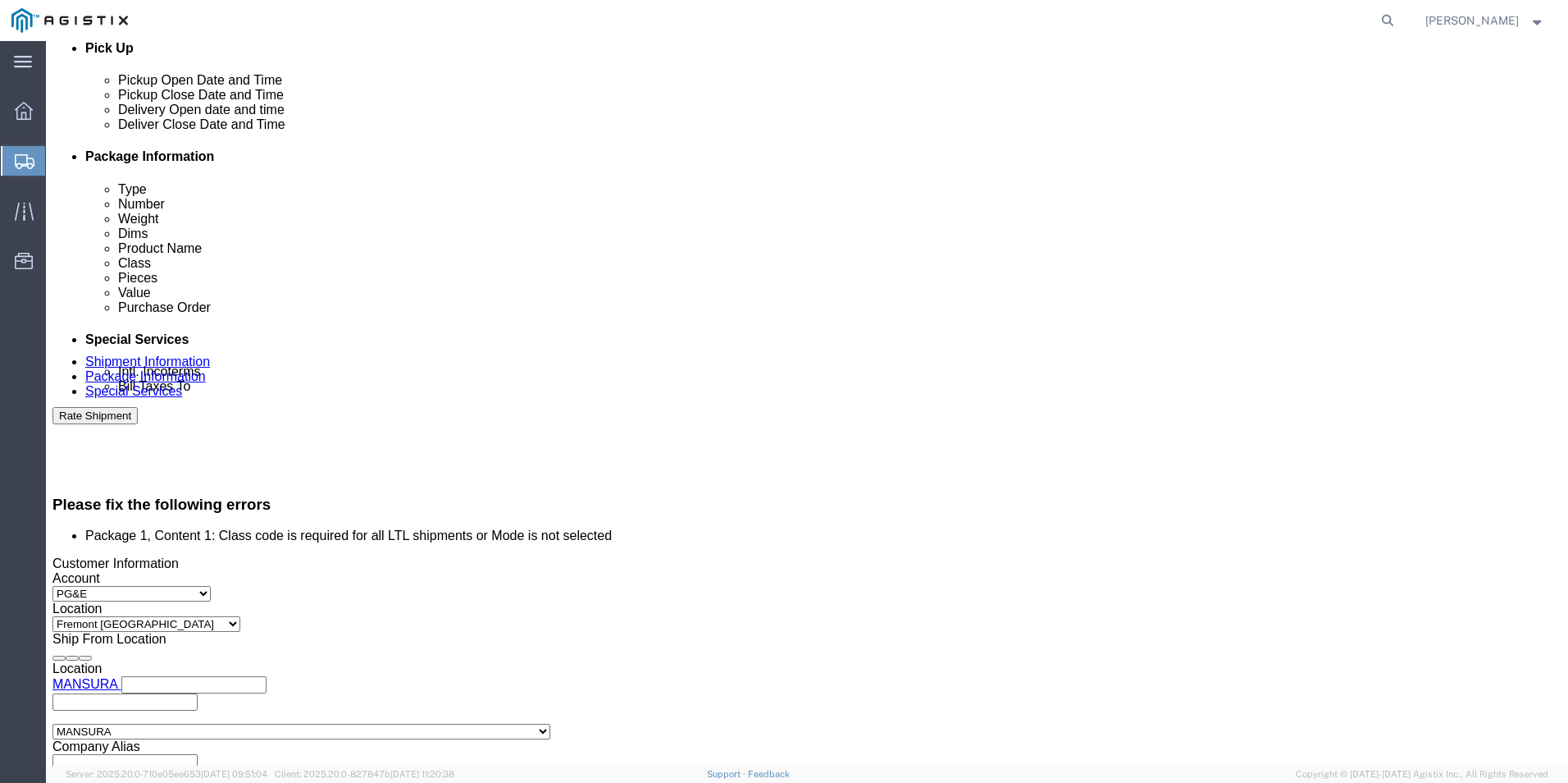
click input "3501422900"
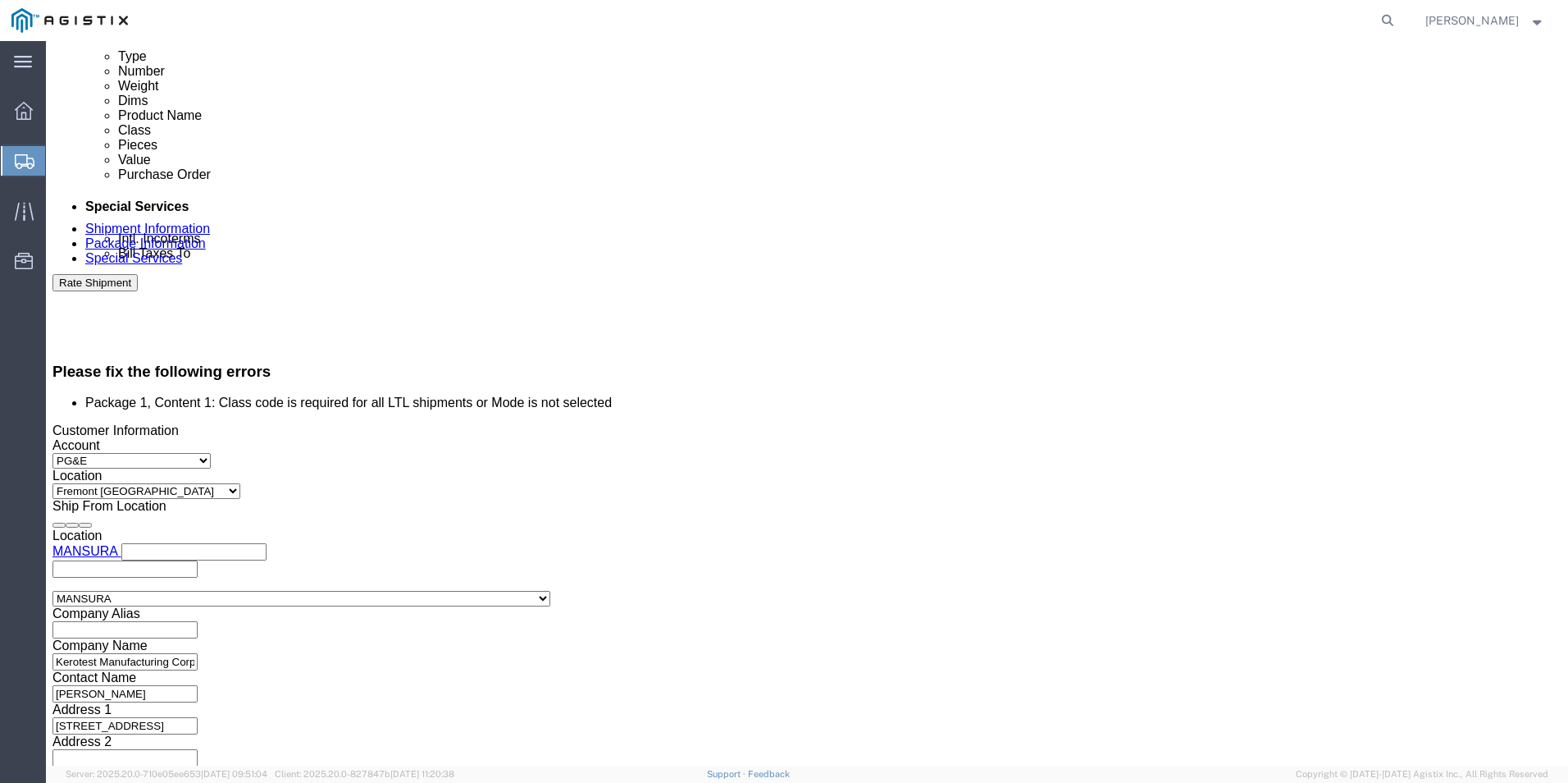
scroll to position [887, 0]
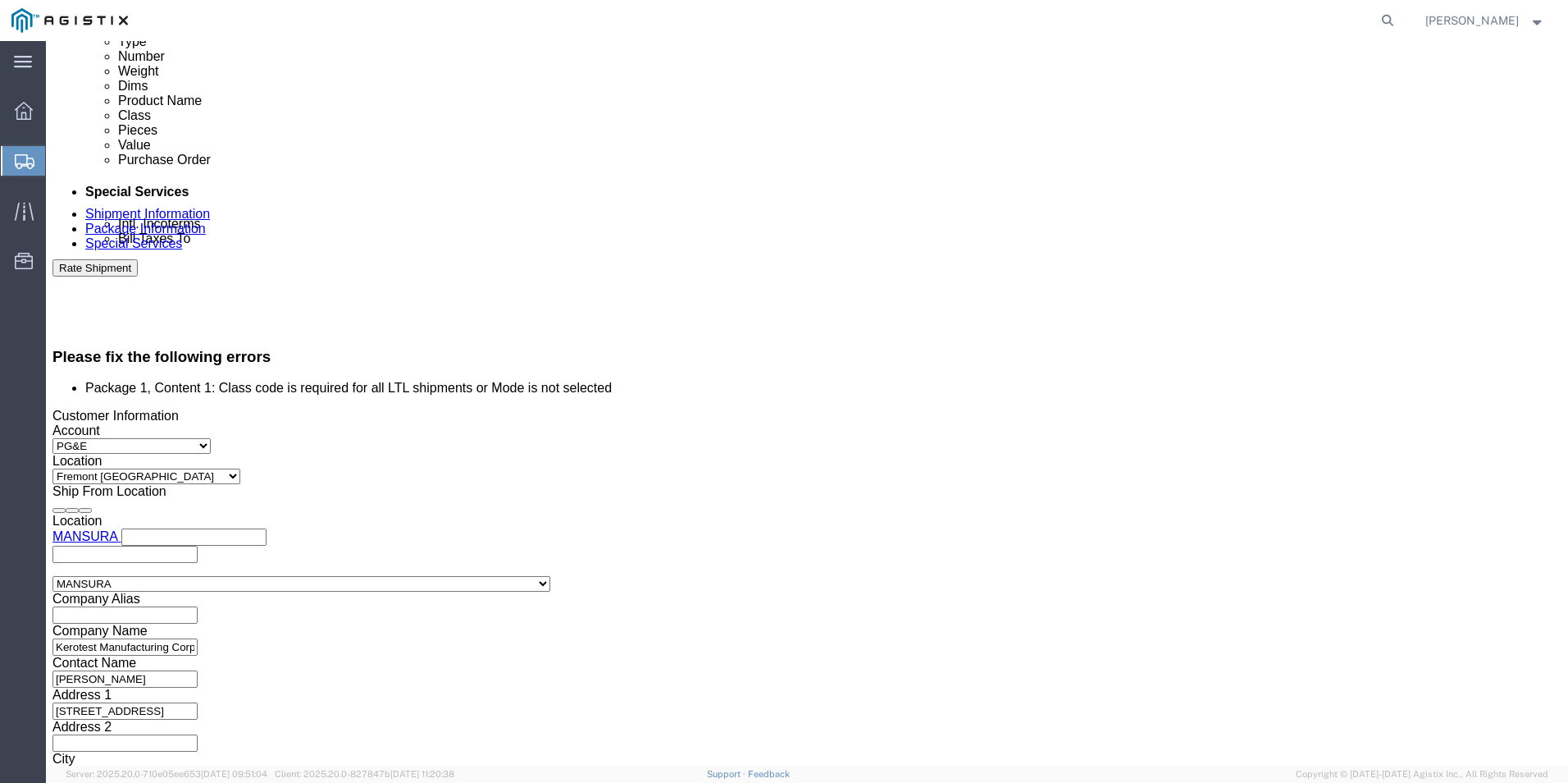
click button "Continue"
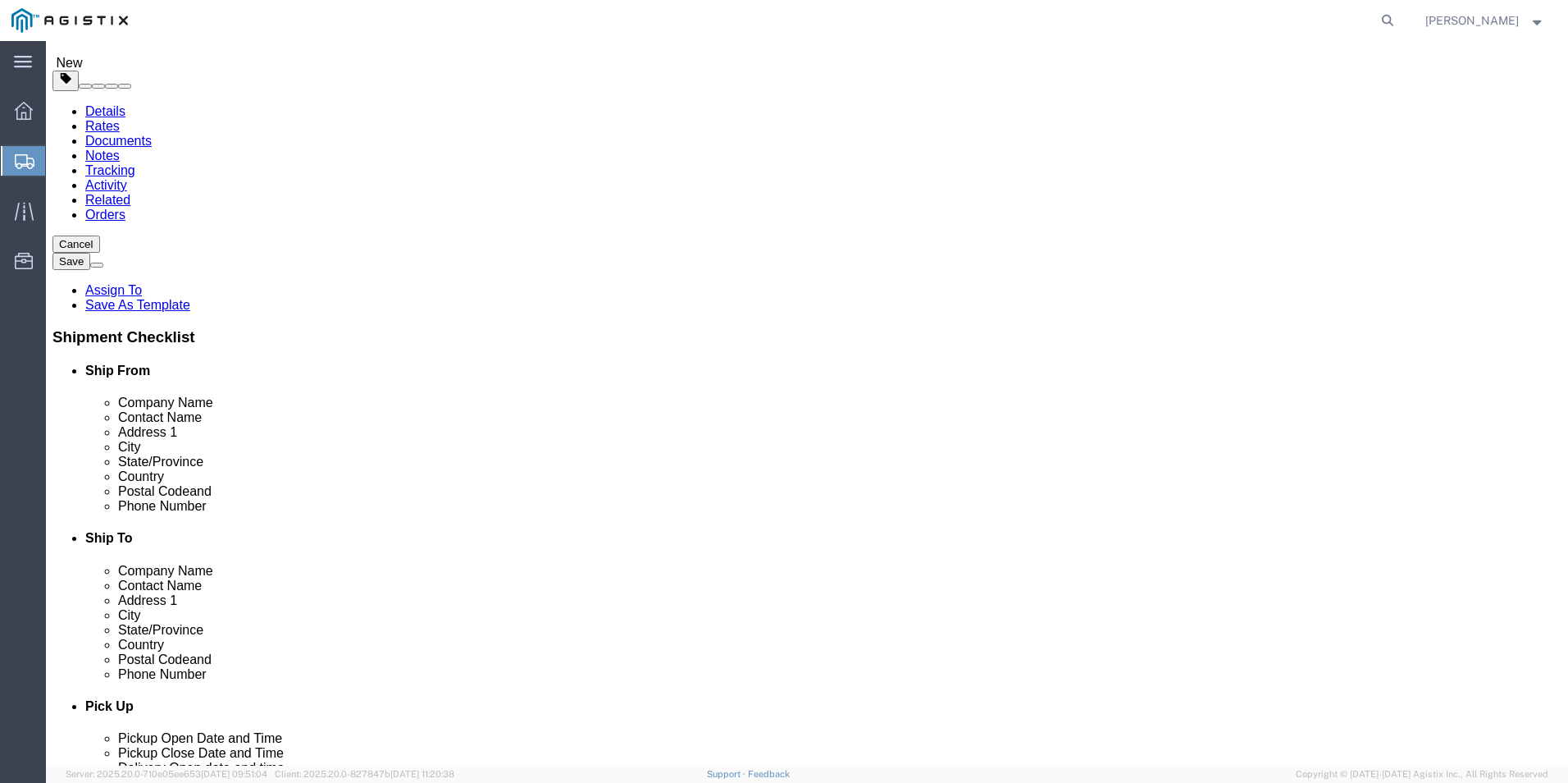
click select "Select Bulk Bundle(s) Cardboard Box(es) Carton(s) Crate(s) Drum(s) (Fiberboard)…"
click link "Add Content"
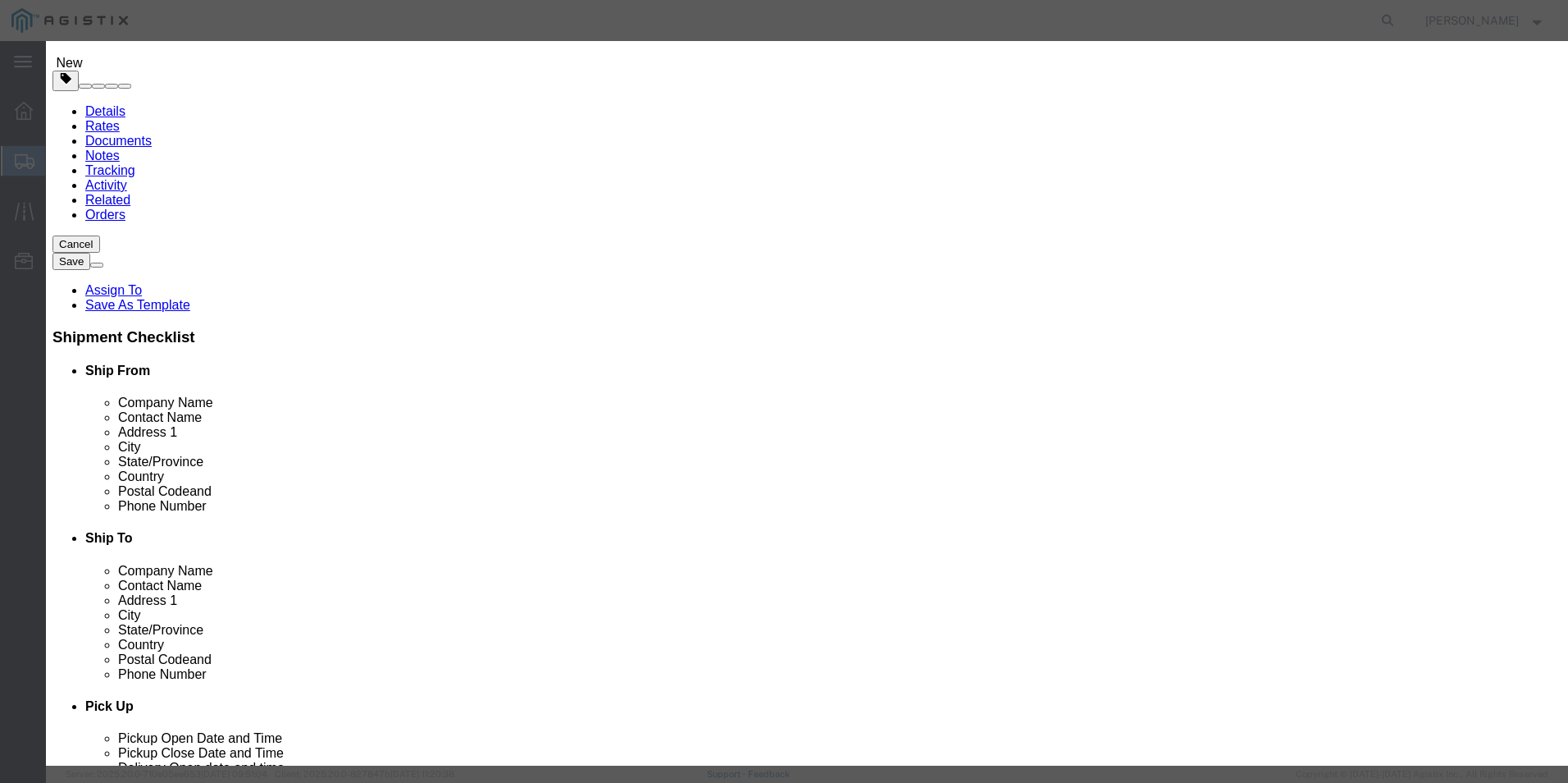
click input "text"
type input "Plastic Couplings (3090-20)"
type input "2800.00"
click input "0"
type input "35"
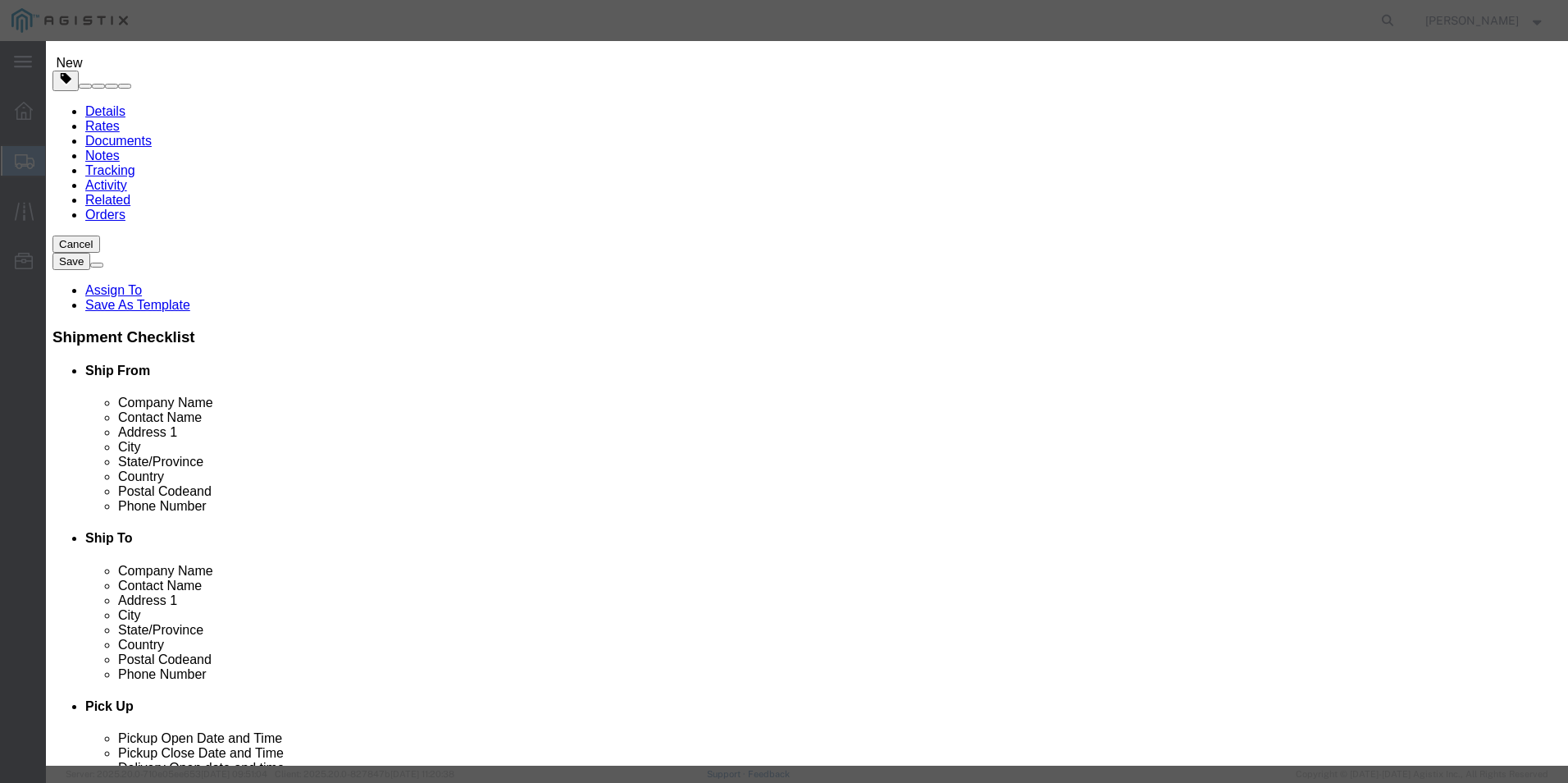
type input "98000"
drag, startPoint x: 516, startPoint y: 194, endPoint x: 618, endPoint y: 191, distance: 102.0
click input "98000"
type input "9"
type input "2500.00"
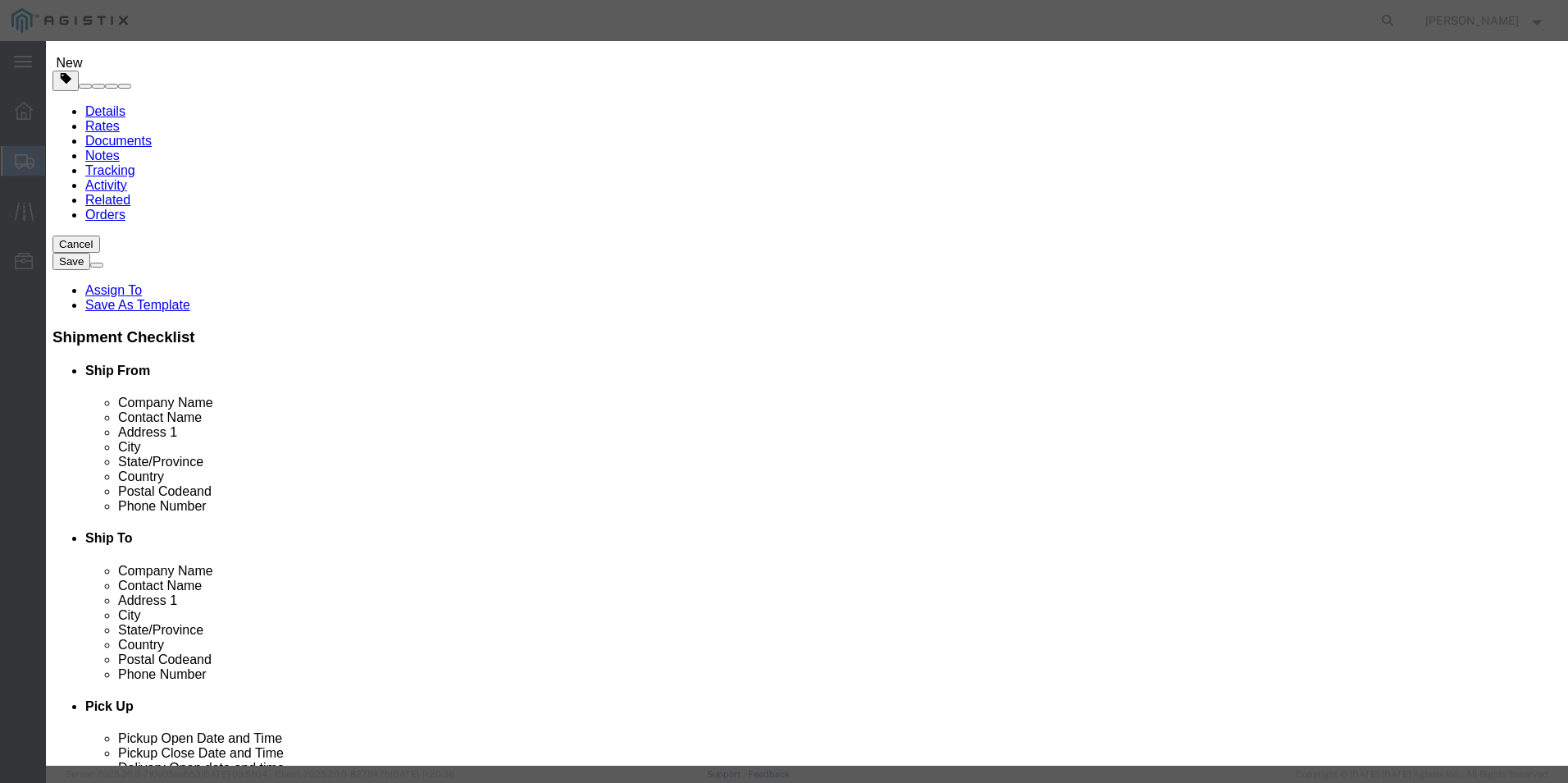
click select "Select 50 55 60 65 70 85 92.5 100 125 175 250 300 400"
select select "125"
click select "Select 50 55 60 65 70 85 92.5 100 125 175 250 300 400"
click button "Save & Close"
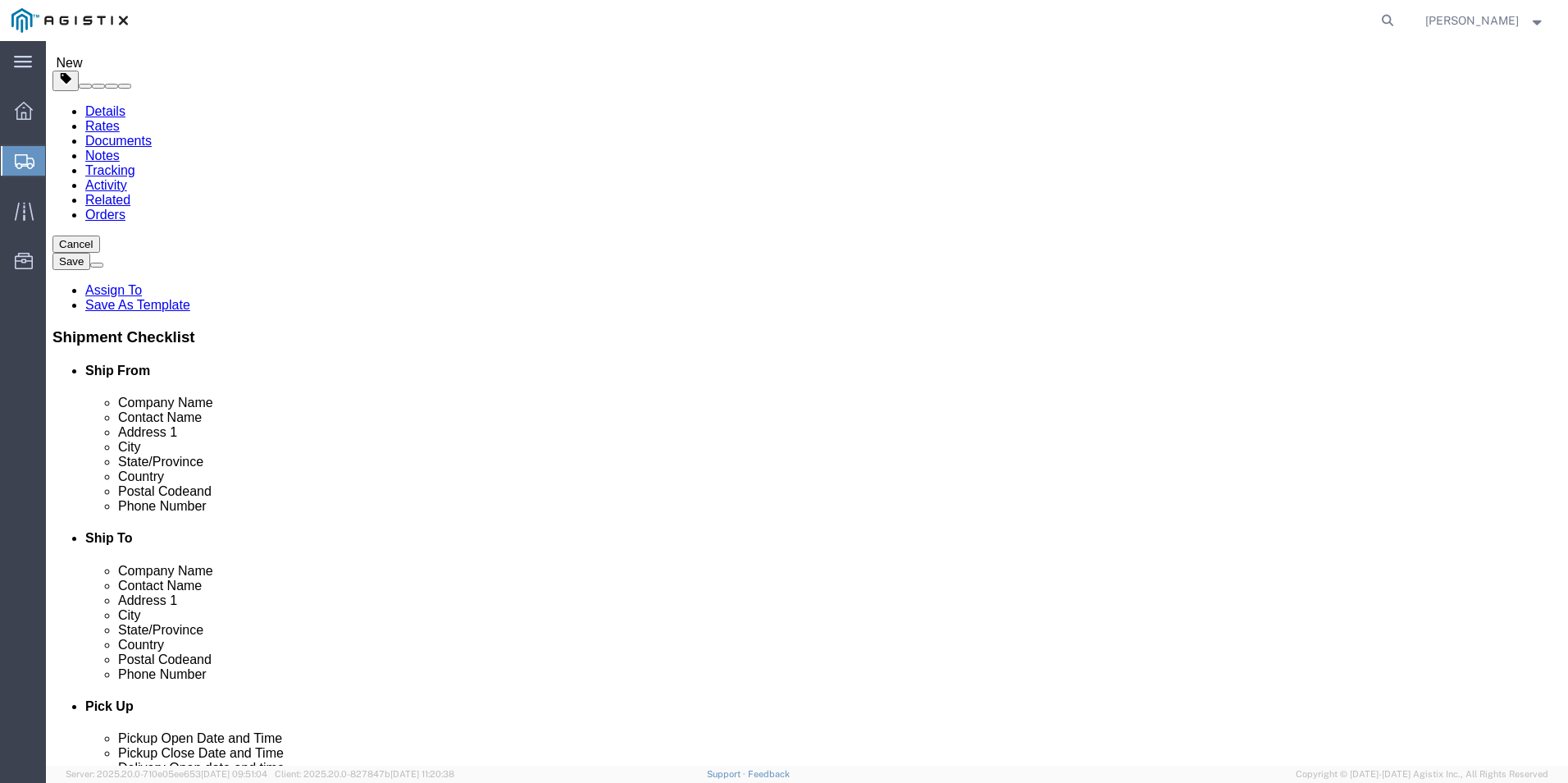
click link "Delete this content"
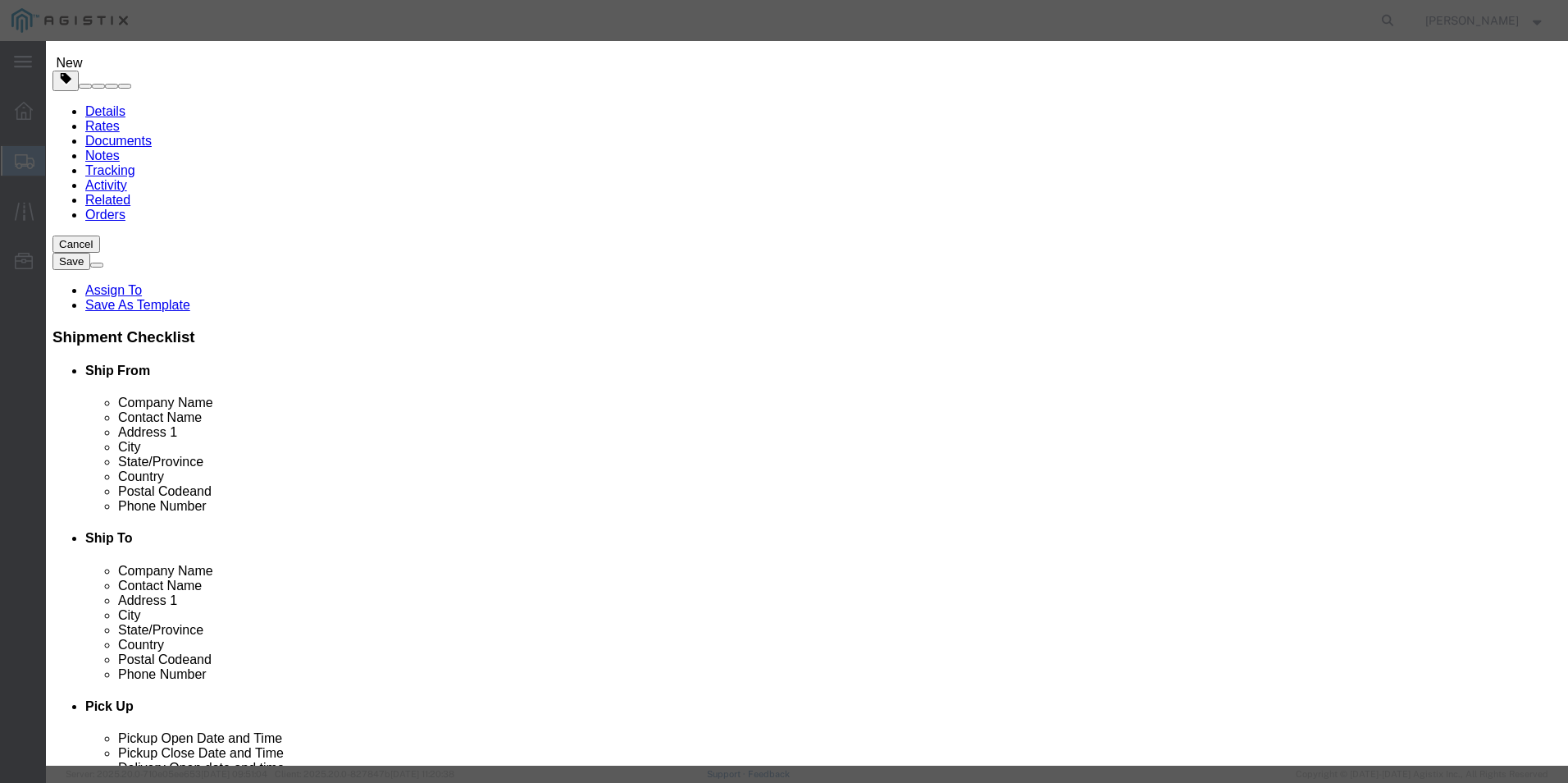
click button "Yes"
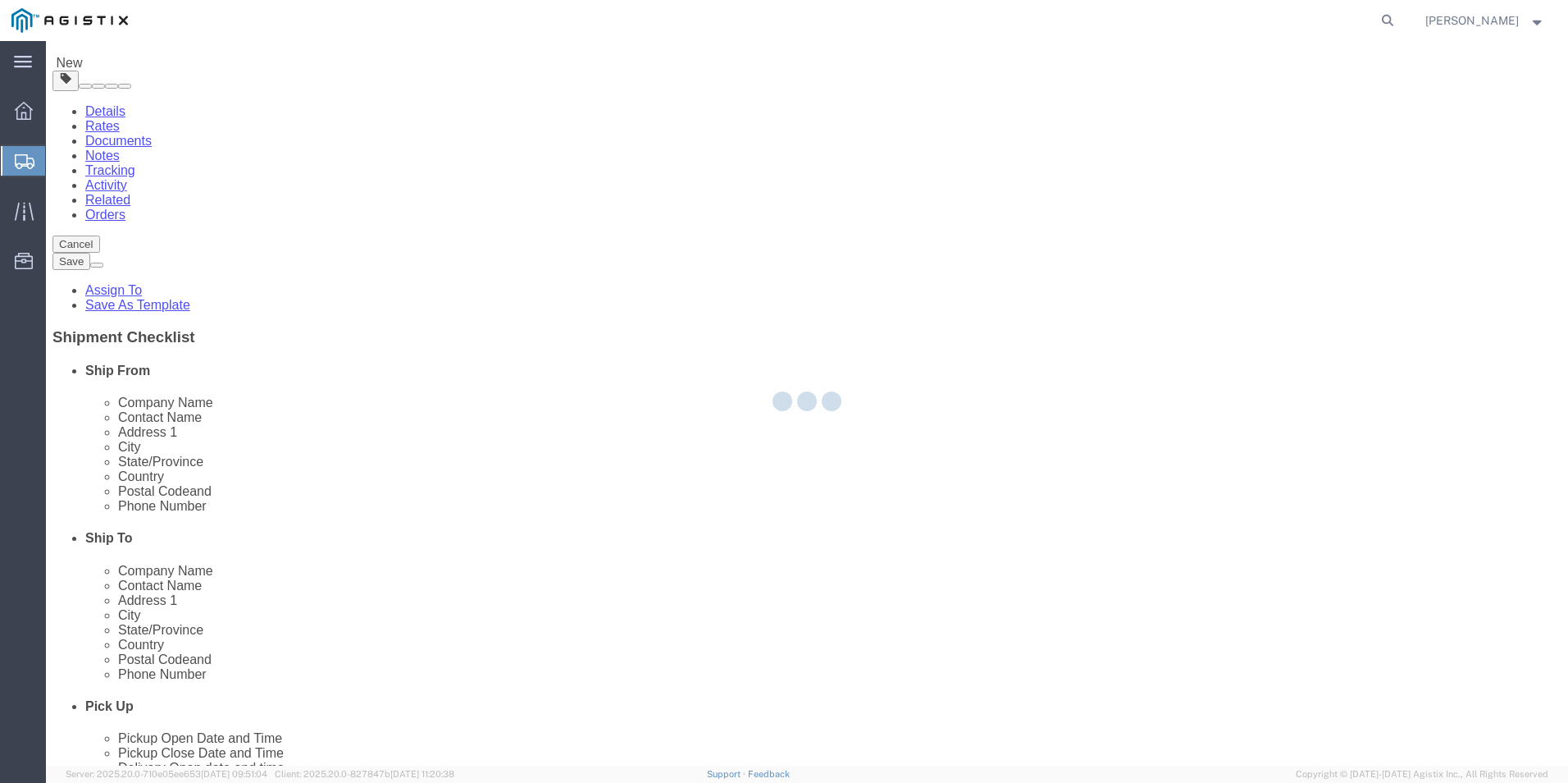
scroll to position [0, 0]
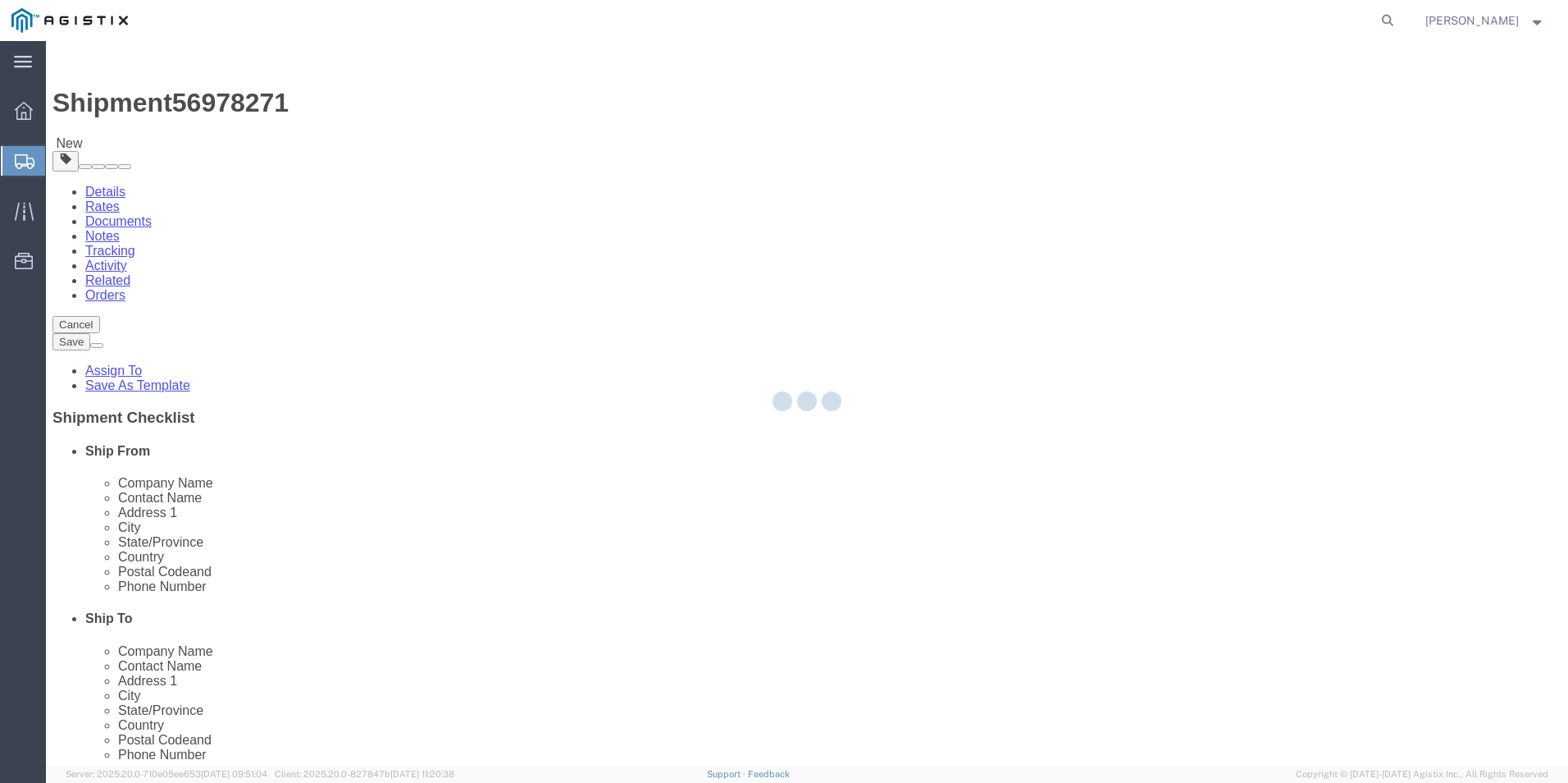
select select "PSNS"
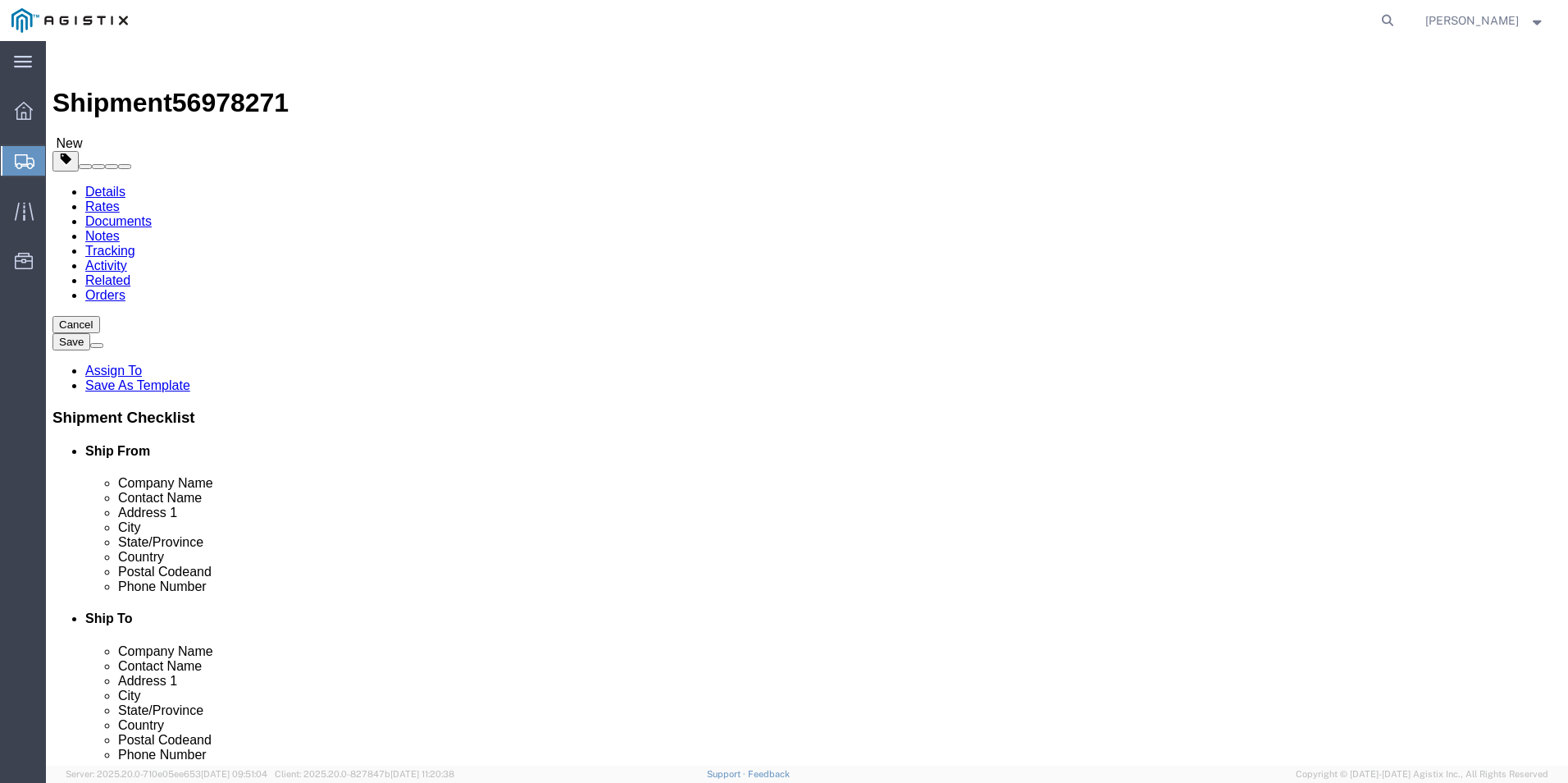
click input "35"
type input "3"
click icon
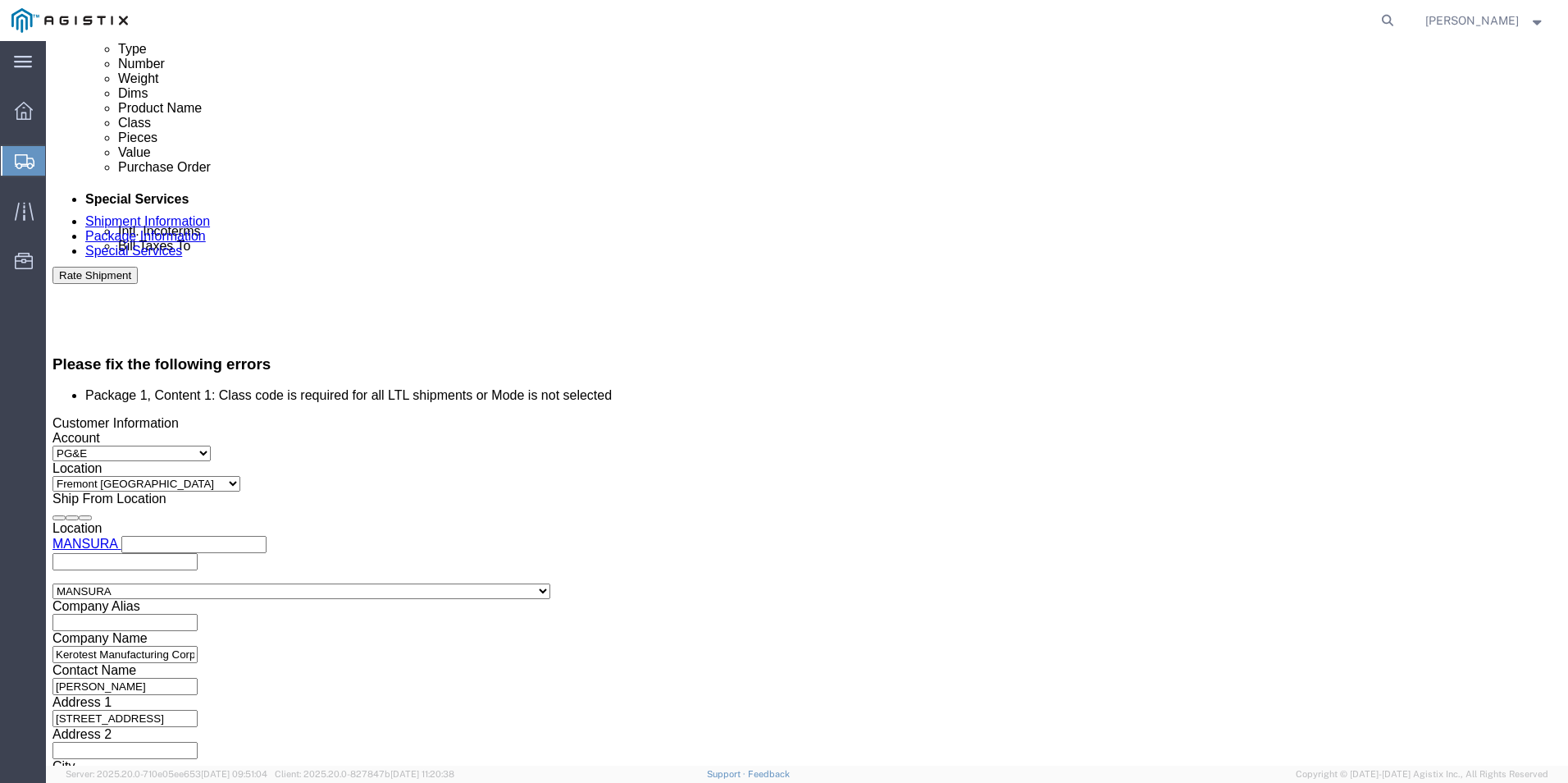
scroll to position [887, 0]
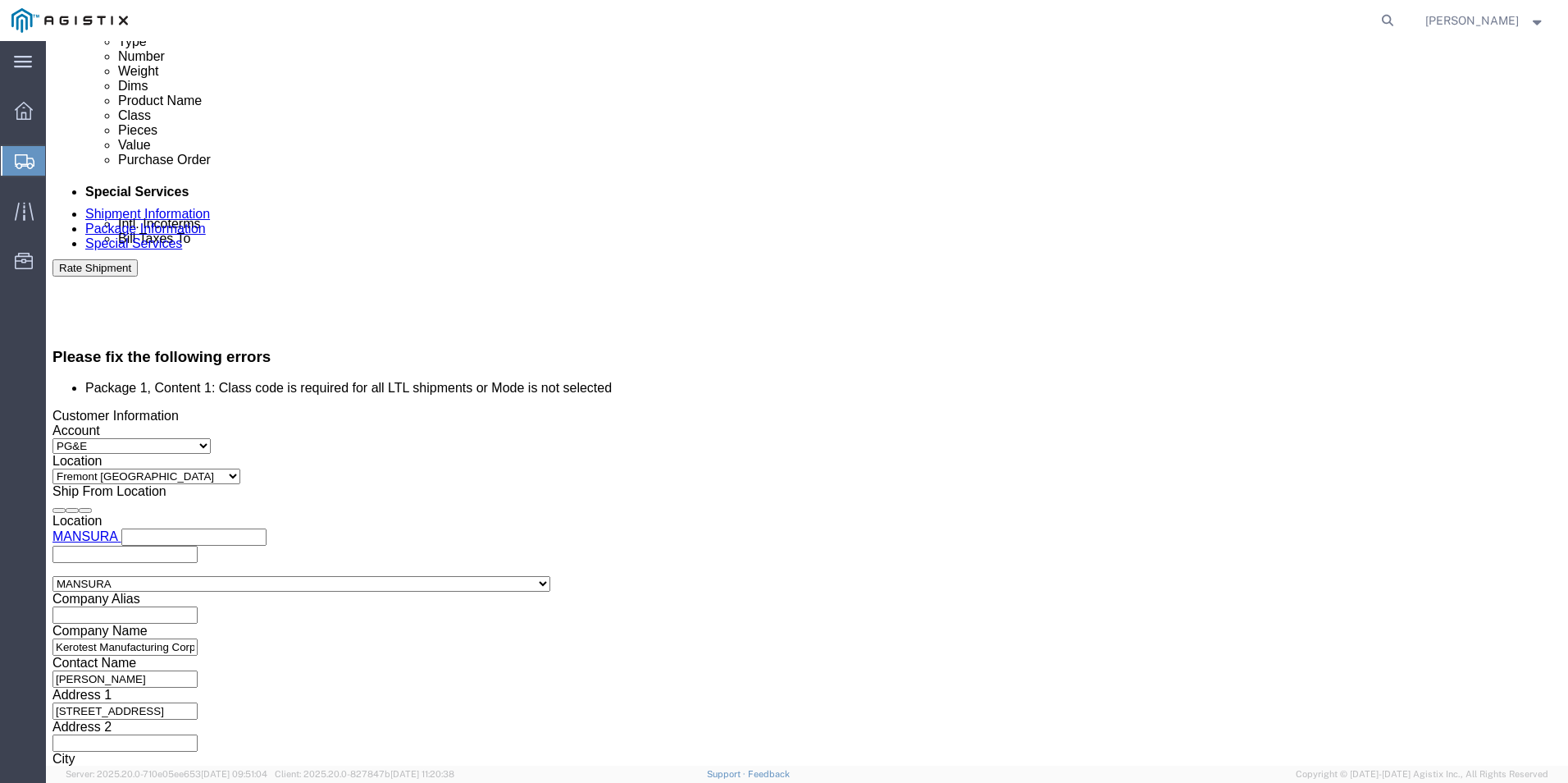
drag, startPoint x: 1134, startPoint y: 654, endPoint x: 1067, endPoint y: 650, distance: 67.1
click button "Continue"
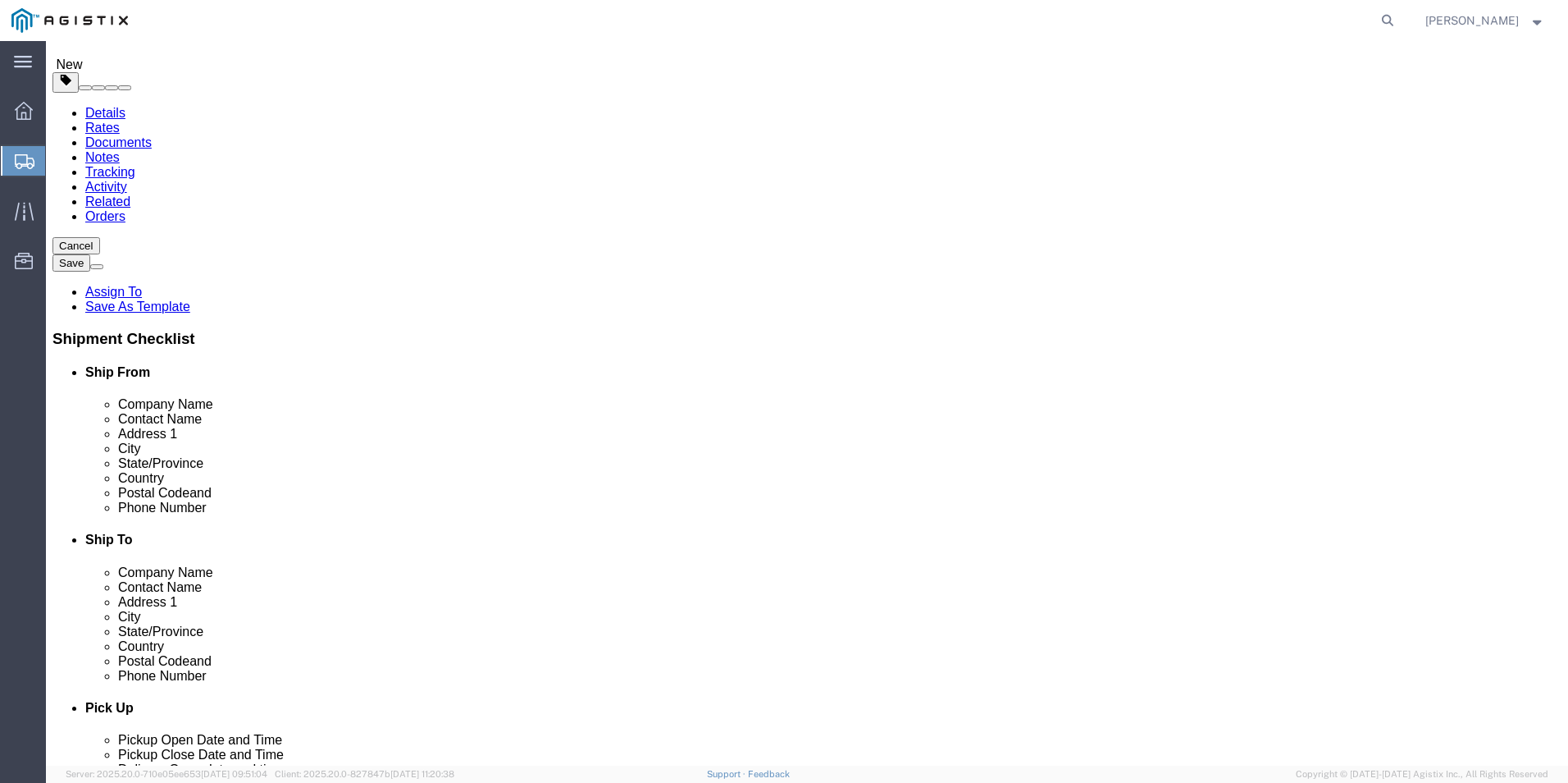
click select "Select Bulk Bundle(s) Cardboard Box(es) Carton(s) Crate(s) Drum(s) (Fiberboard)…"
click input "text"
type input "1"
click link "Add Content"
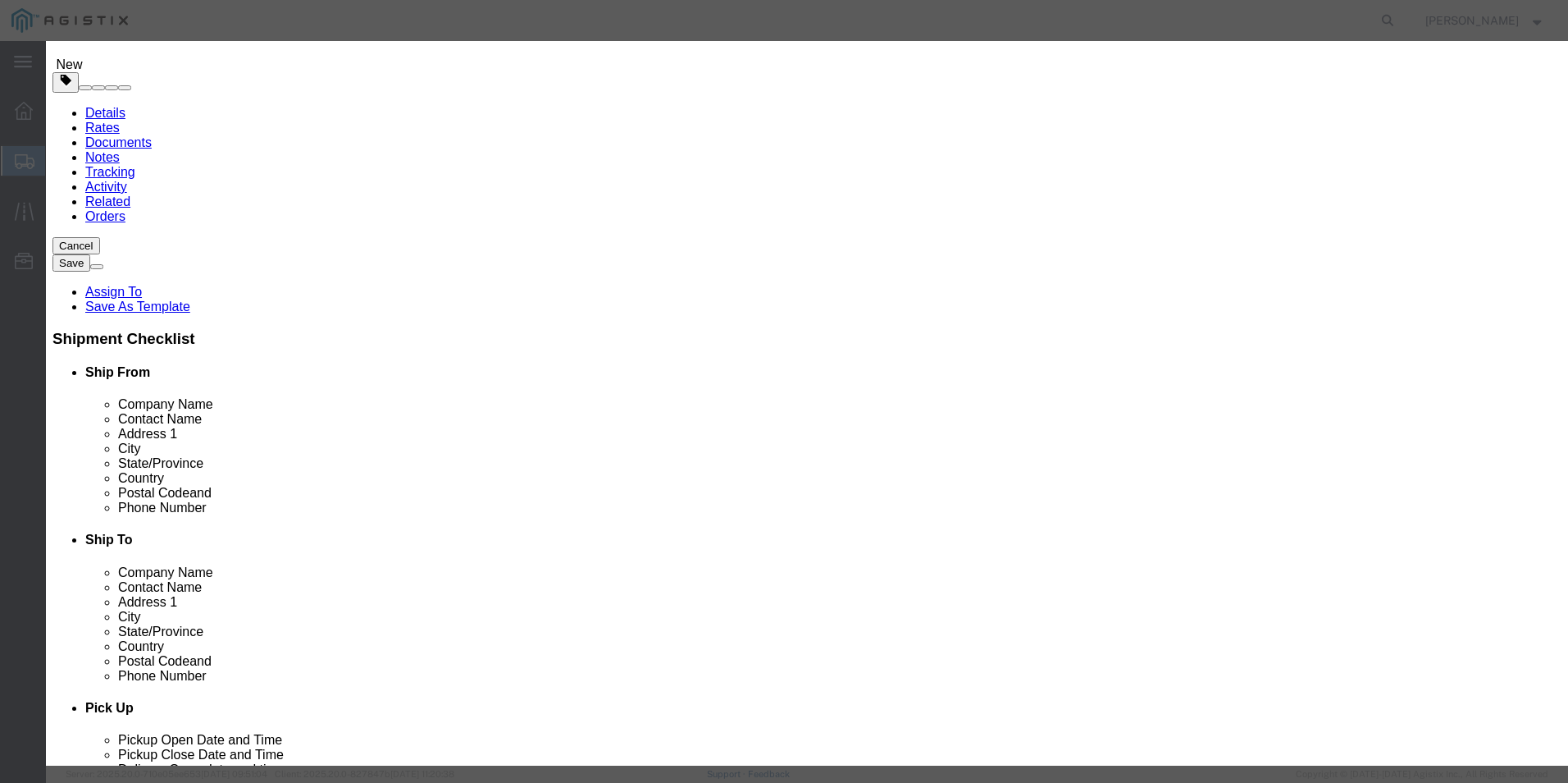
click input "text"
type input "Plastic Couplings (3090-20)"
type input "2500.00"
click input "0"
type input "35"
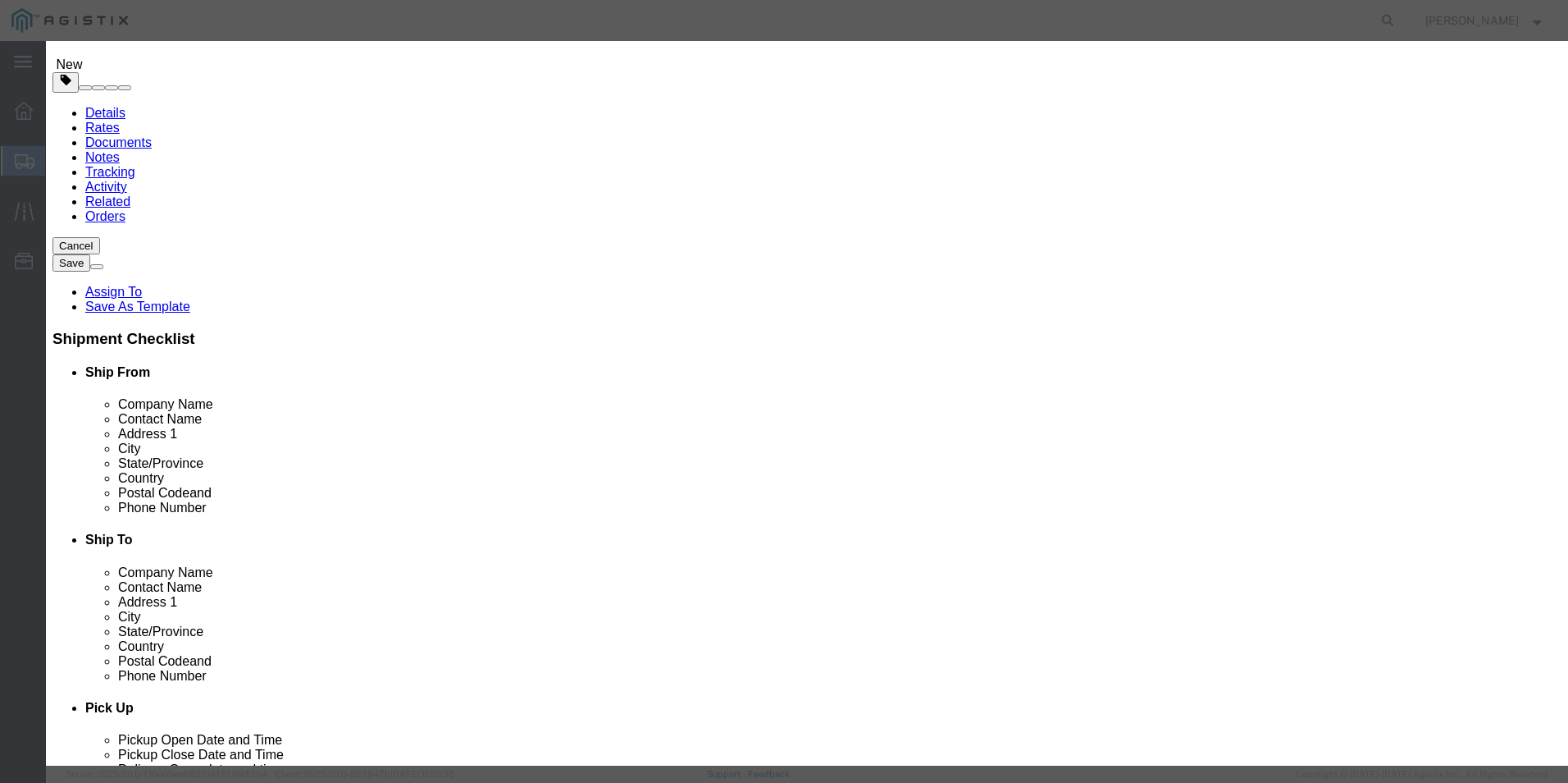
type input "2500"
click select "Select 50 55 60 65 70 85 92.5 100 125 175 250 300 400"
select select "125"
click select "Select 50 55 60 65 70 85 92.5 100 125 175 250 300 400"
click button "Save & Close"
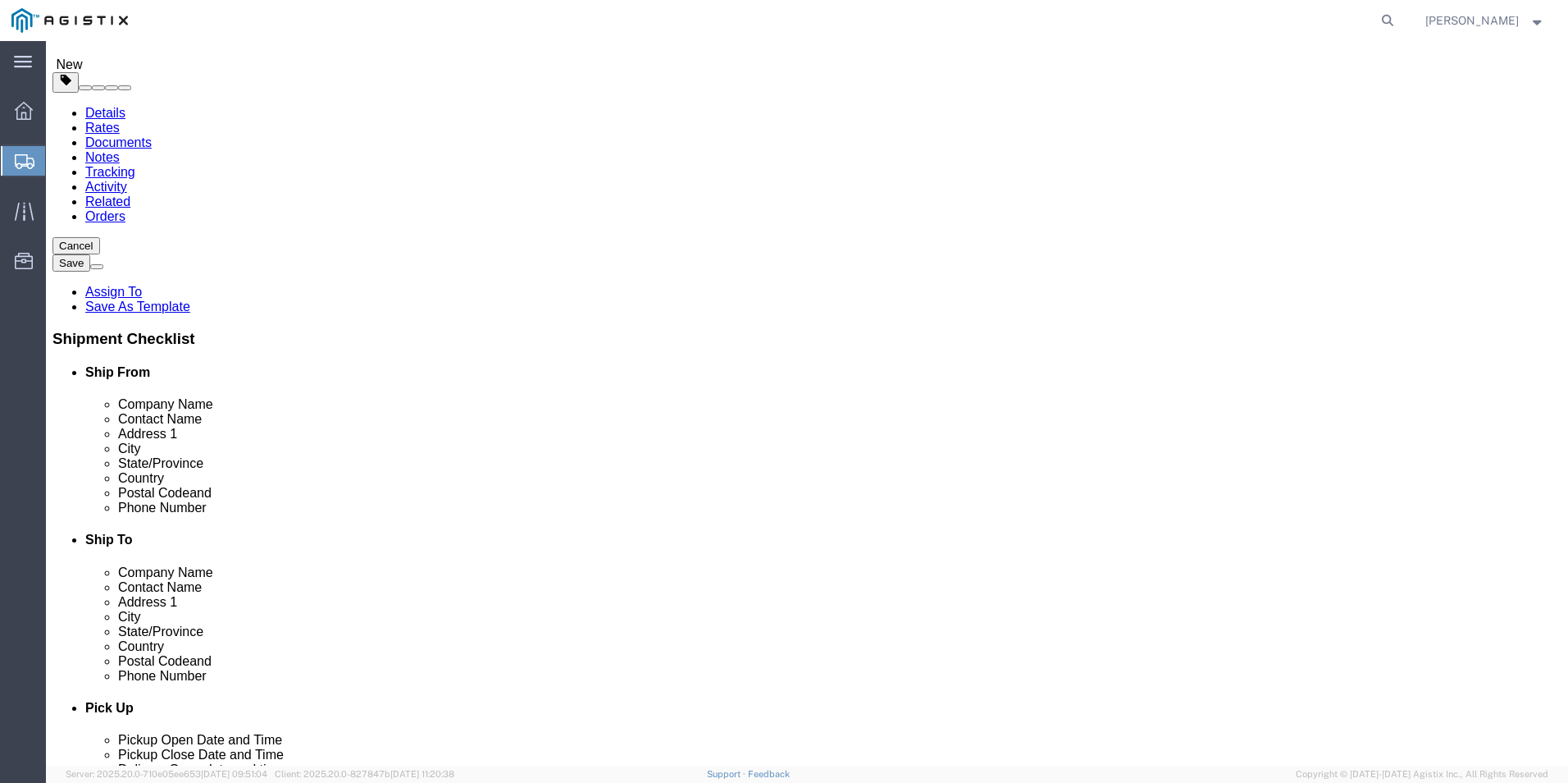
drag, startPoint x: 476, startPoint y: 650, endPoint x: 493, endPoint y: 638, distance: 20.8
click link "Delete this content"
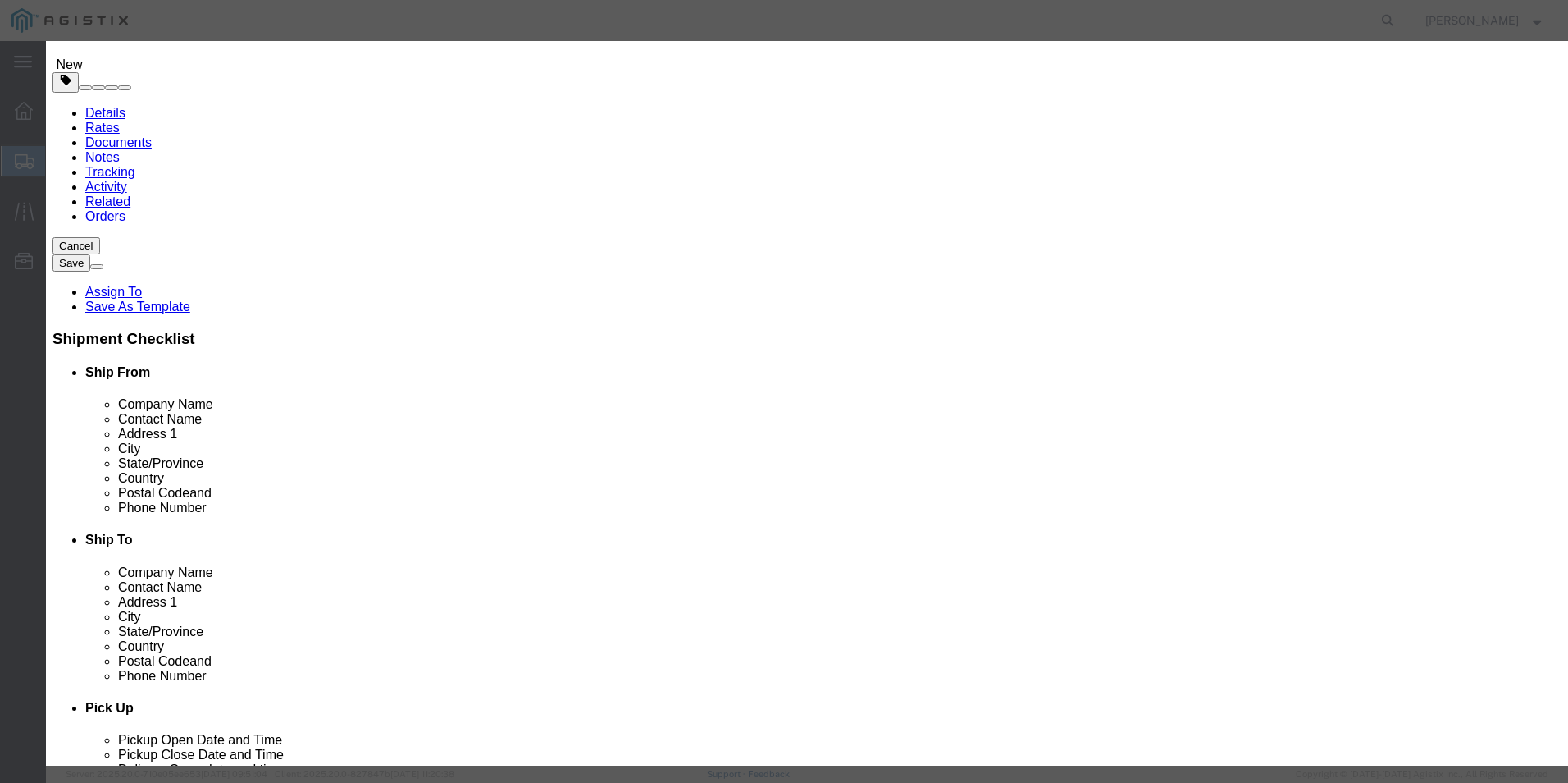
click button "Yes"
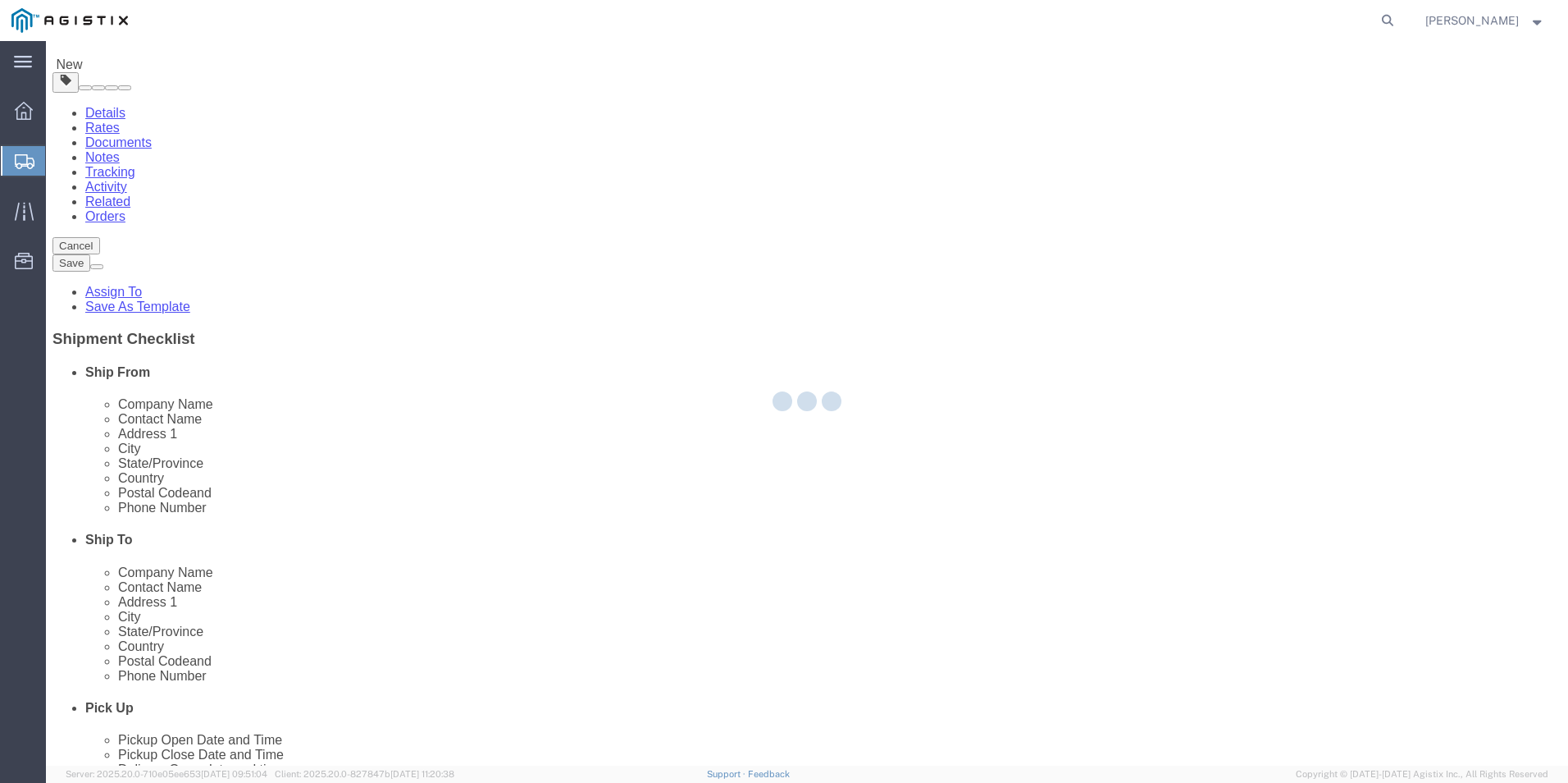
scroll to position [0, 0]
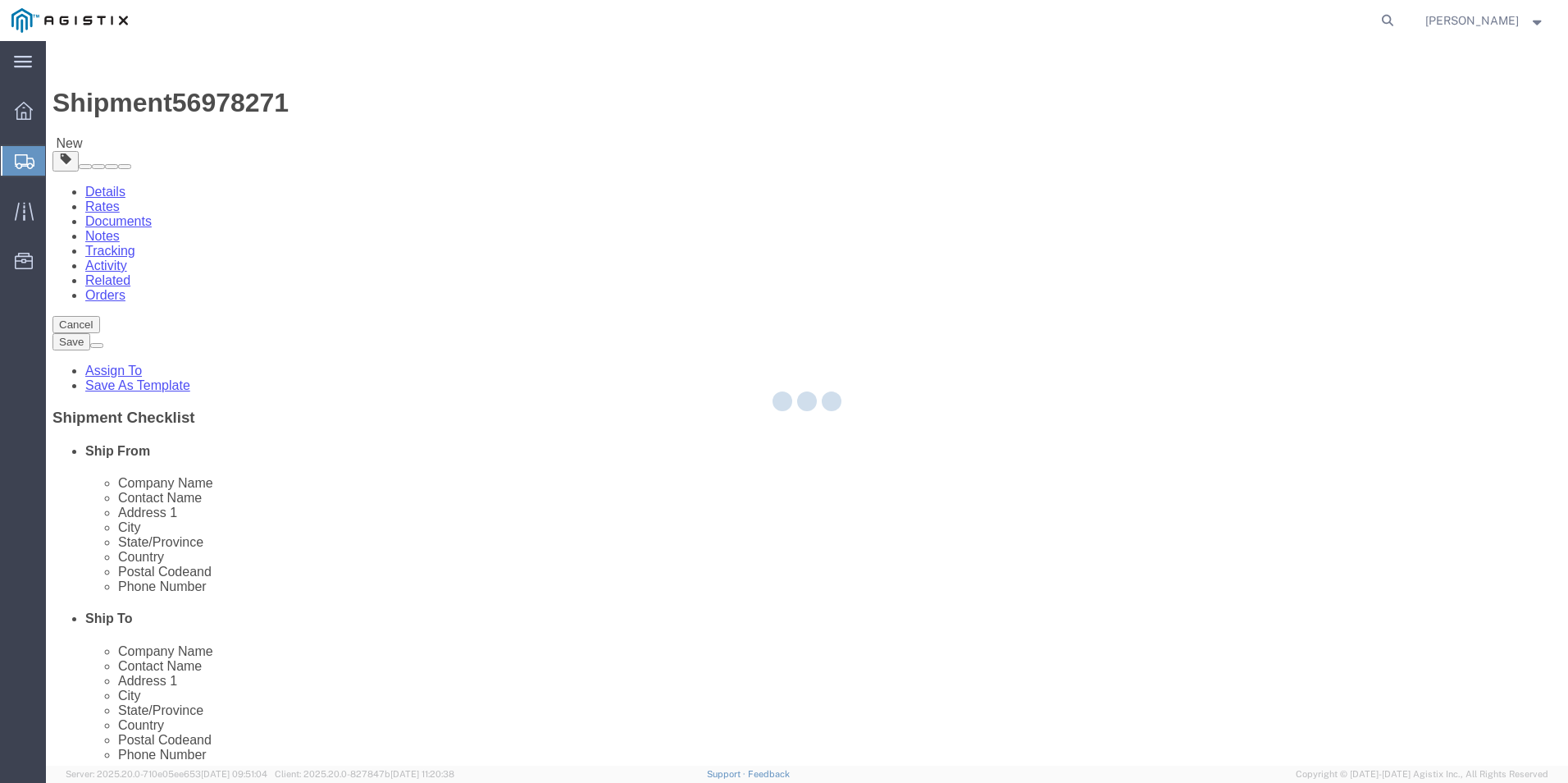
select select "PSNS"
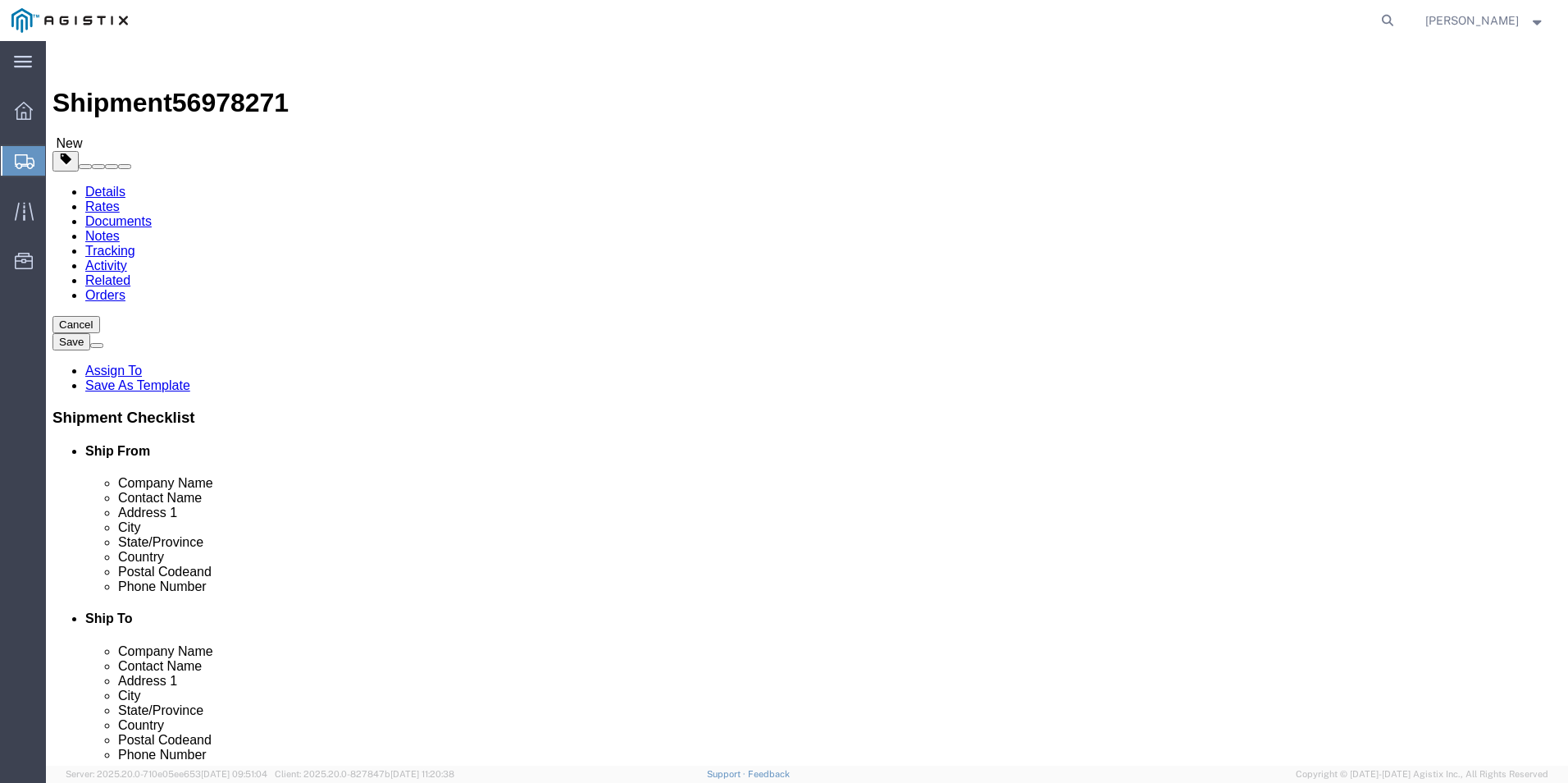
click button "Cancel"
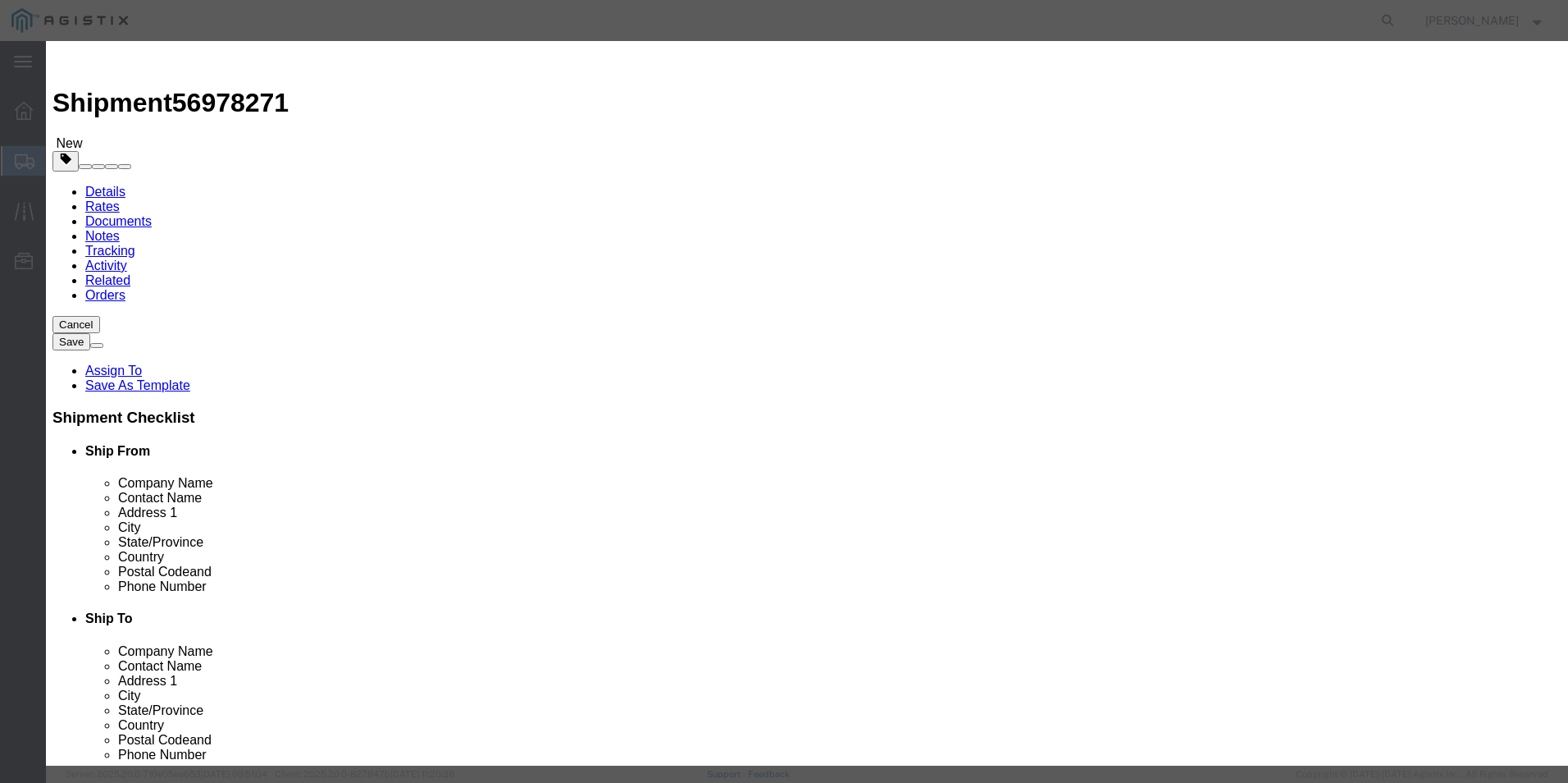
click button "Yes"
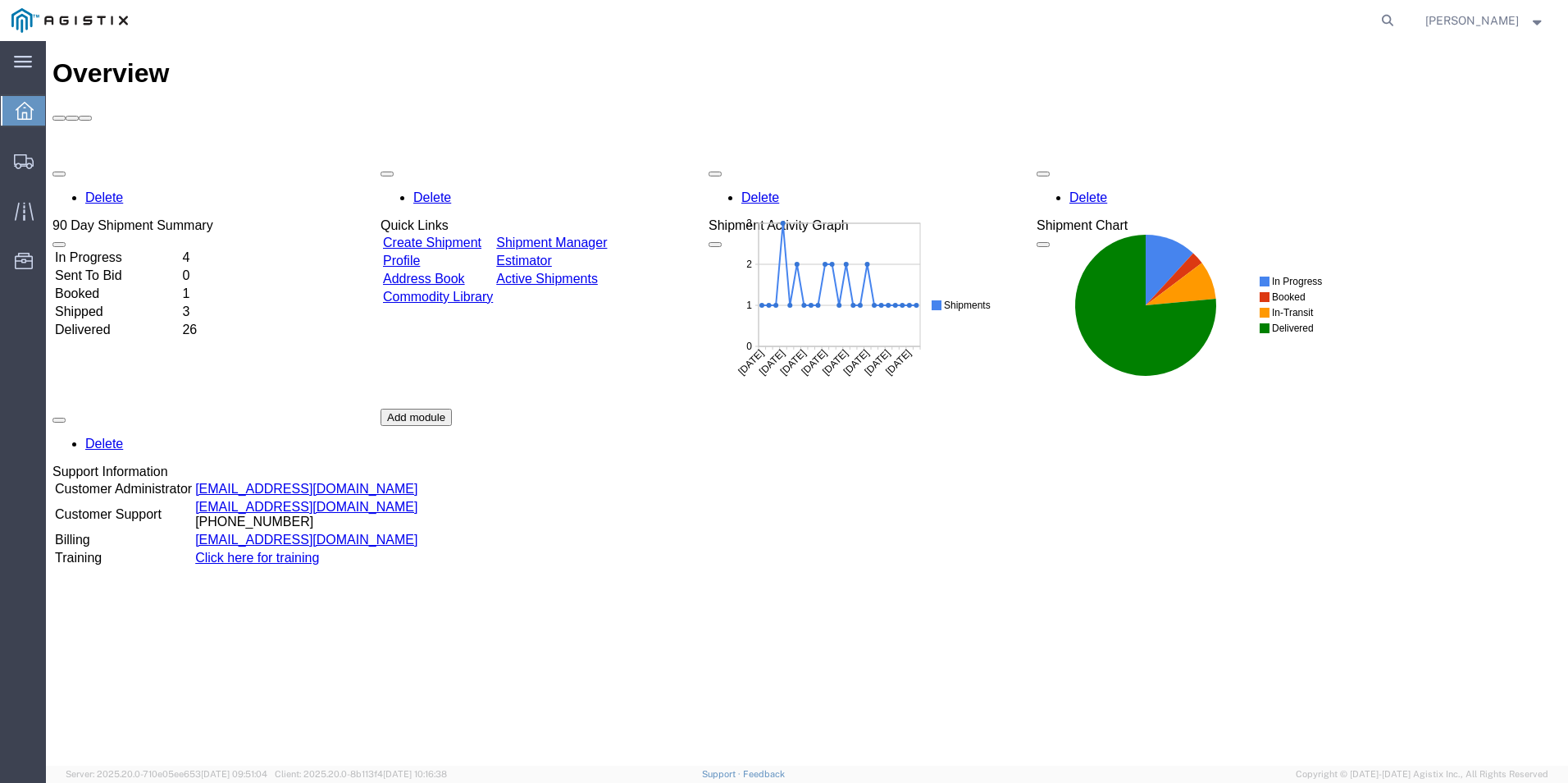
click at [28, 111] on icon at bounding box center [24, 111] width 18 height 18
click at [18, 111] on icon at bounding box center [24, 111] width 18 height 18
click at [0, 0] on span "Create Shipment" at bounding box center [0, 0] width 0 height 0
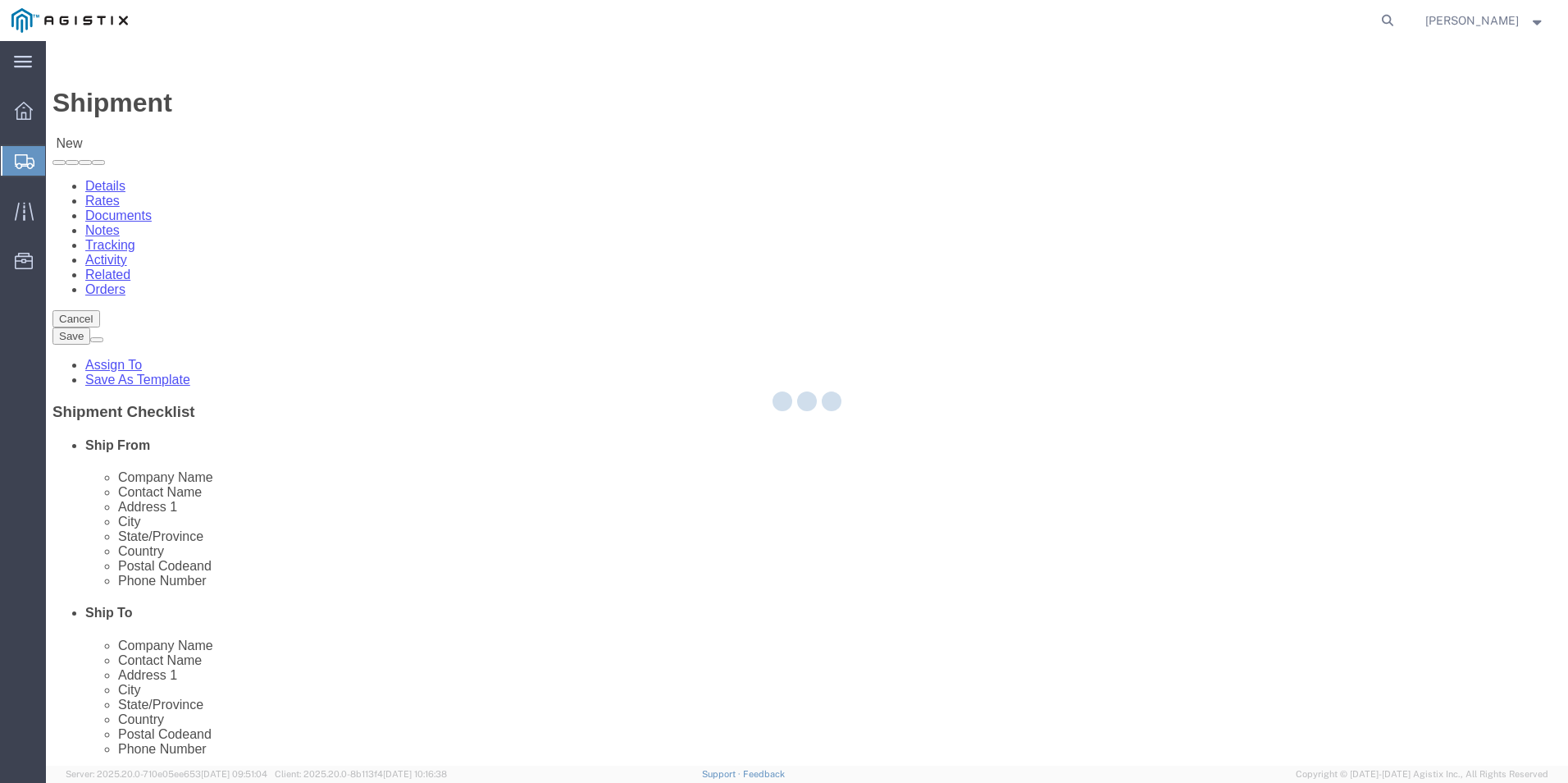
select select
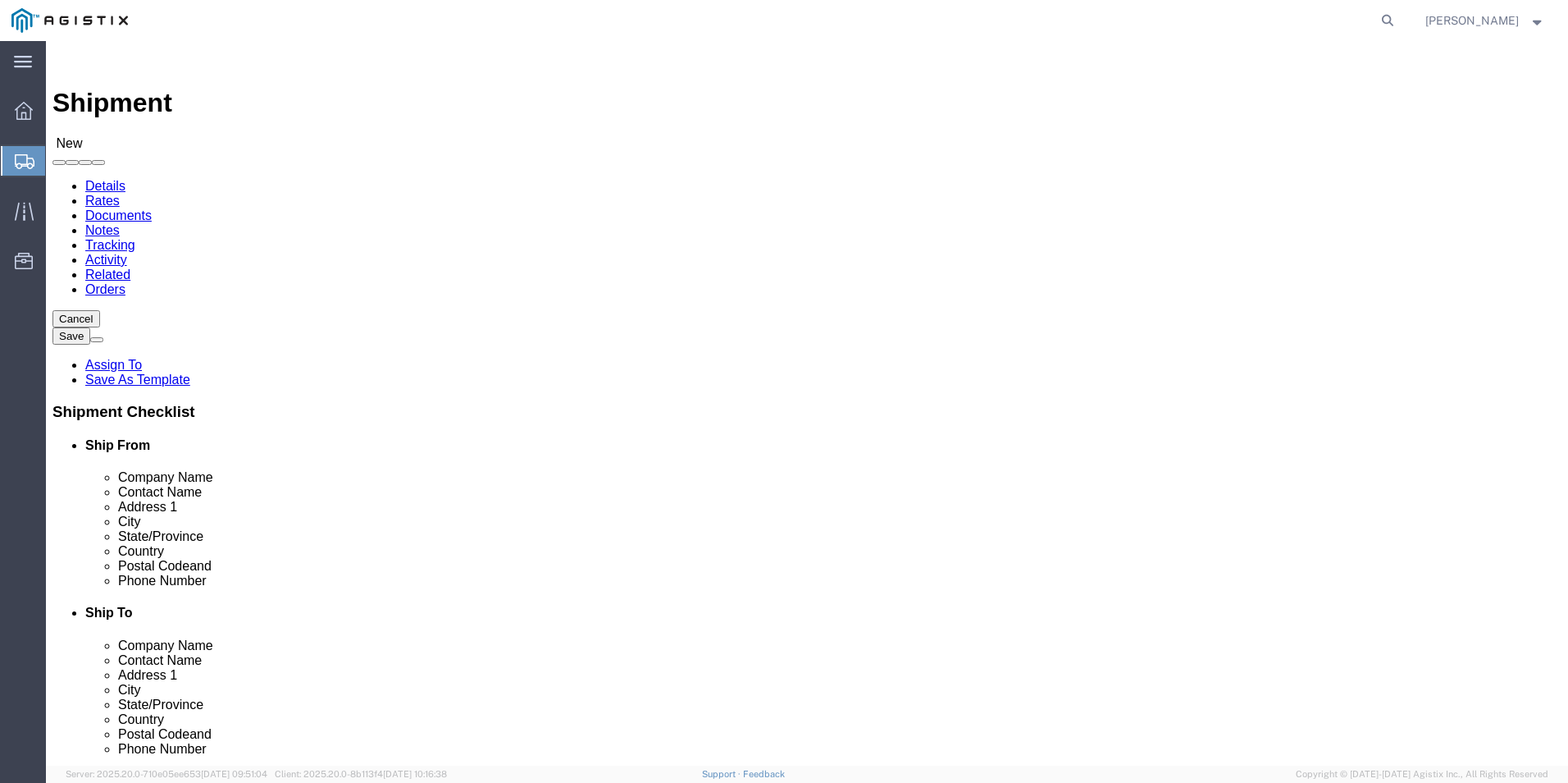
click select "Select Kerotest Manufacturing Corp PG&E"
select select "9596"
click select "Select Kerotest Manufacturing Corp PG&E"
select select
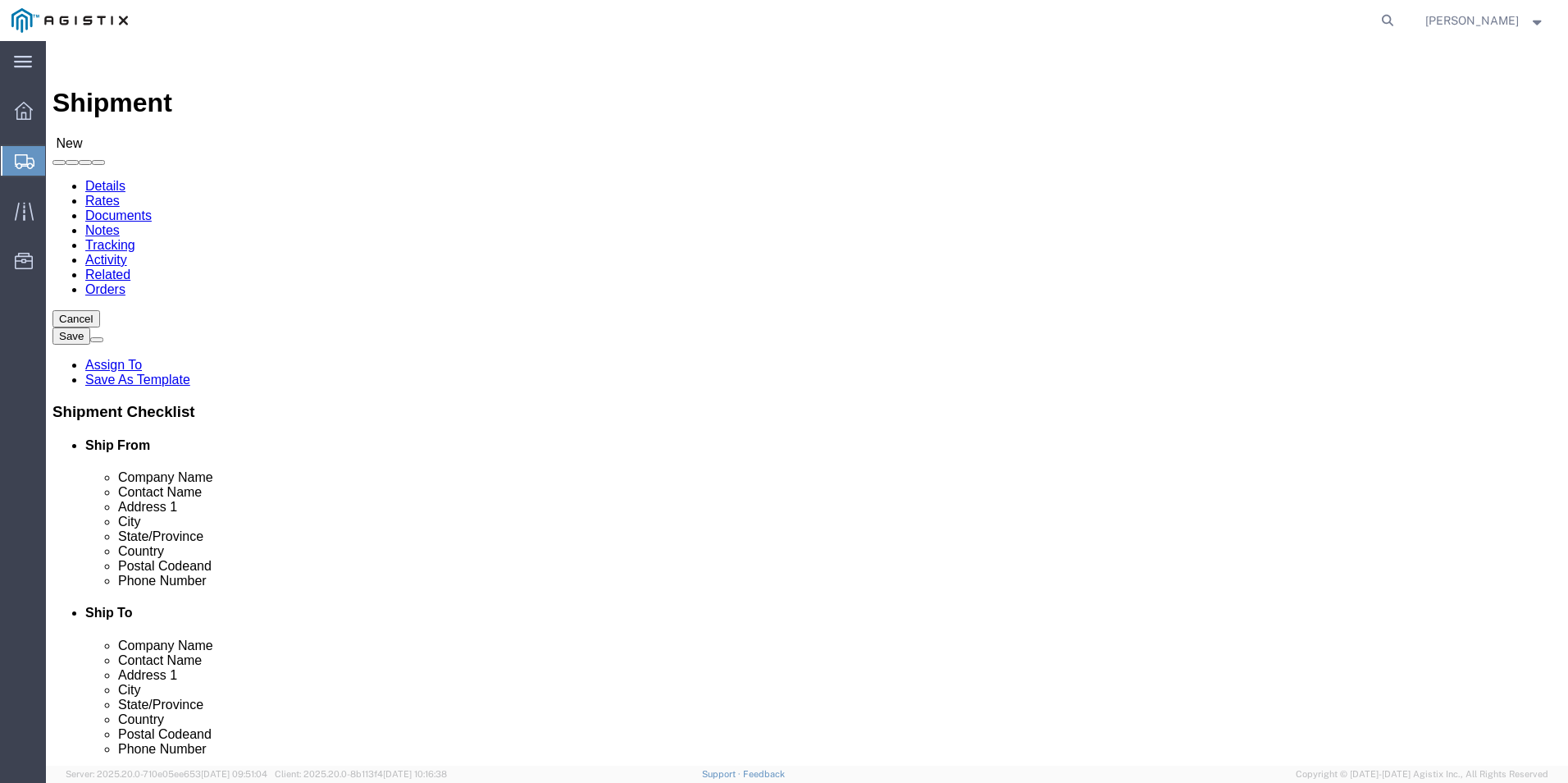
click select "Select All Others [GEOGRAPHIC_DATA] [GEOGRAPHIC_DATA] [GEOGRAPHIC_DATA] [GEOGRA…"
select select "19740"
click select "Select All Others [GEOGRAPHIC_DATA] [GEOGRAPHIC_DATA] [GEOGRAPHIC_DATA] [GEOGRA…"
click input "text"
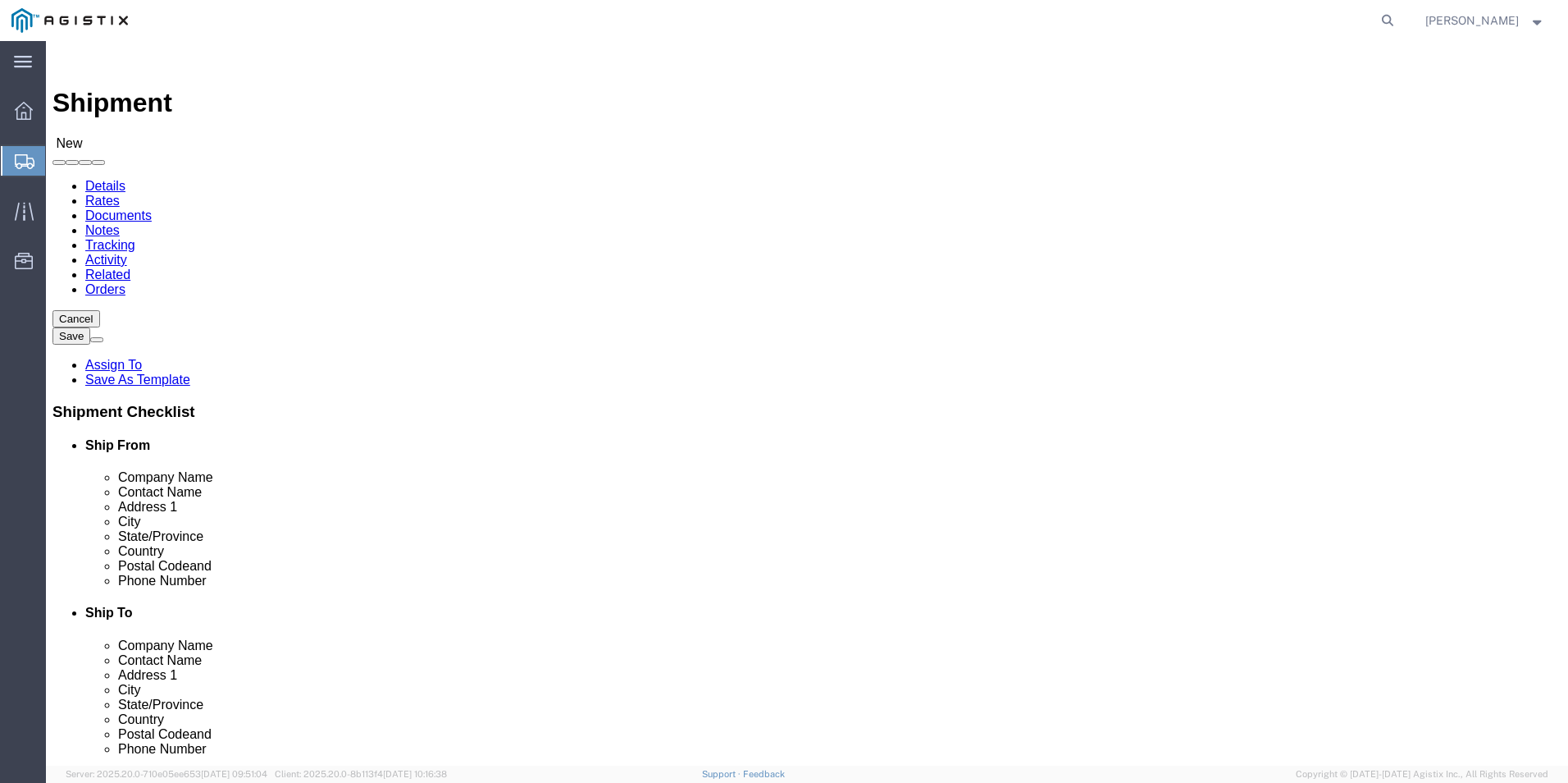
select select "MYPROFILE"
select select "LA"
click input "text"
type input "p"
click p "- Pacific Gas & Electric - ([PERSON_NAME]) [STREET_ADDRESS][PERSON_NAME]"
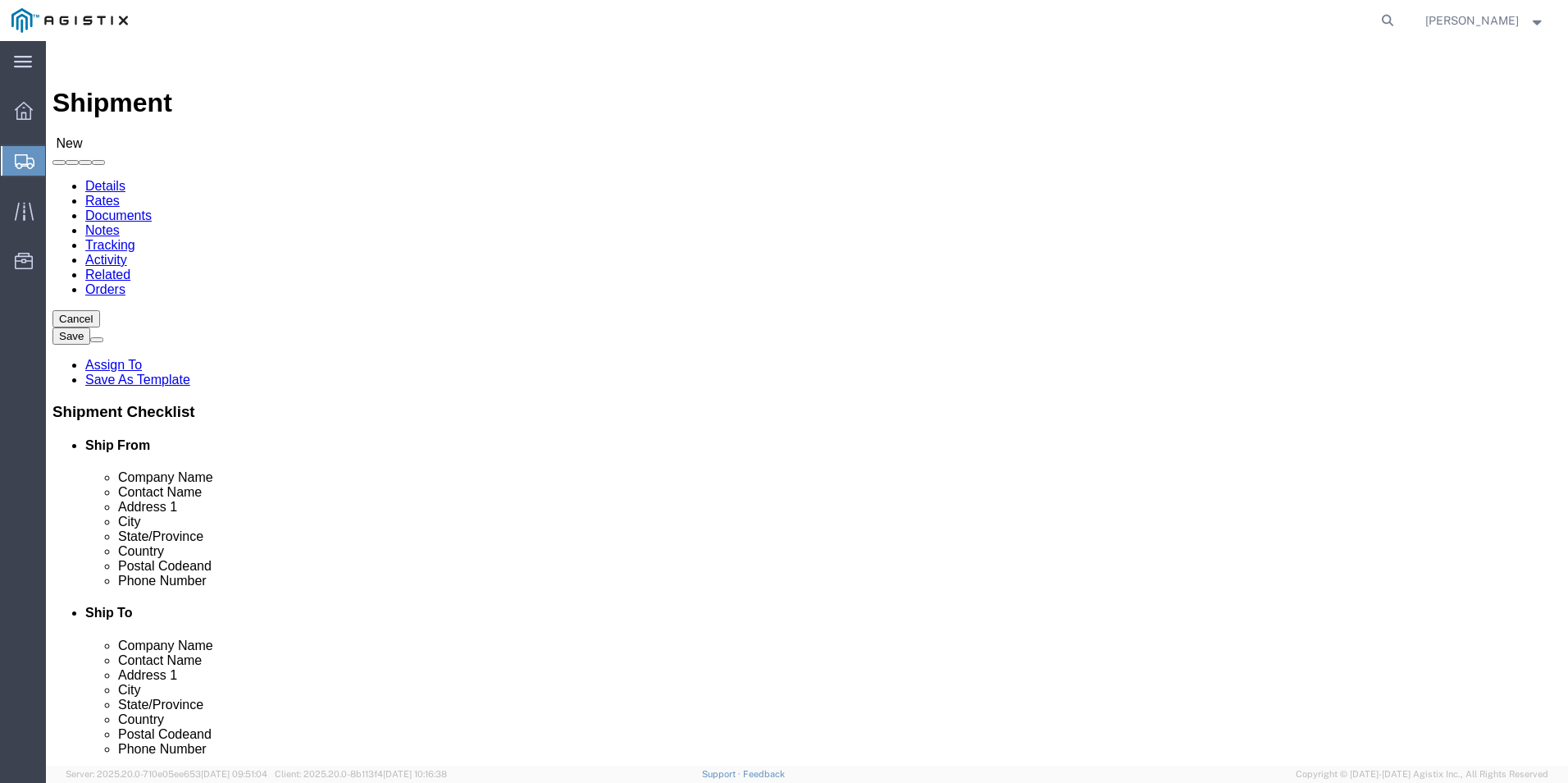
select select "CA"
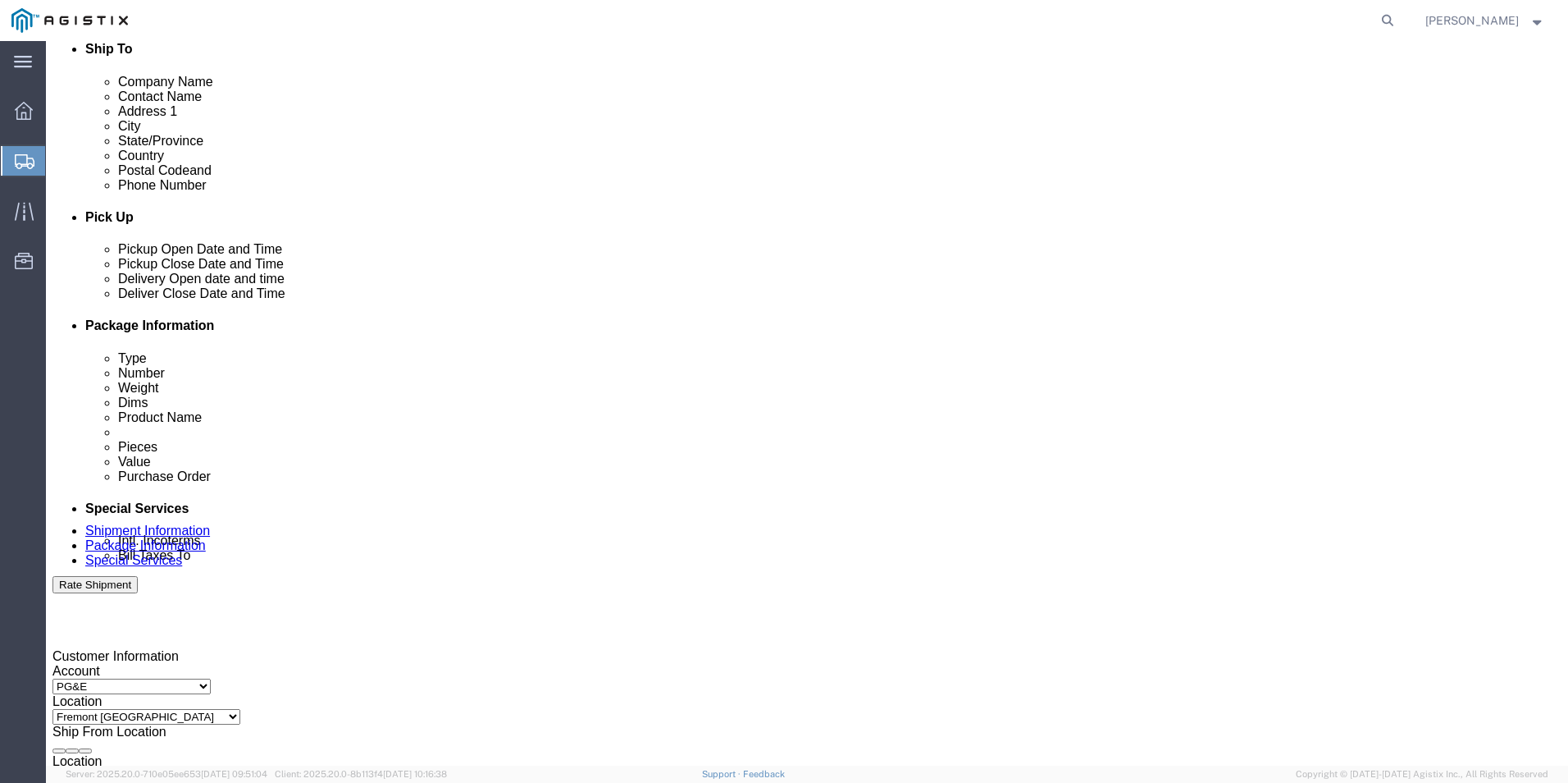
scroll to position [575, 0]
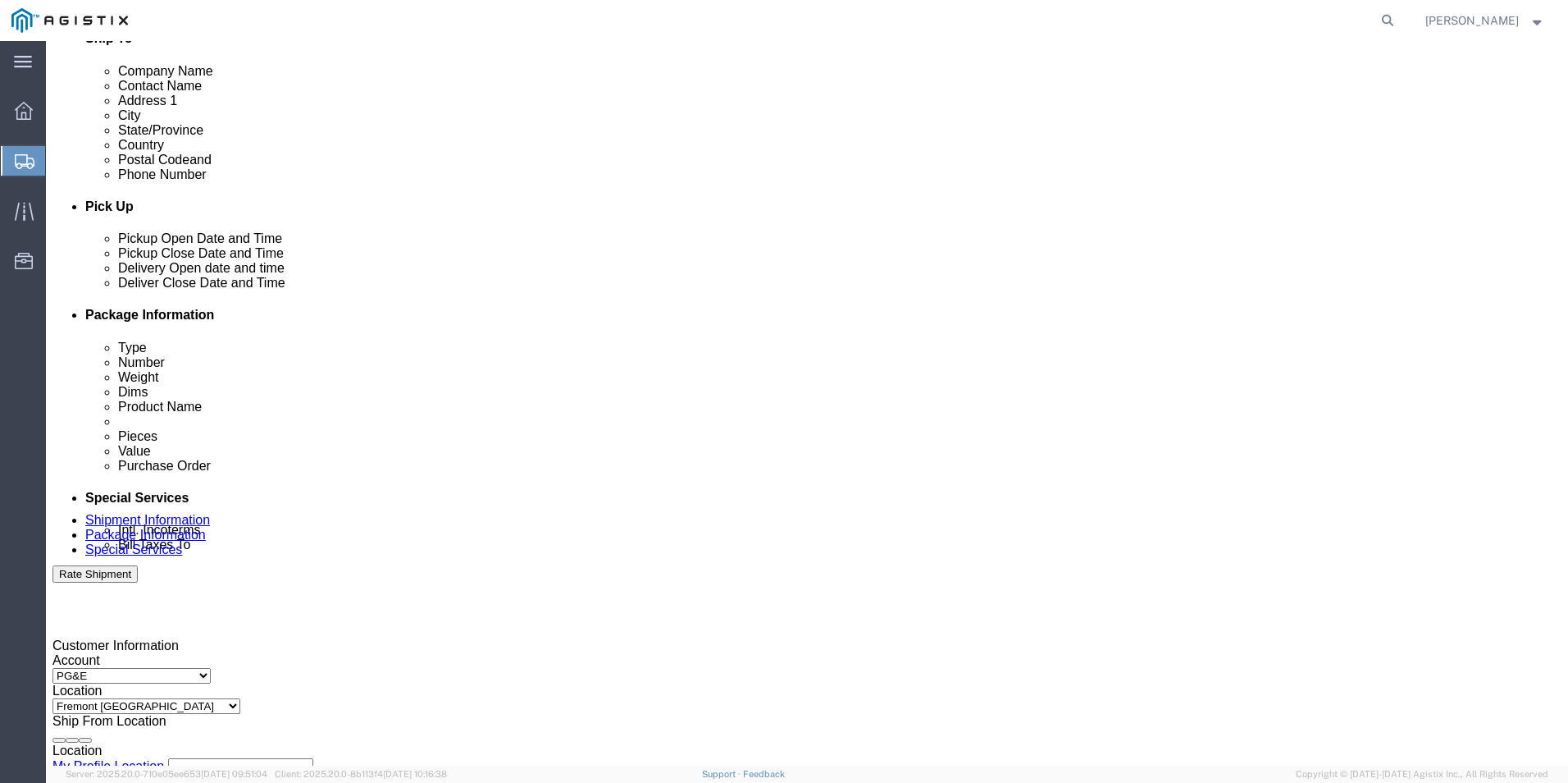
type input "Pacific Gas & Electric"
click div "[DATE] 6:00 AM"
type input "8:00 AM"
click button "Apply"
click div "[DATE] 9:00 AM"
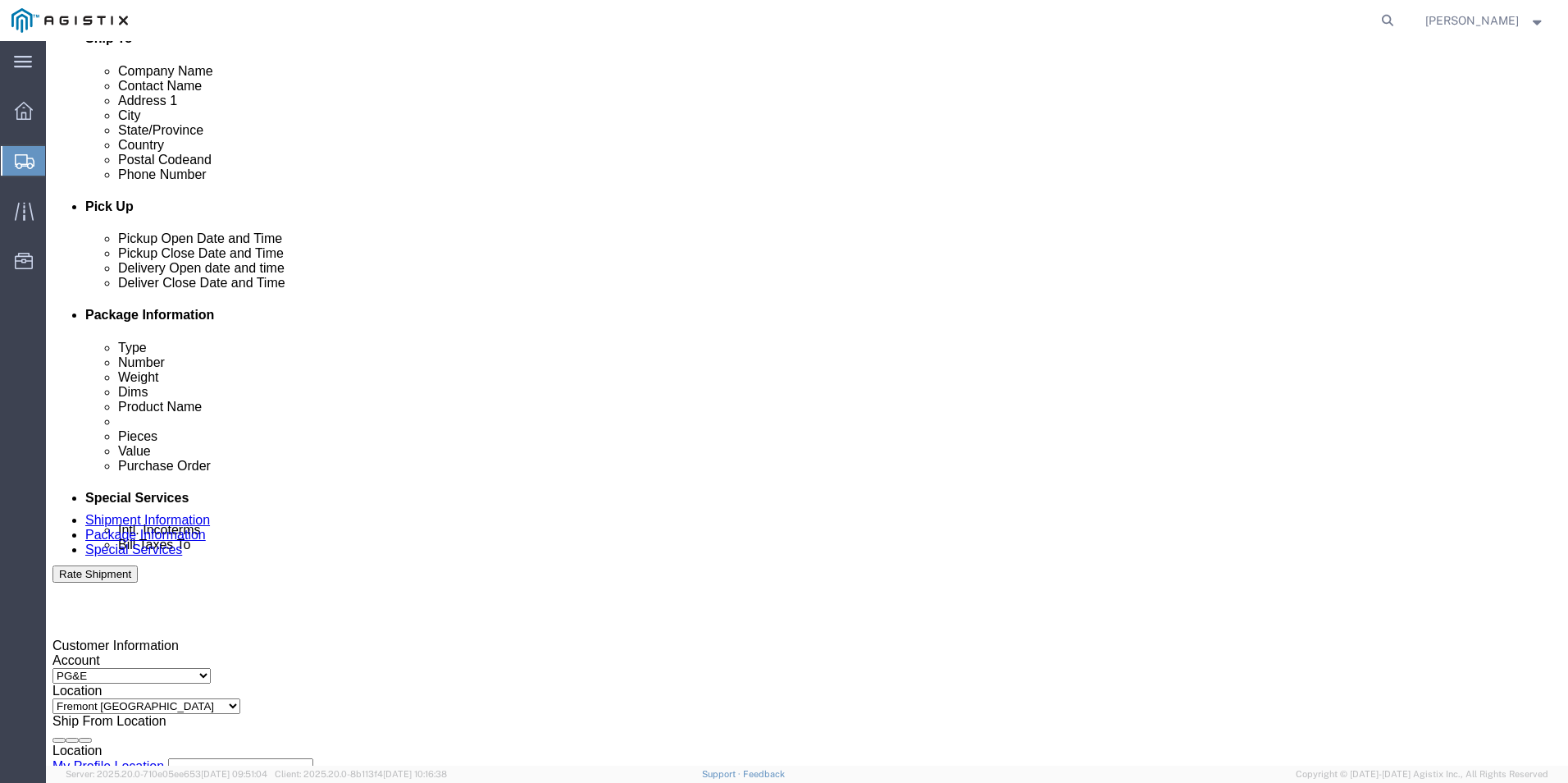
type input "4:00 PM"
click button "Apply"
click div
click span
drag, startPoint x: 679, startPoint y: 713, endPoint x: 699, endPoint y: 713, distance: 20.0
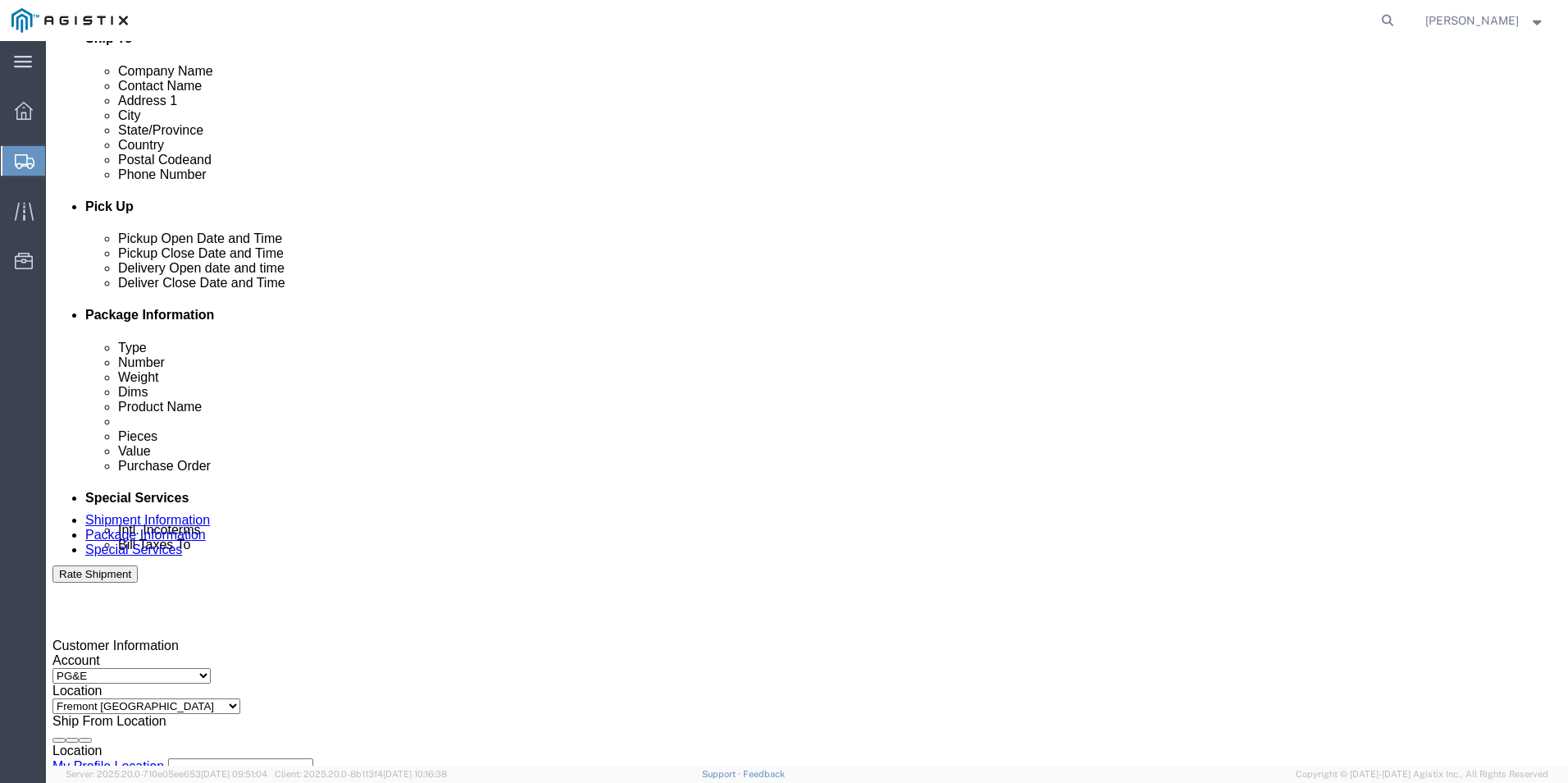
click input "5:00 PM"
type input "8:00 AM"
click button "Apply"
click div
type input "4:00 PM"
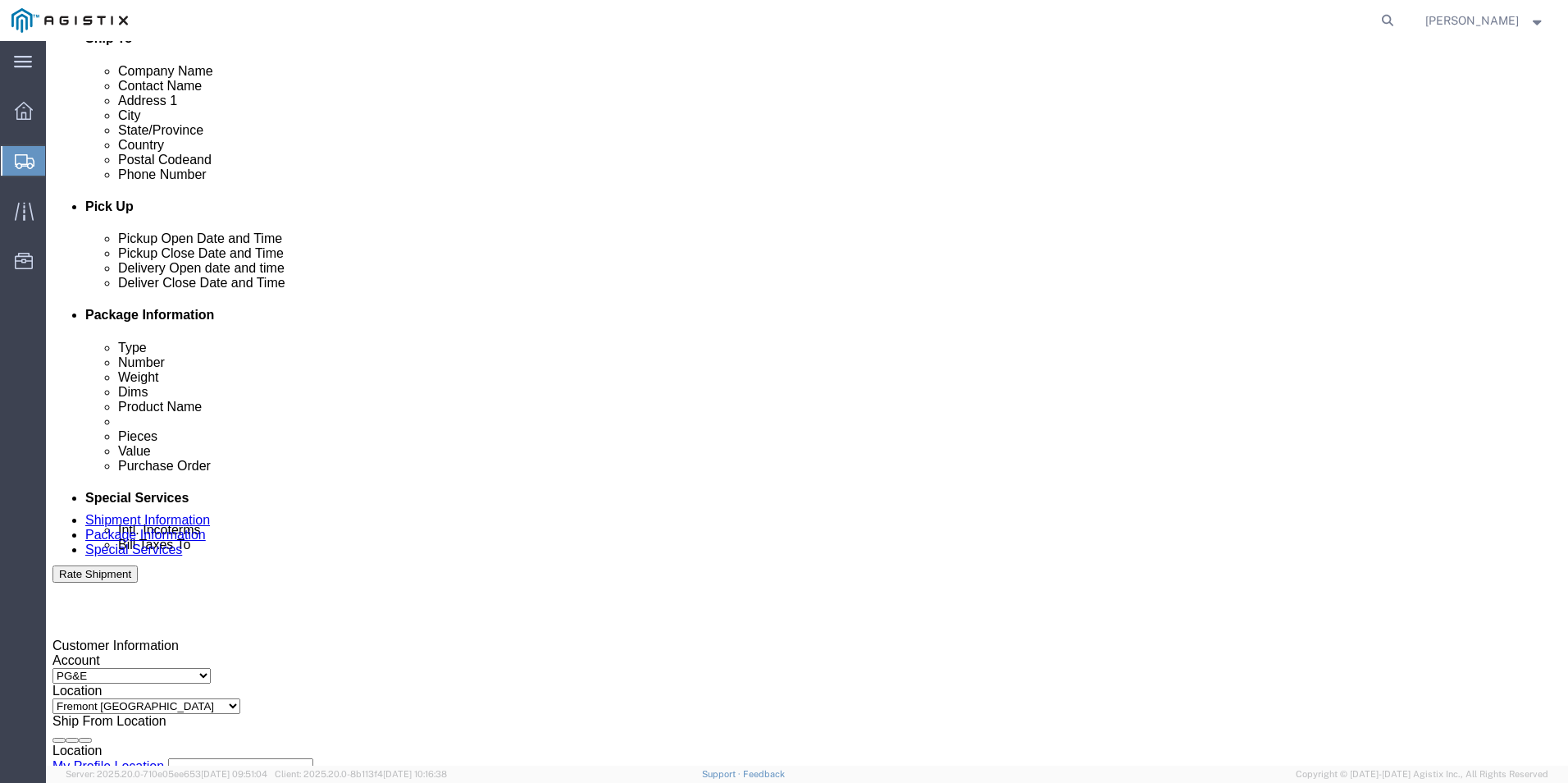
click button "Apply"
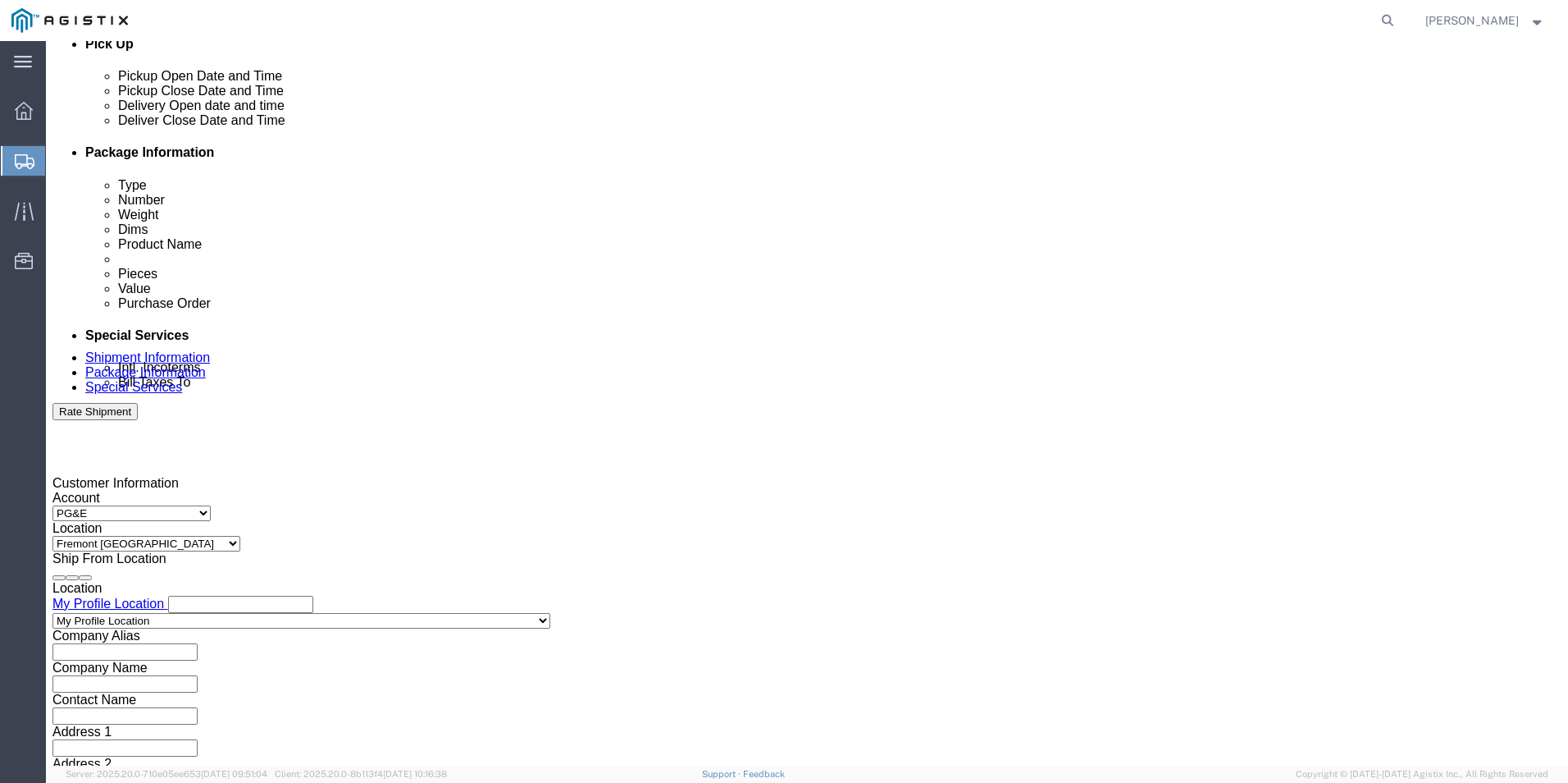
scroll to position [739, 0]
click input "text"
type input "3501422900"
click select "Select Air Less than Truckload Multi-Leg Ocean Freight Rail Small Parcel Truckl…"
select select "LTL"
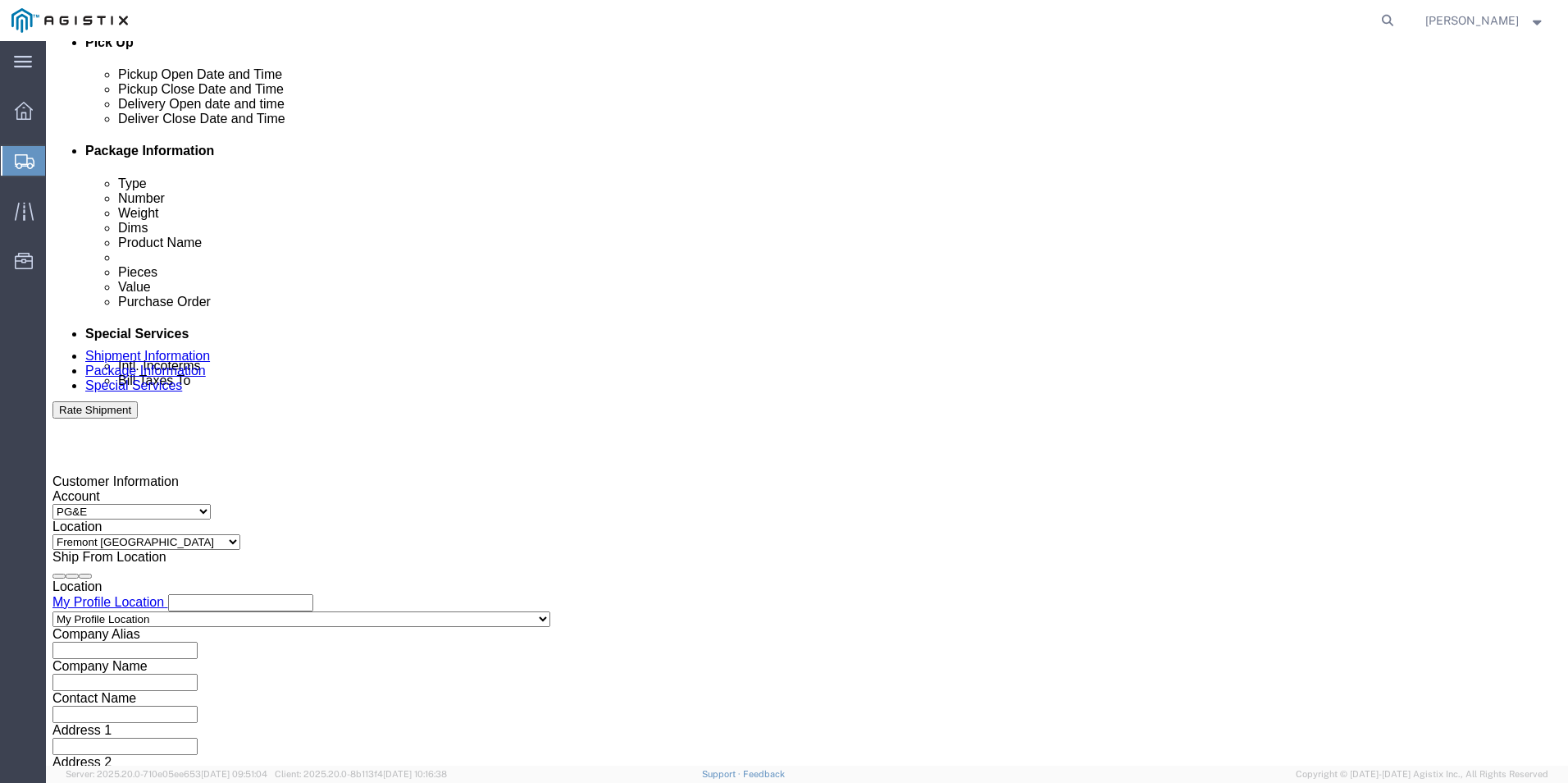
click select "Select Air Less than Truckload Multi-Leg Ocean Freight Rail Small Parcel Truckl…"
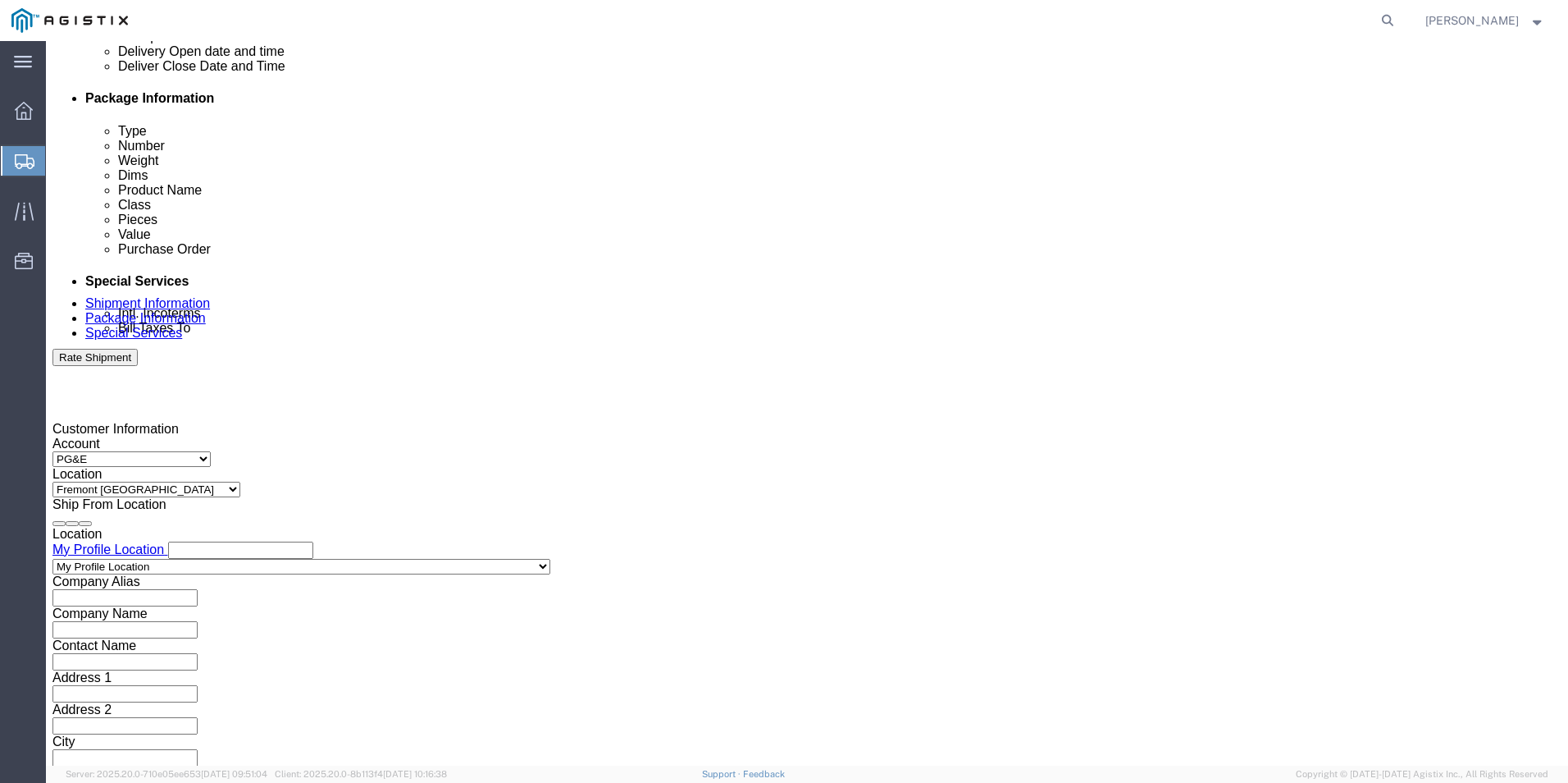
scroll to position [819, 0]
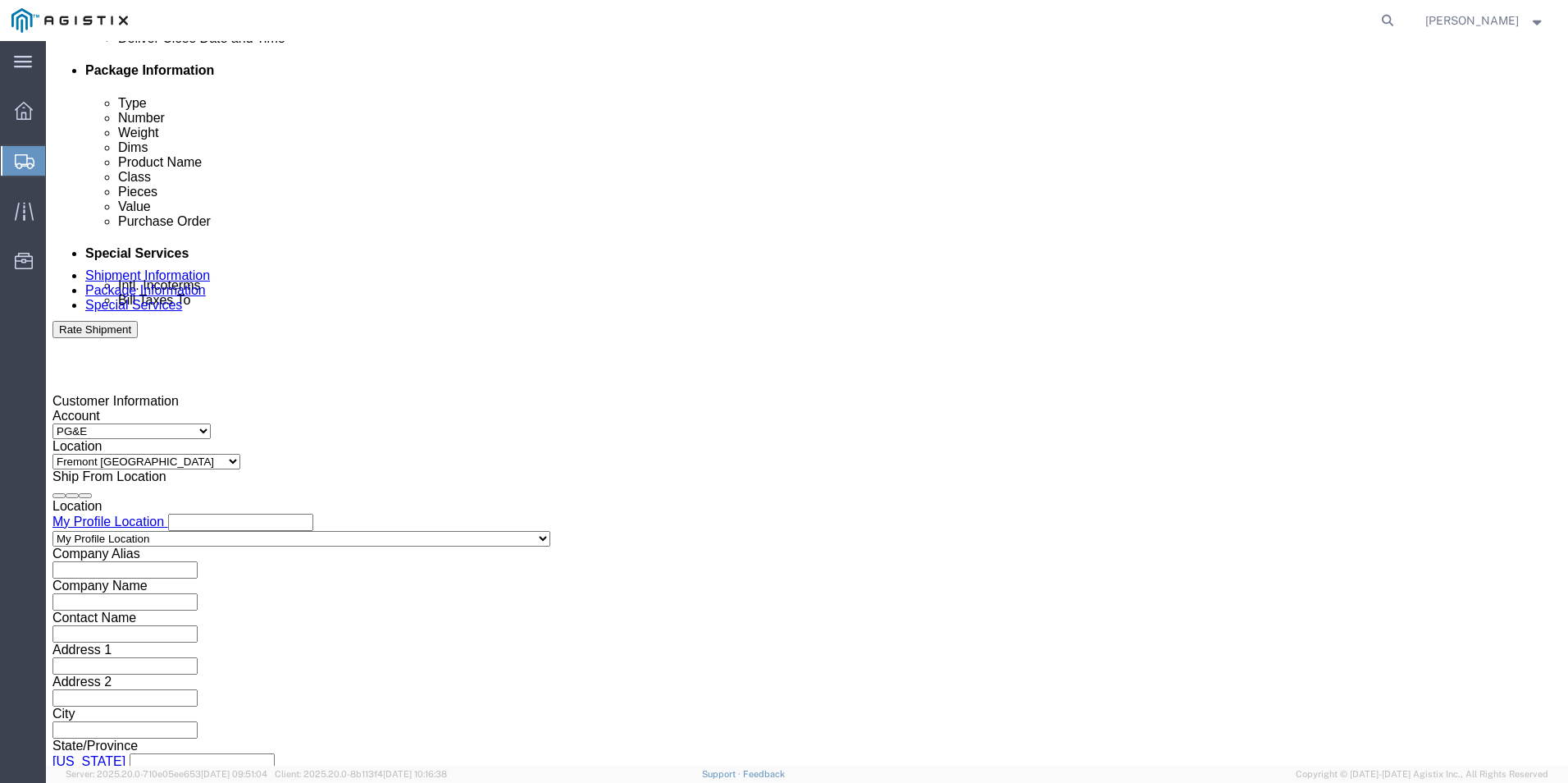
click button "Continue"
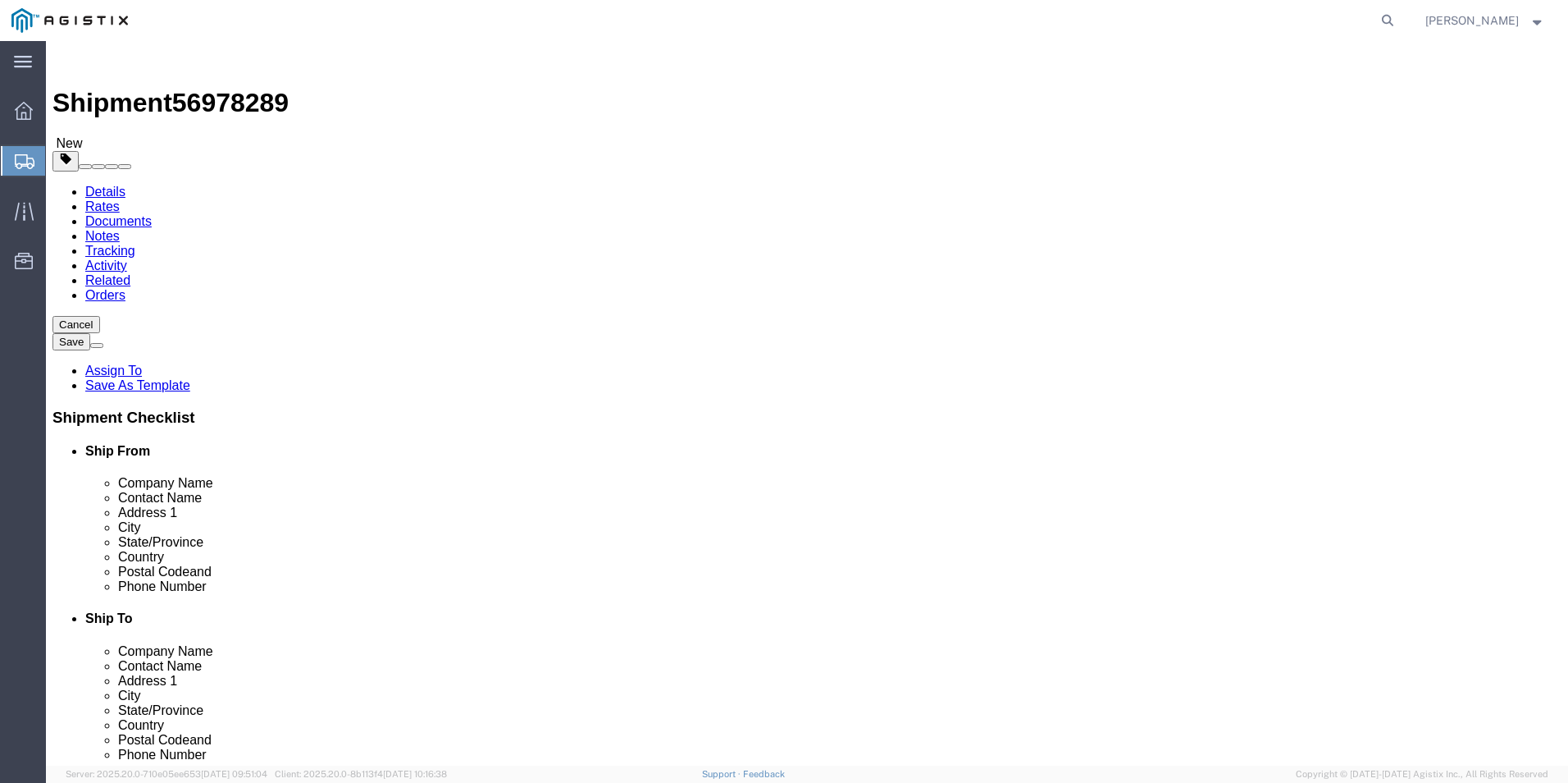
click select "Select Bulk Bundle(s) Cardboard Box(es) Carton(s) Crate(s) Drum(s) (Fiberboard)…"
select select "PSNS"
click select "Select Bulk Bundle(s) Cardboard Box(es) Carton(s) Crate(s) Drum(s) (Fiberboard)…"
click input "text"
type input "1"
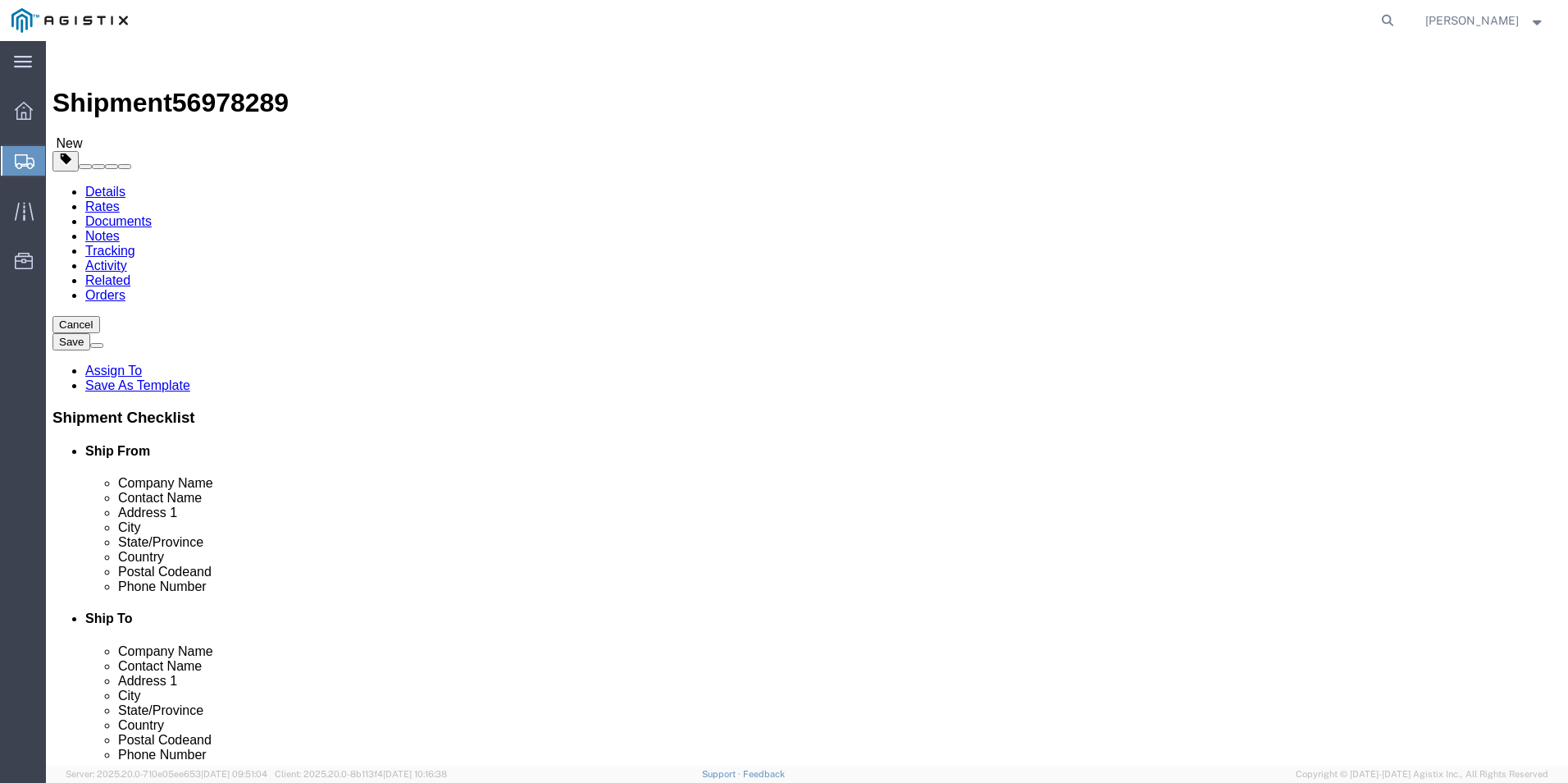
type input "355"
type input "48"
click input "355"
type input "3"
type input "48"
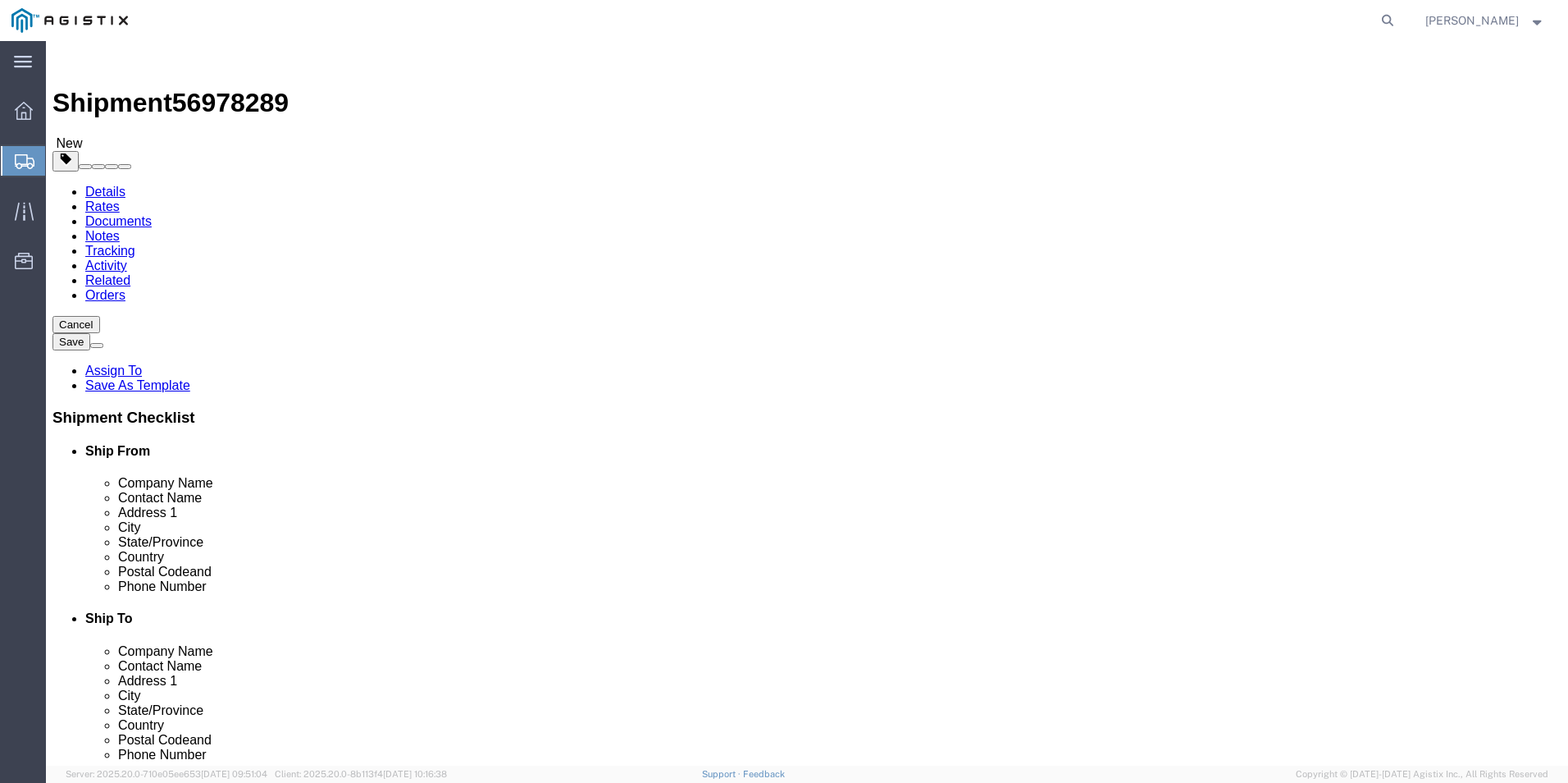
type input "32"
type input "34"
click input "0.00"
type input "0"
type input "355"
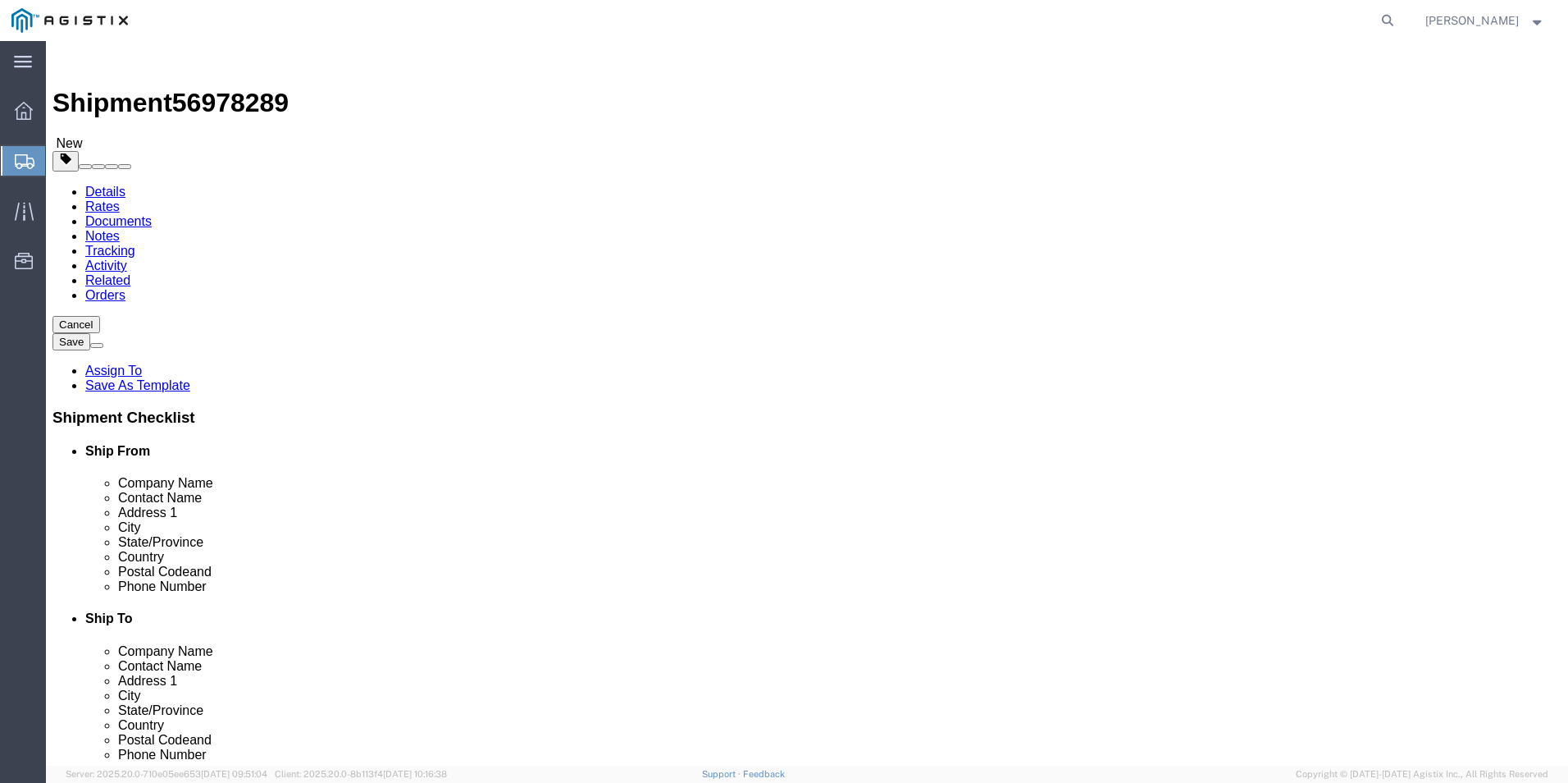
click link "Add Content"
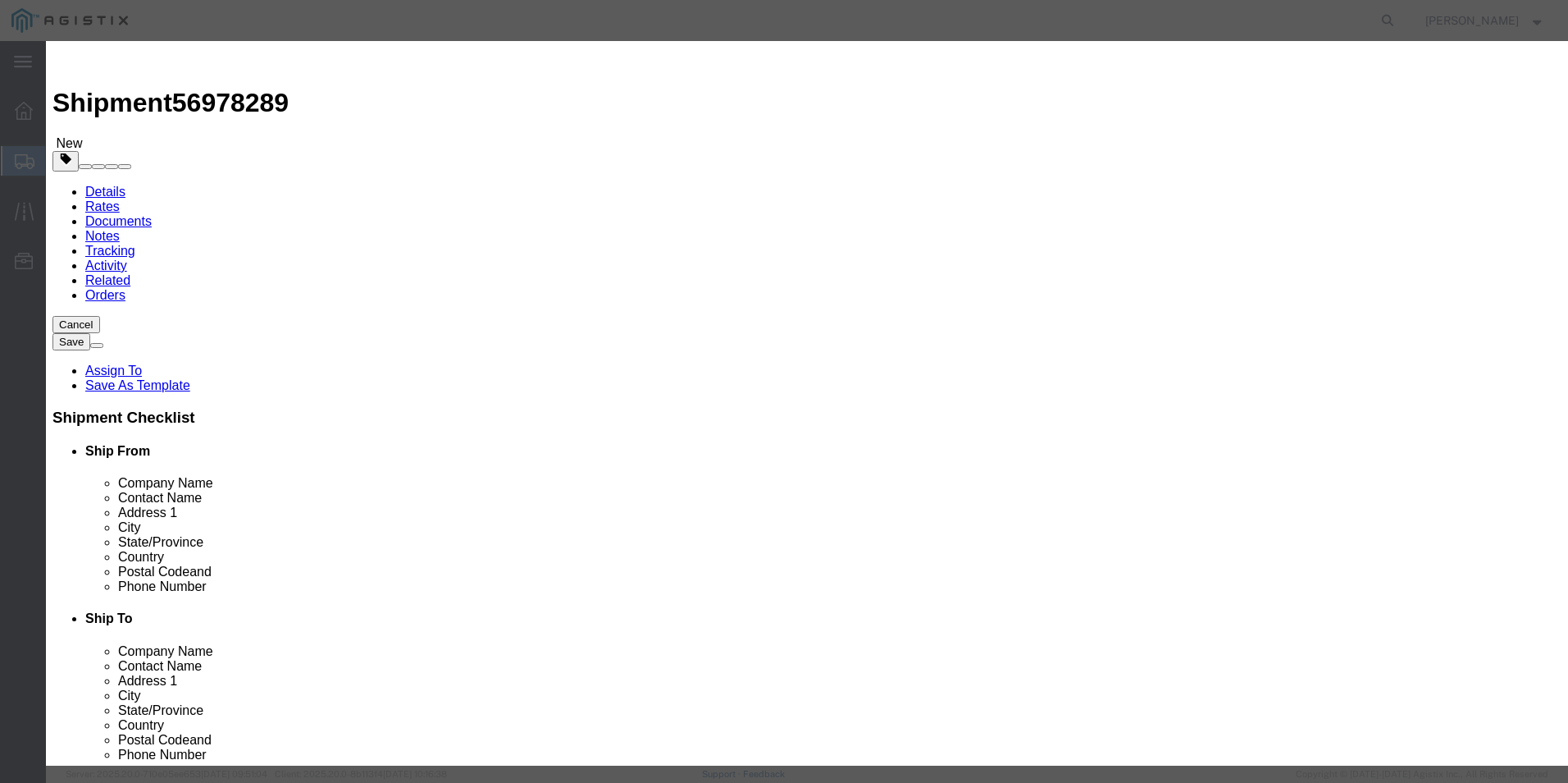
click input "text"
type input "Plastic Couplings (3090-20)"
type input "35"
type input "2900.00"
select select "USD"
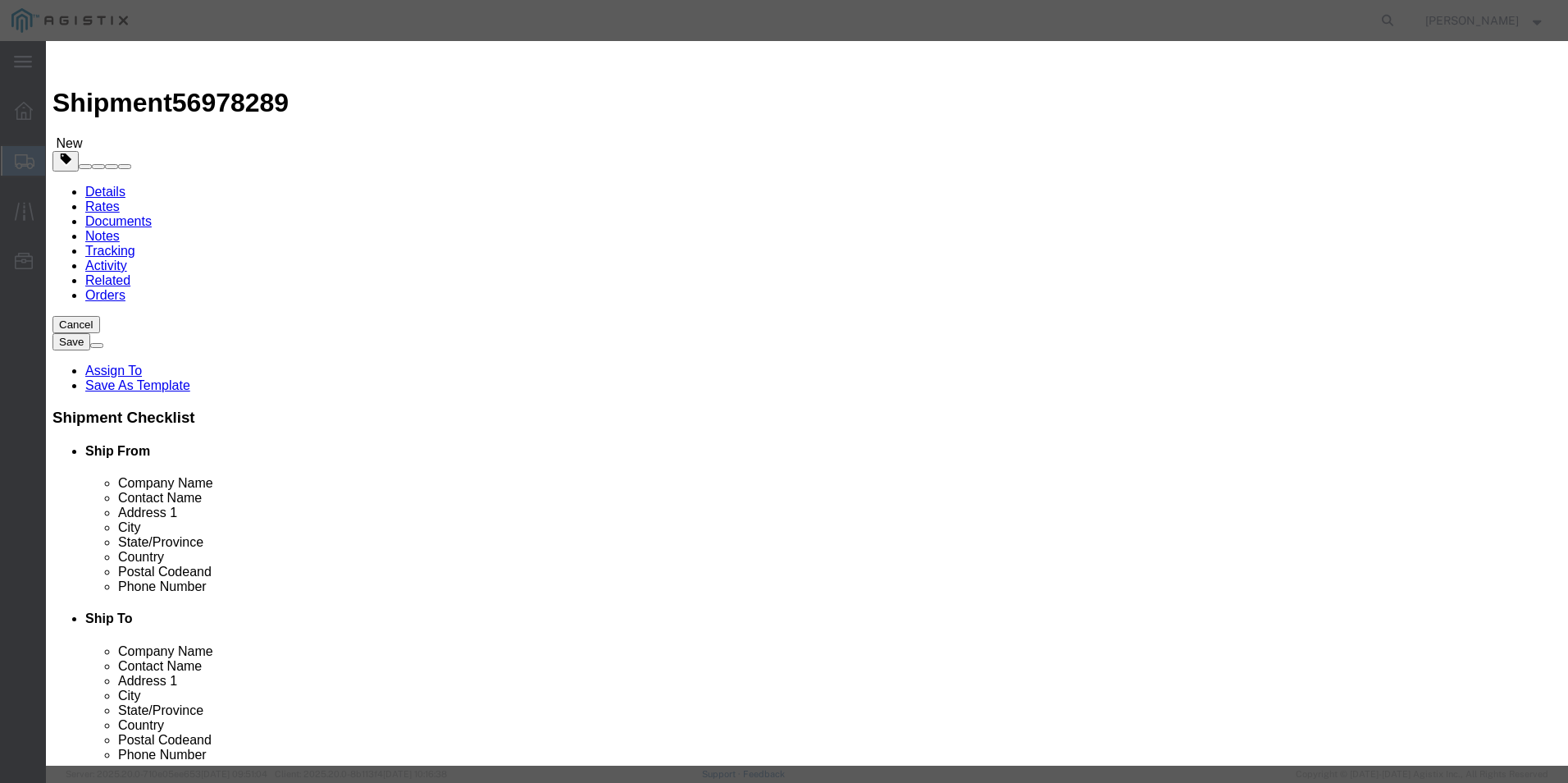
click select "Select 50 55 60 65 70 85 92.5 100 125 175 250 300 400"
select select "125"
click select "Select 50 55 60 65 70 85 92.5 100 125 175 250 300 400"
click button "Save & Close"
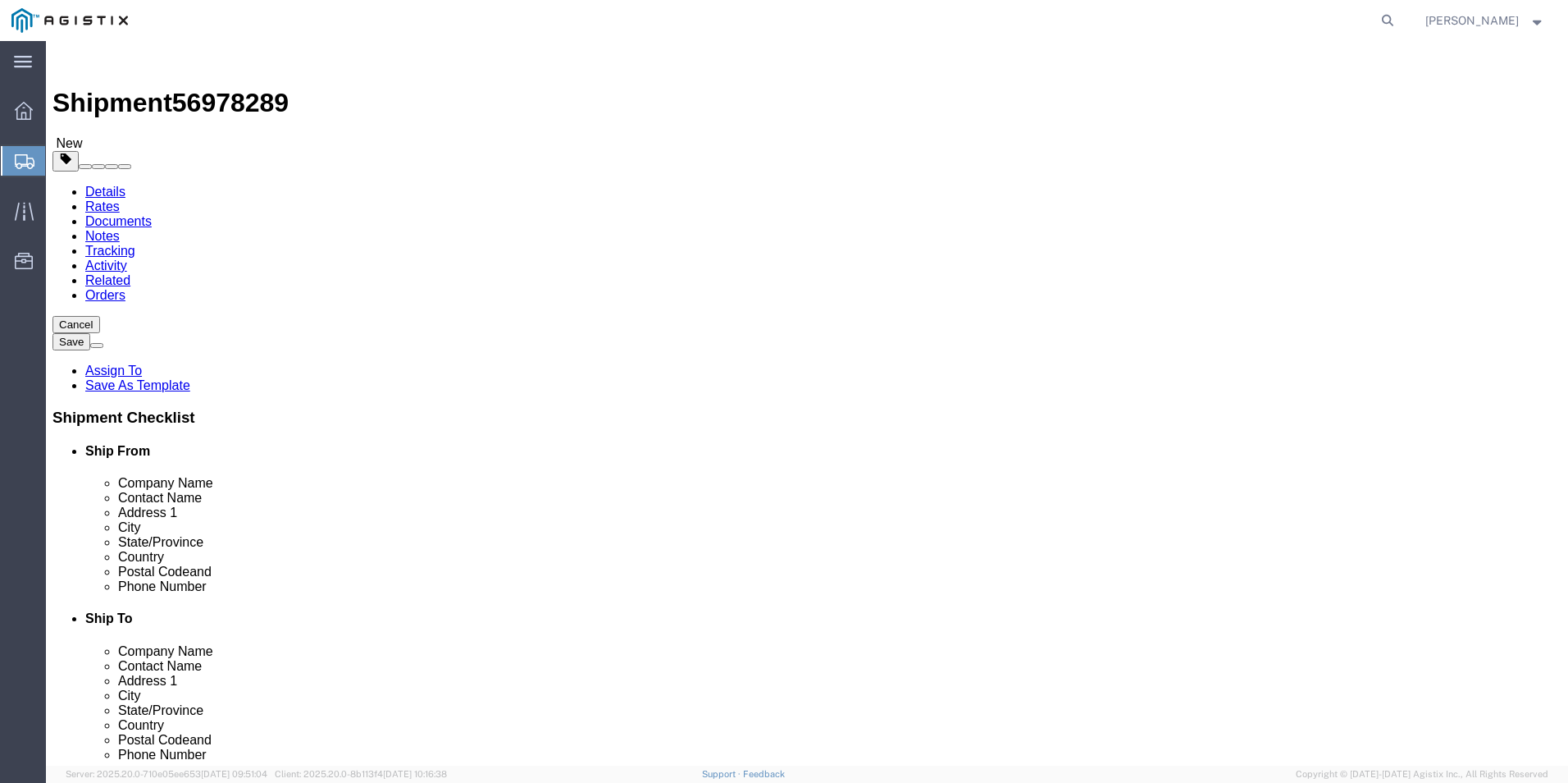
click button "Continue"
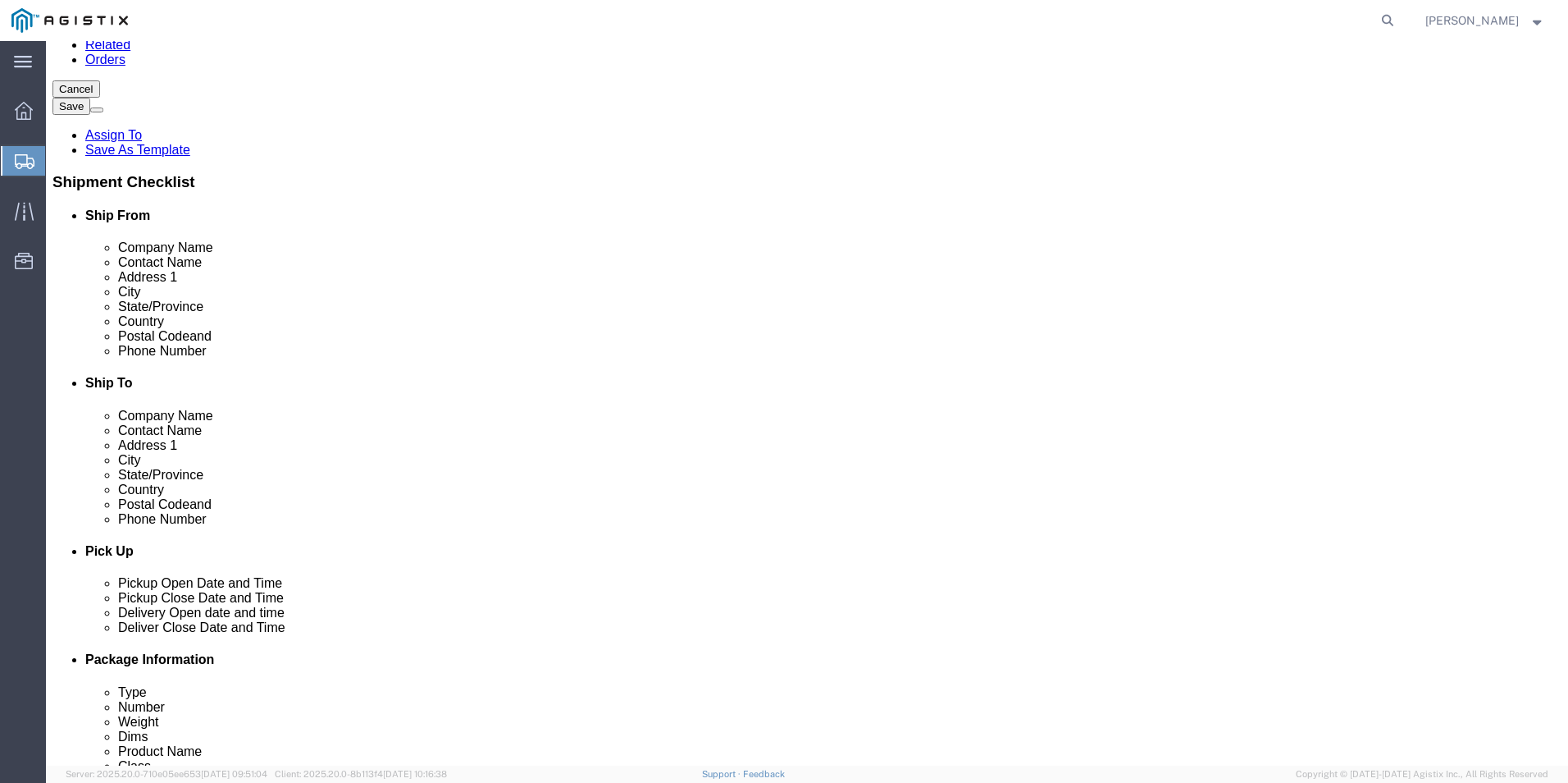
scroll to position [247, 0]
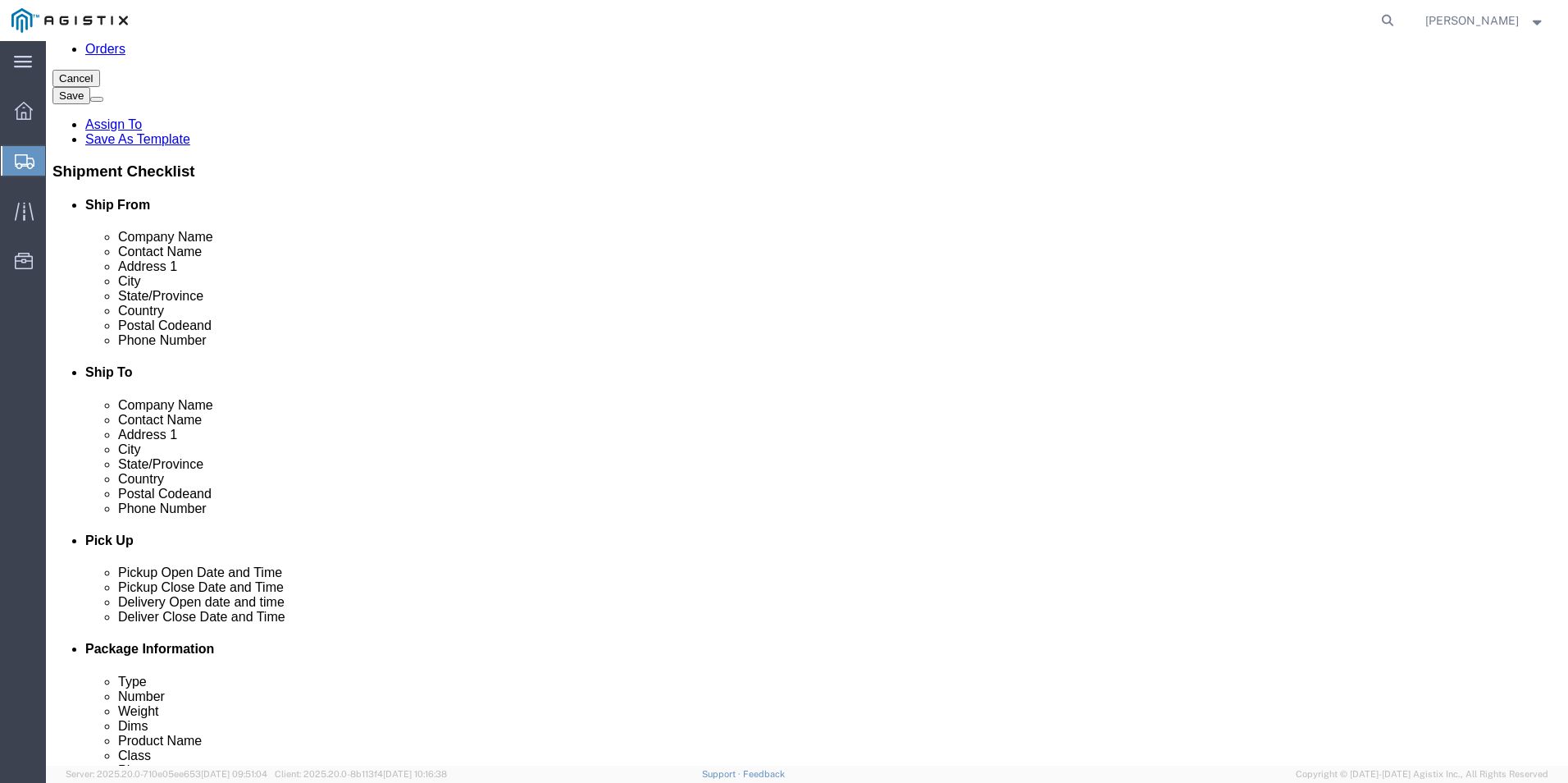
drag, startPoint x: 577, startPoint y: 322, endPoint x: 567, endPoint y: 322, distance: 10.0
click select "Select 1 Day 2 Day 3-5 Day Economy 5+ Day"
select select "3-5 Day Economy"
click select "Select 1 Day 2 Day 3-5 Day Economy 5+ Day"
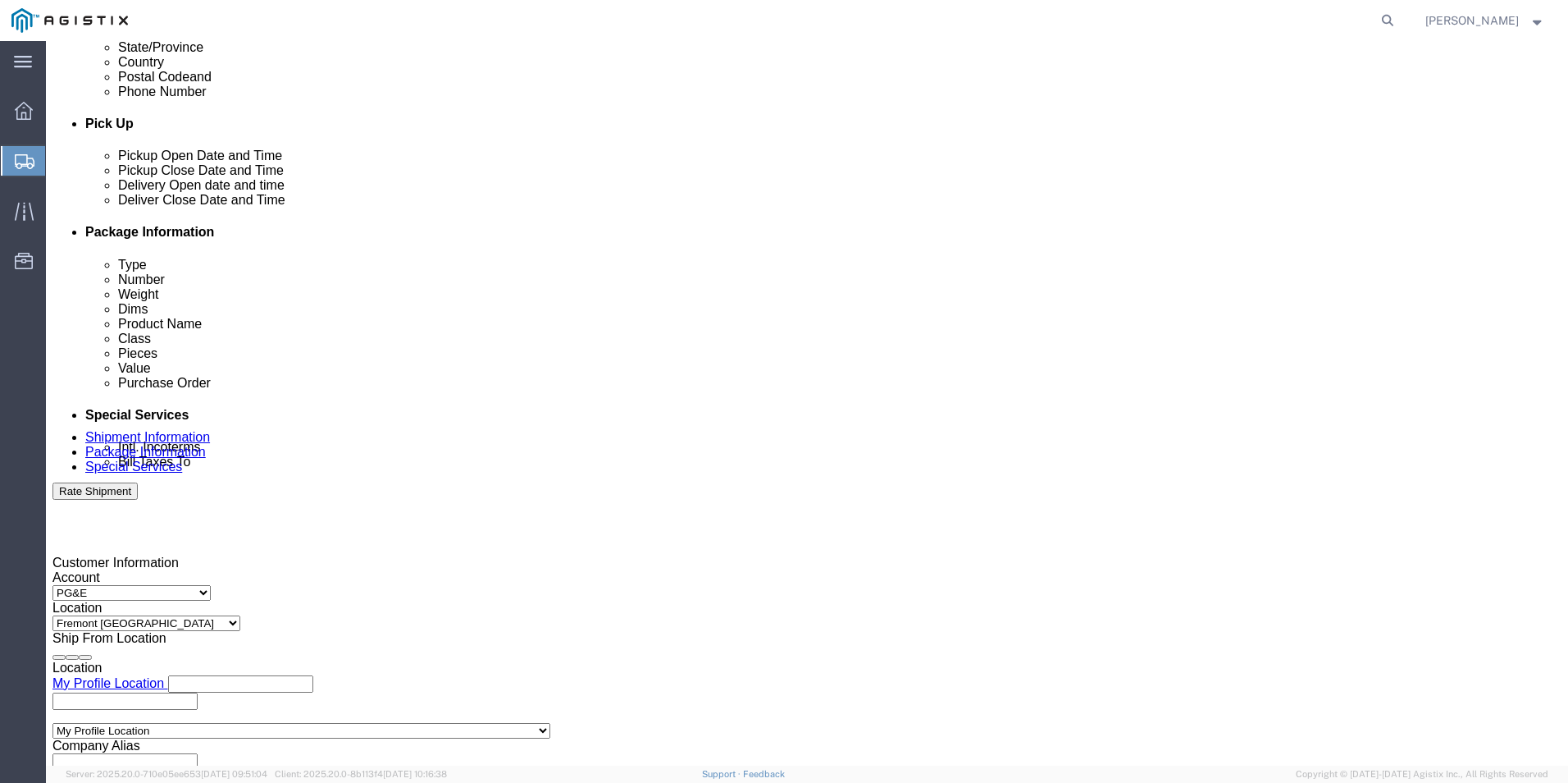
scroll to position [657, 0]
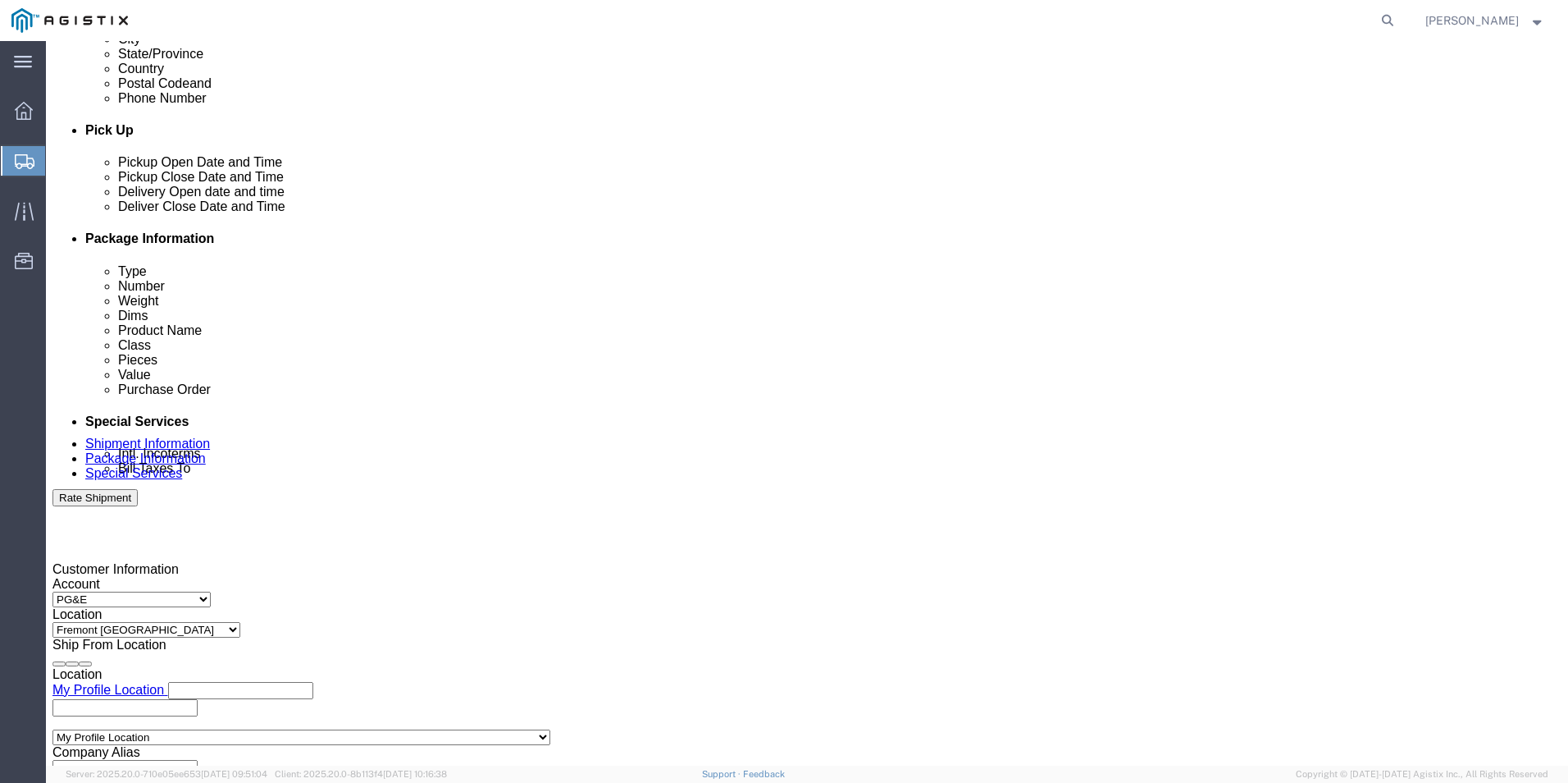
click div "Location Select Select My Profile Location MANSURA MASTER LOCATION Company Name…"
type input "[STREET_ADDRESS]"
select select "US"
type input "[PERSON_NAME]"
type input "[PHONE_NUMBER]"
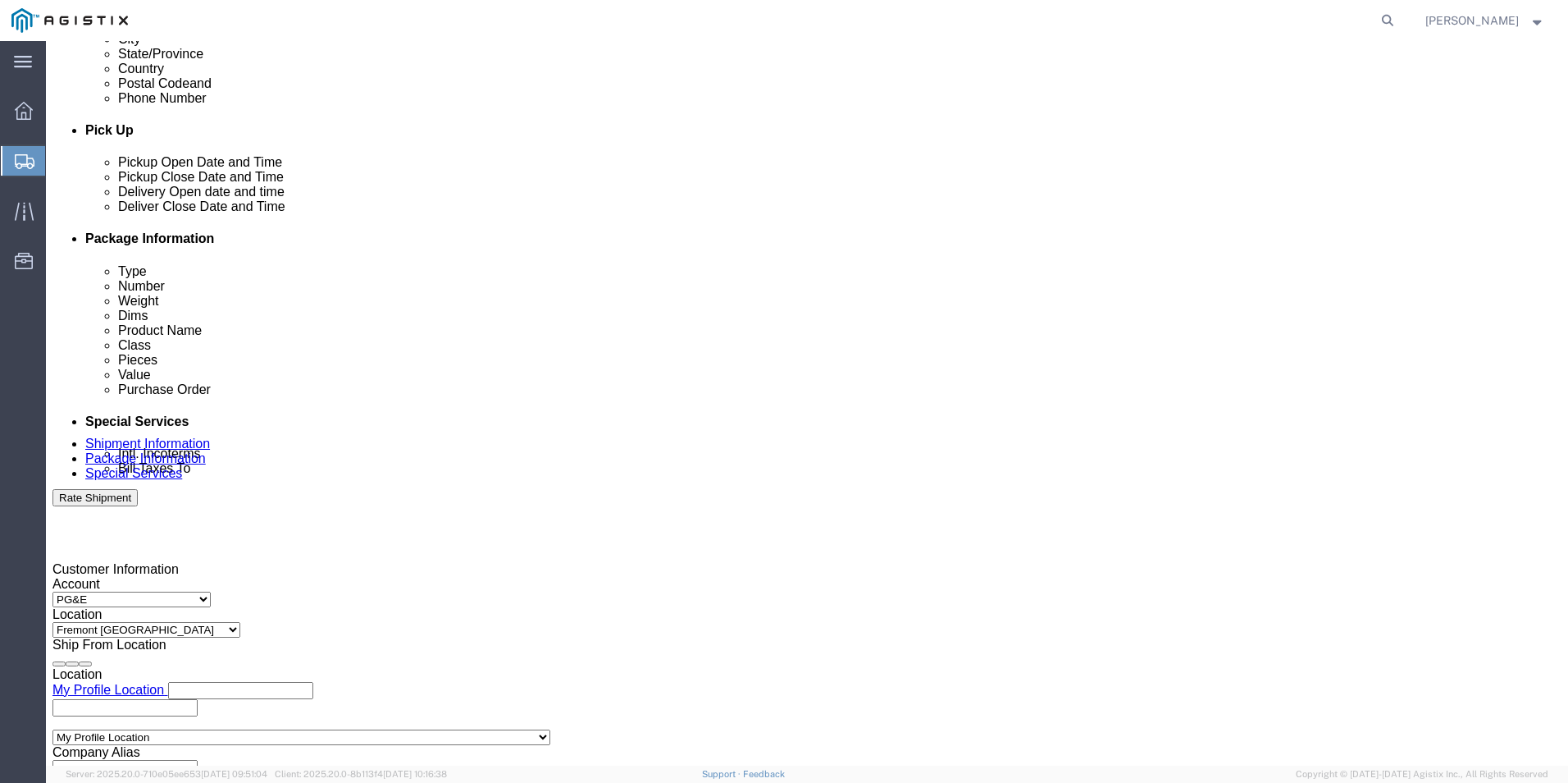
type input "MANSURA"
type input "70350"
select select "LA"
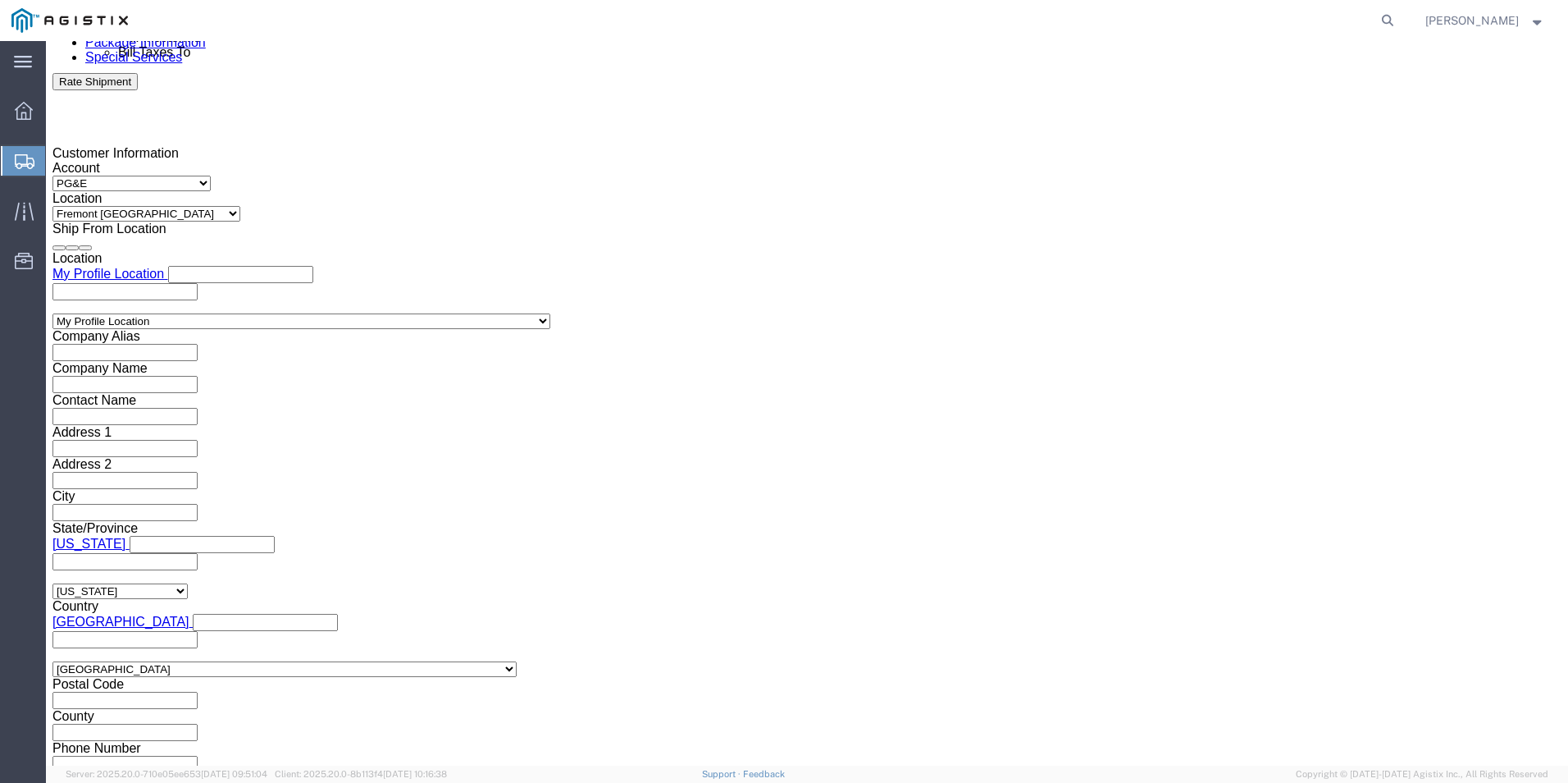
scroll to position [1149, 0]
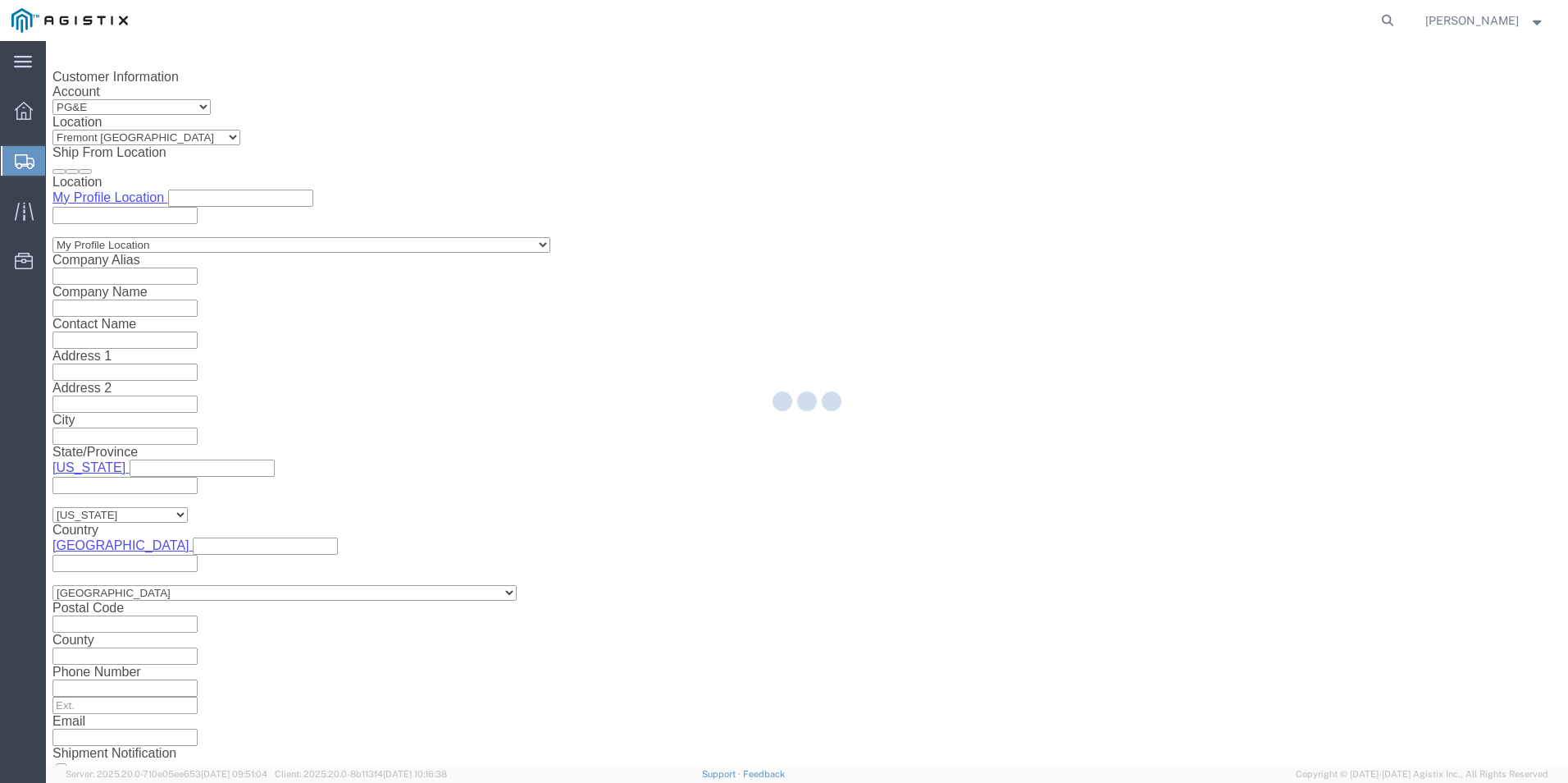
type input "[STREET_ADDRESS]"
select select "US"
type input "[PERSON_NAME]"
type input "[PHONE_NUMBER]"
type input "MANSURA"
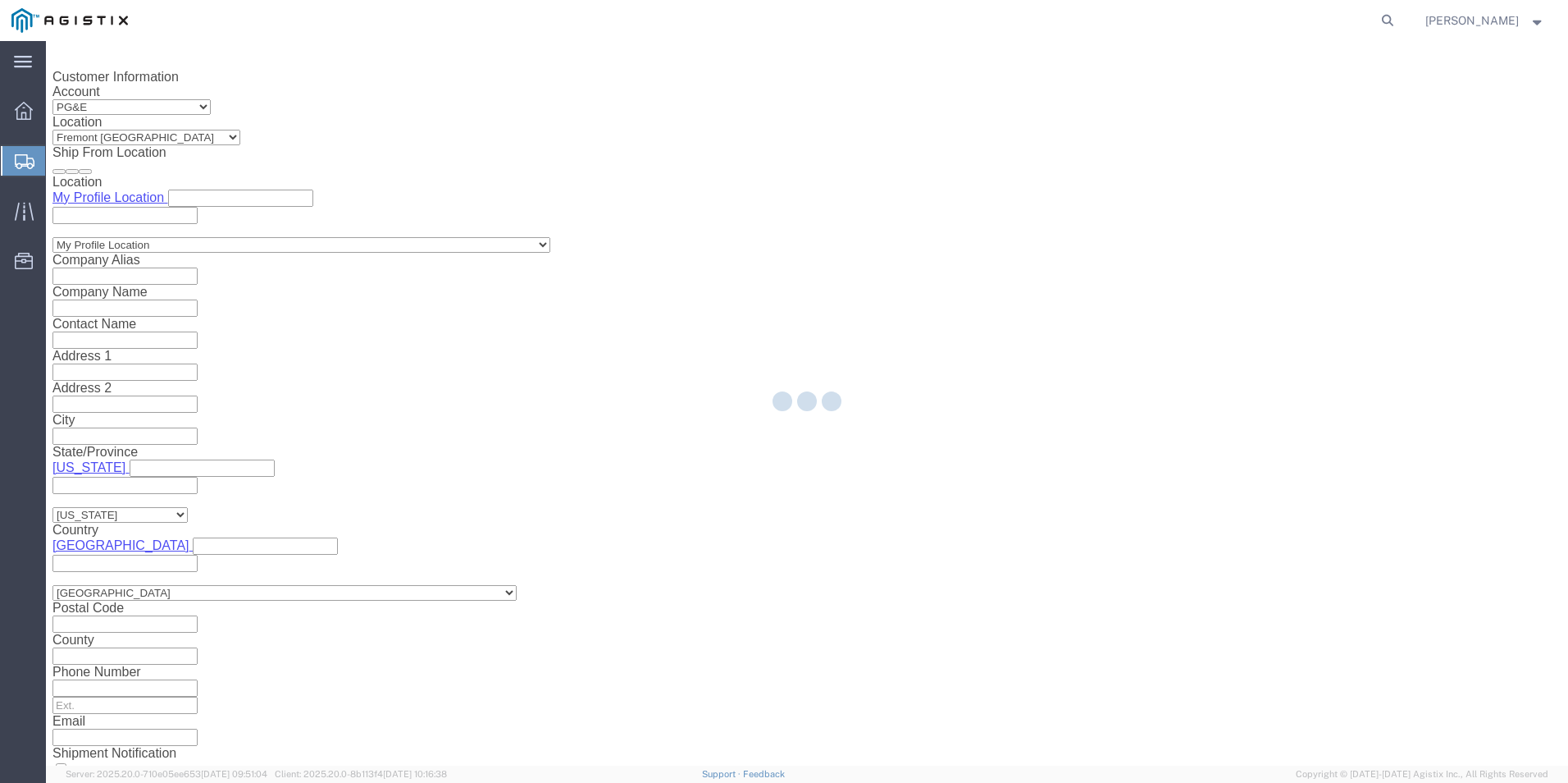
type input "70350"
select select "LA"
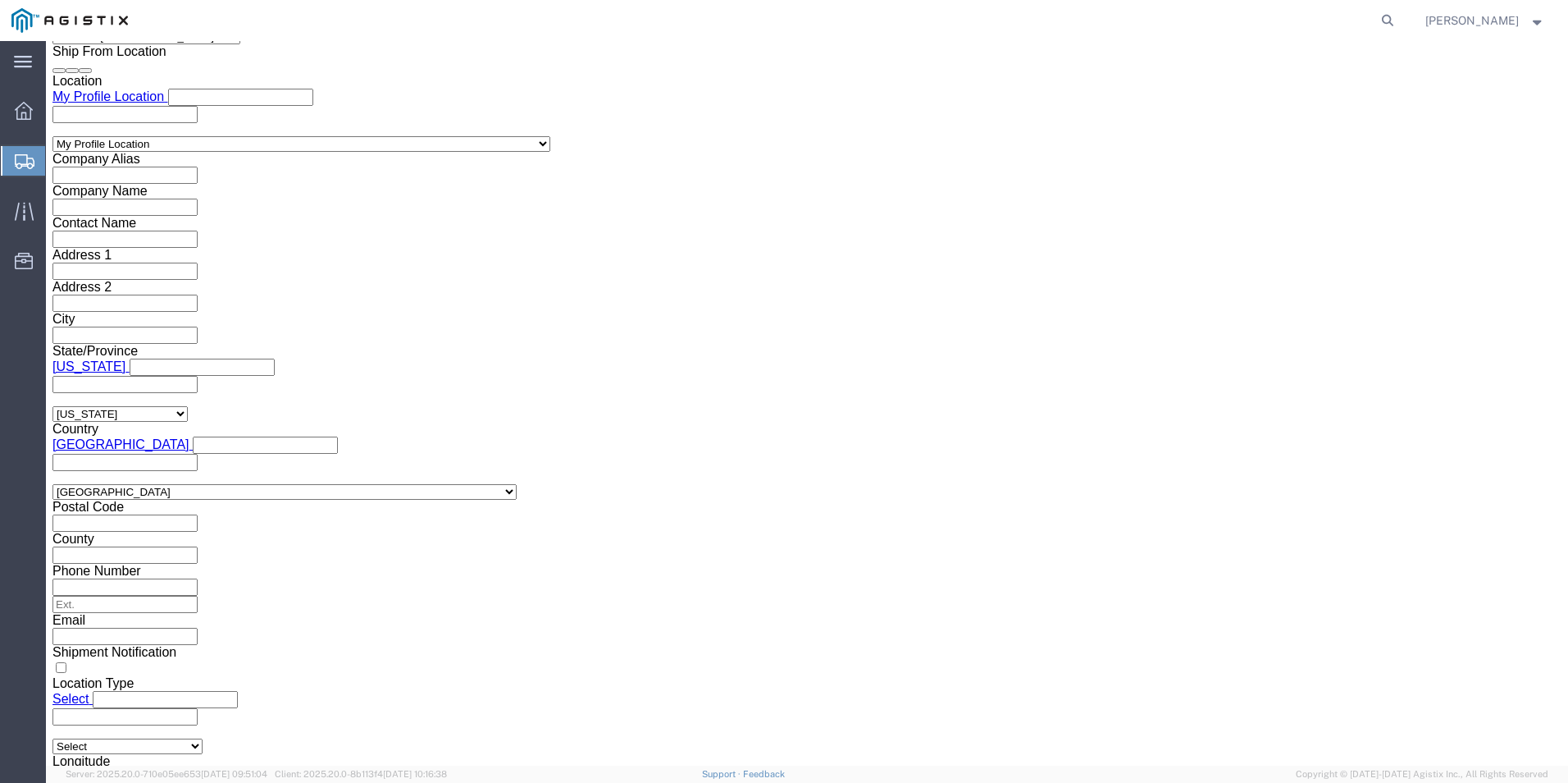
scroll to position [1257, 0]
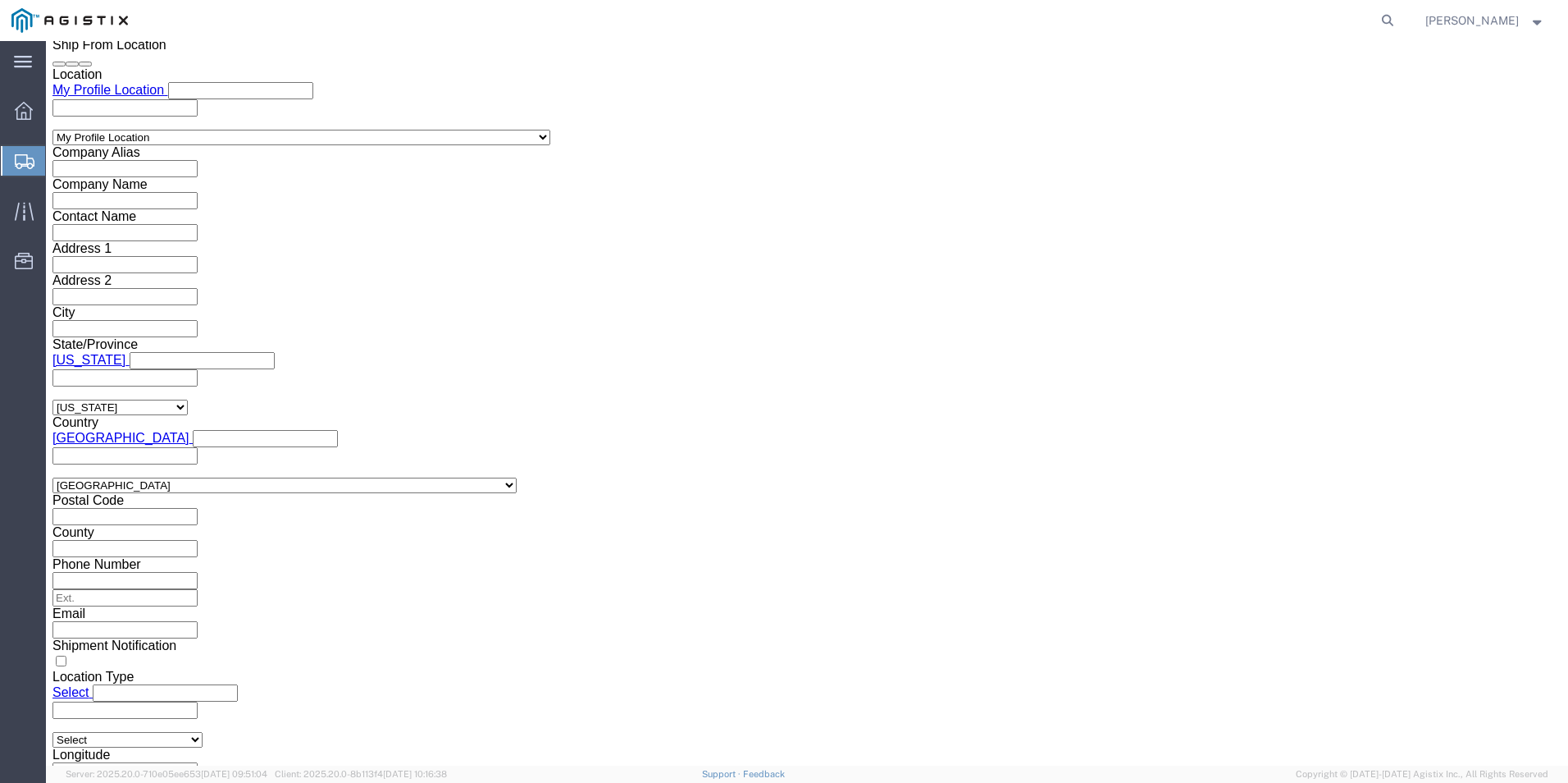
click button "Rate Shipment"
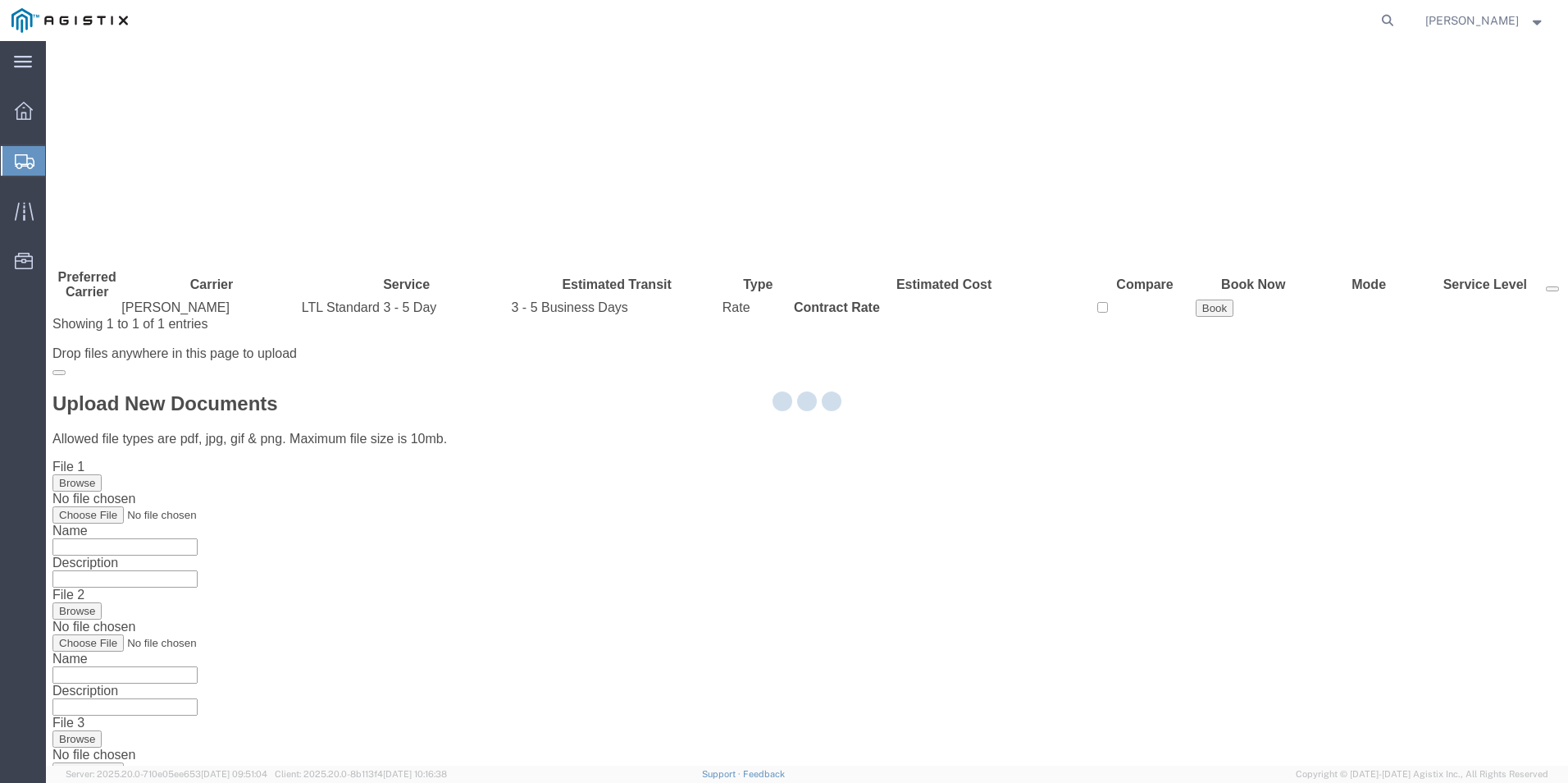
scroll to position [0, 0]
